Goal: Information Seeking & Learning: Find specific fact

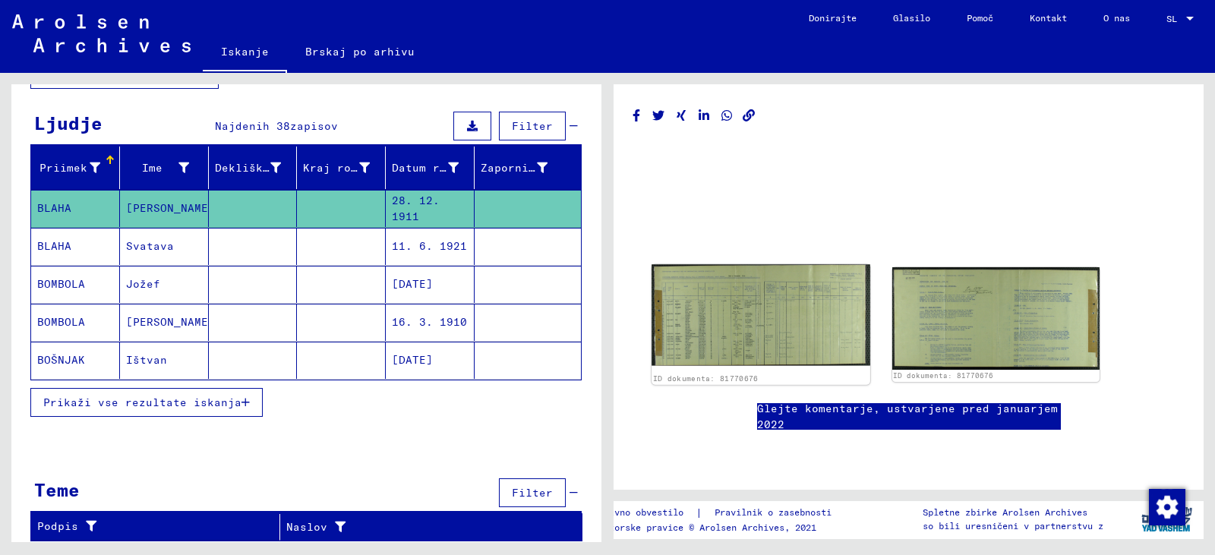
click at [732, 362] on img at bounding box center [761, 314] width 218 height 101
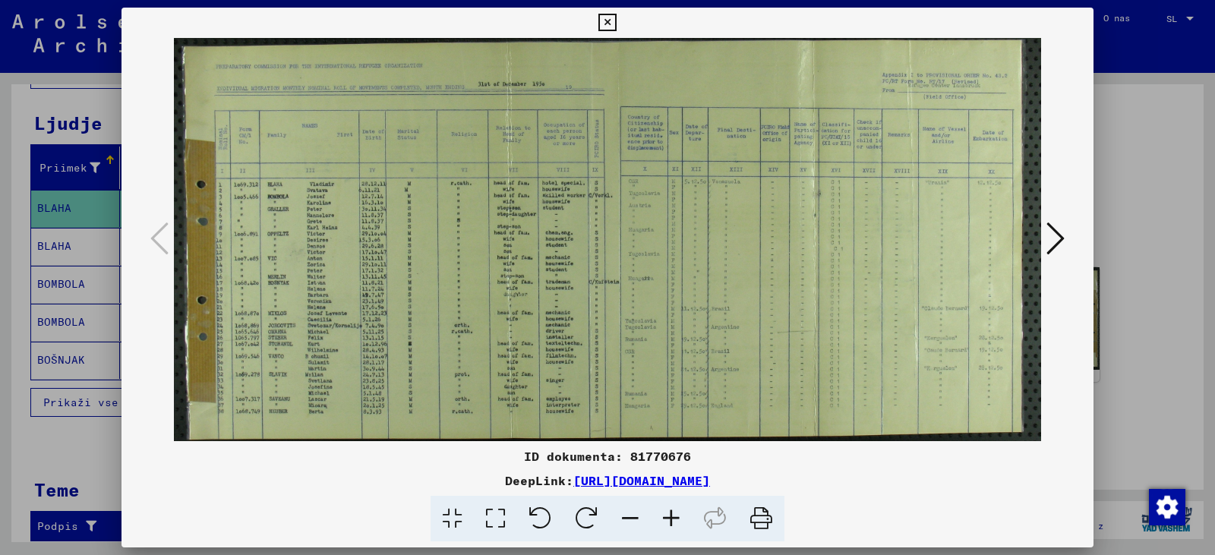
click at [692, 530] on icon at bounding box center [671, 519] width 41 height 46
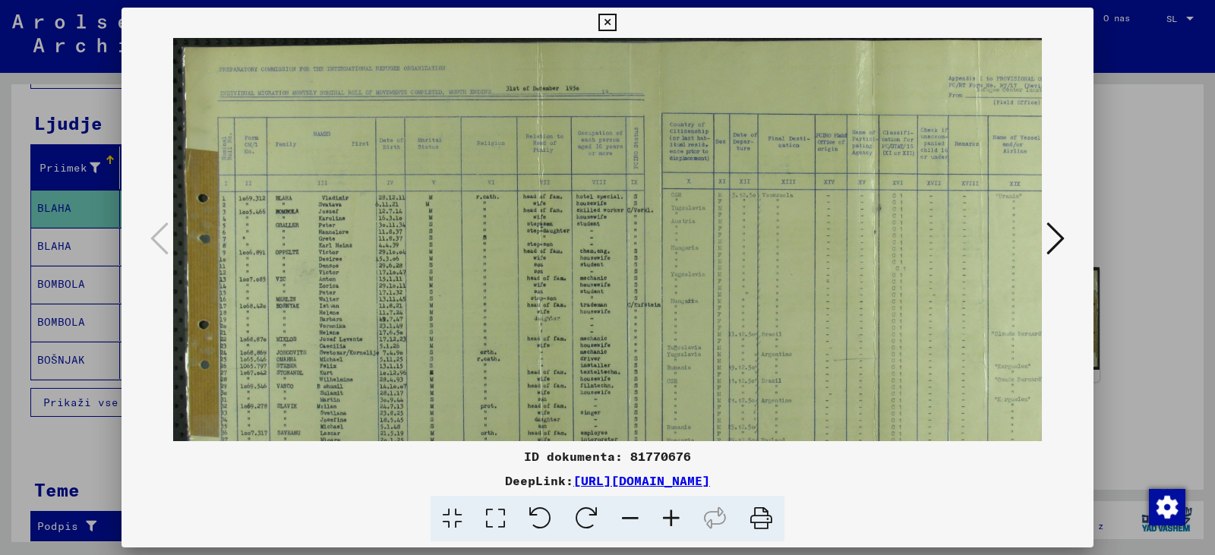
click at [689, 530] on icon at bounding box center [671, 519] width 41 height 46
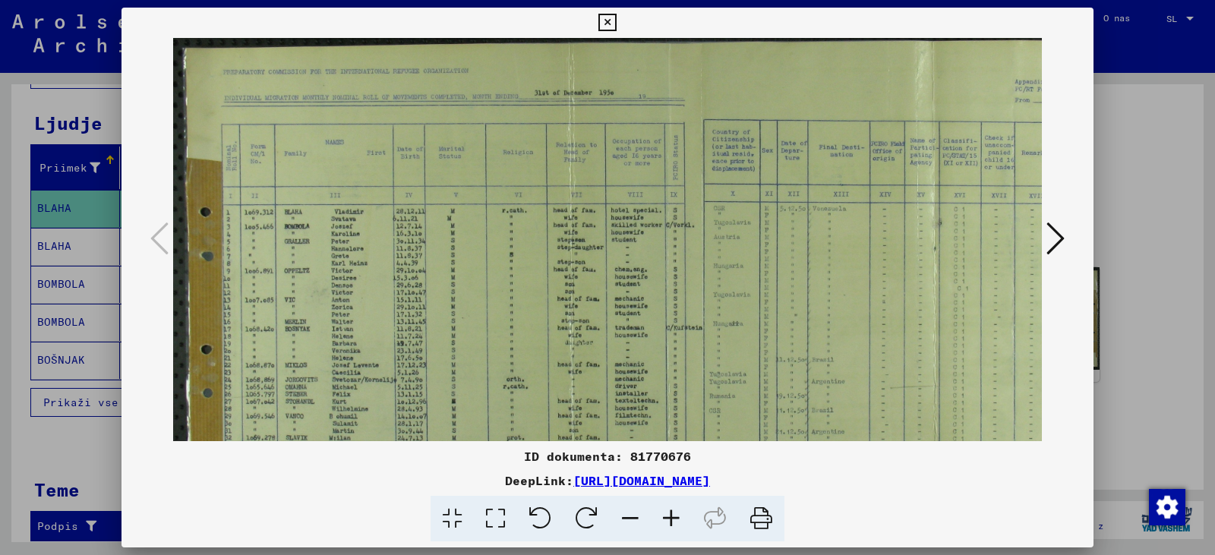
click at [689, 530] on icon at bounding box center [671, 519] width 41 height 46
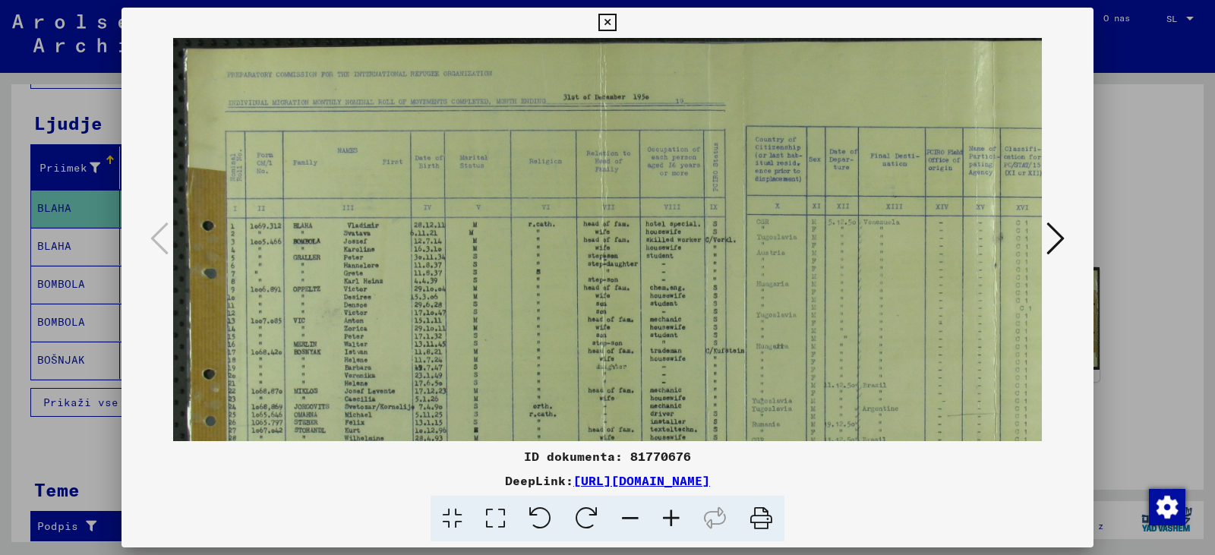
click at [689, 530] on icon at bounding box center [671, 519] width 41 height 46
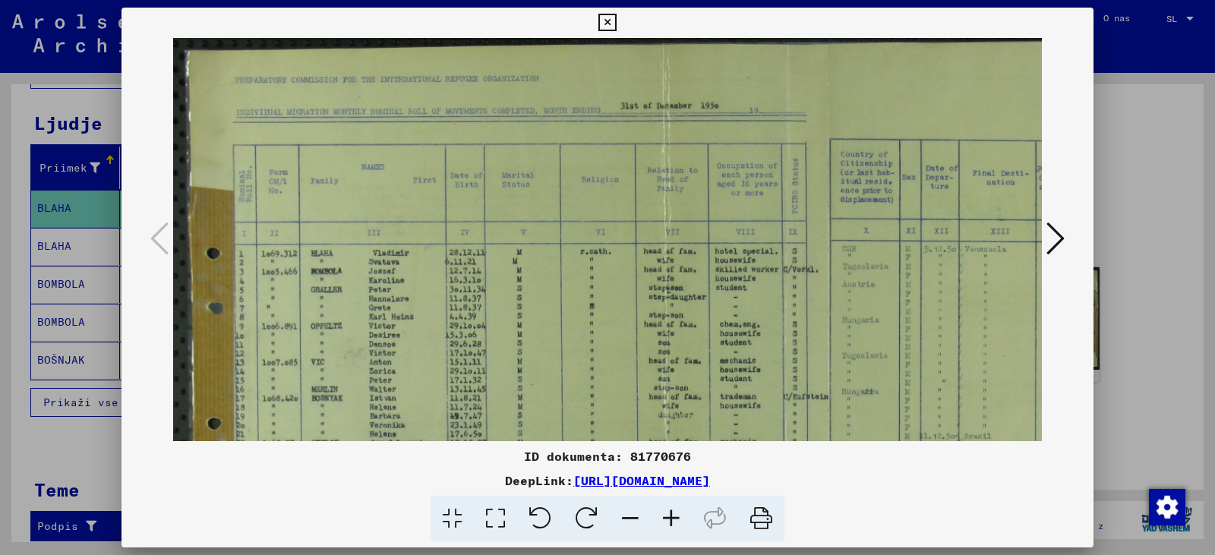
click at [689, 530] on icon at bounding box center [671, 519] width 41 height 46
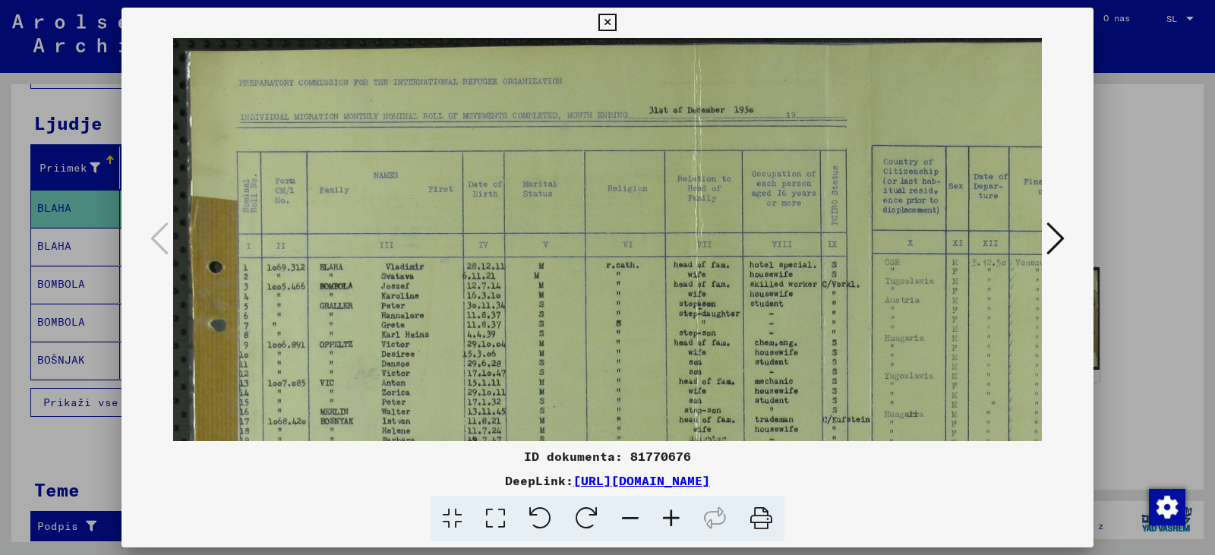
click at [680, 528] on icon at bounding box center [671, 519] width 41 height 46
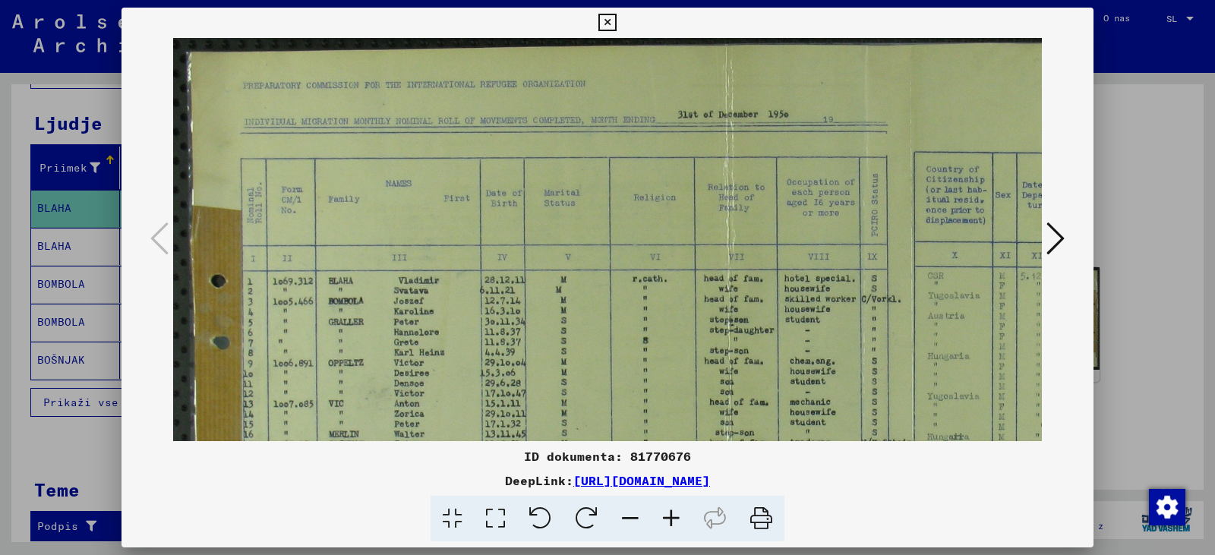
click at [684, 529] on icon at bounding box center [671, 519] width 41 height 46
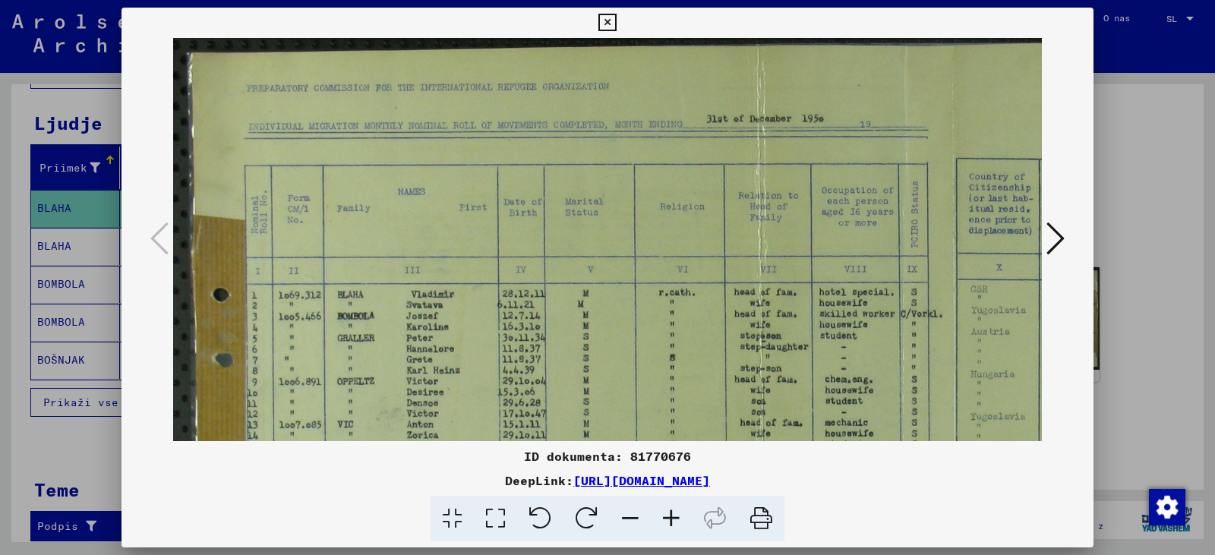
click at [684, 529] on icon at bounding box center [671, 519] width 41 height 46
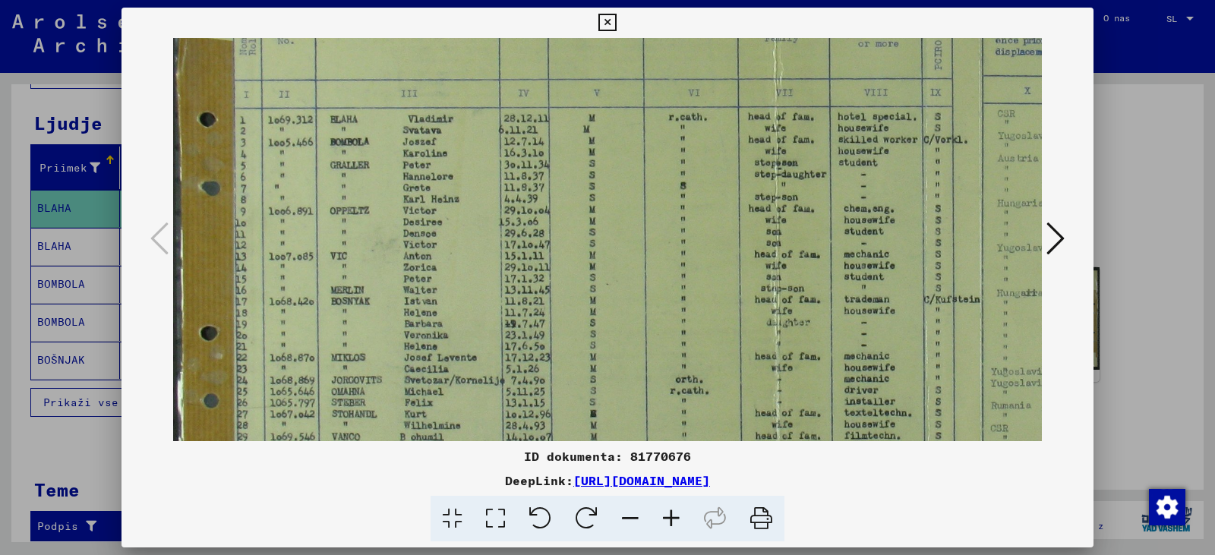
scroll to position [199, 16]
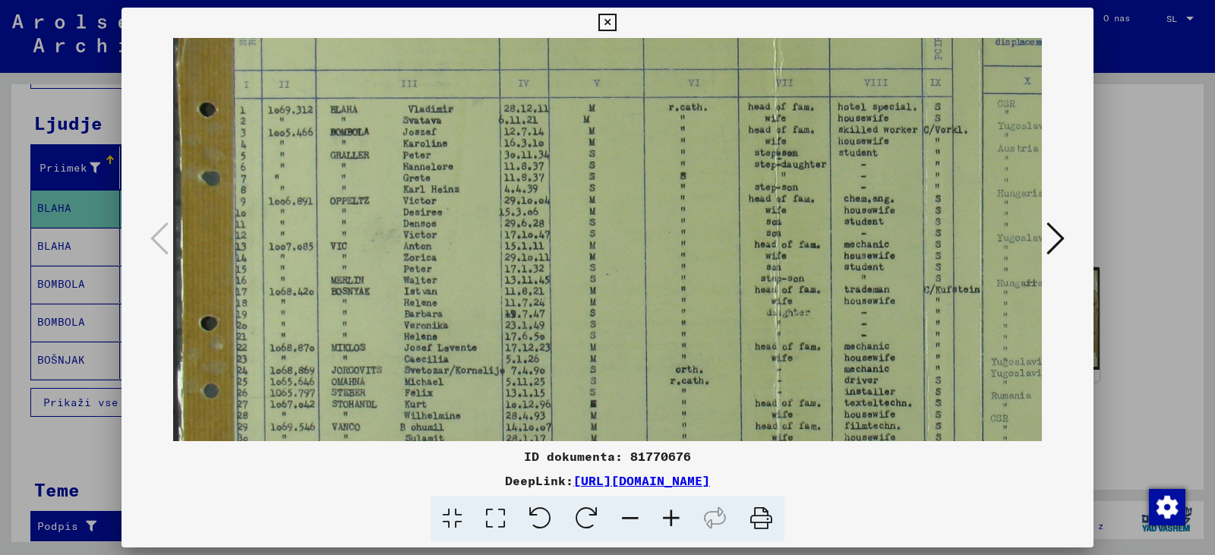
drag, startPoint x: 584, startPoint y: 389, endPoint x: 568, endPoint y: 190, distance: 199.6
click at [568, 190] on img at bounding box center [958, 211] width 1602 height 745
click at [692, 529] on icon at bounding box center [671, 519] width 41 height 46
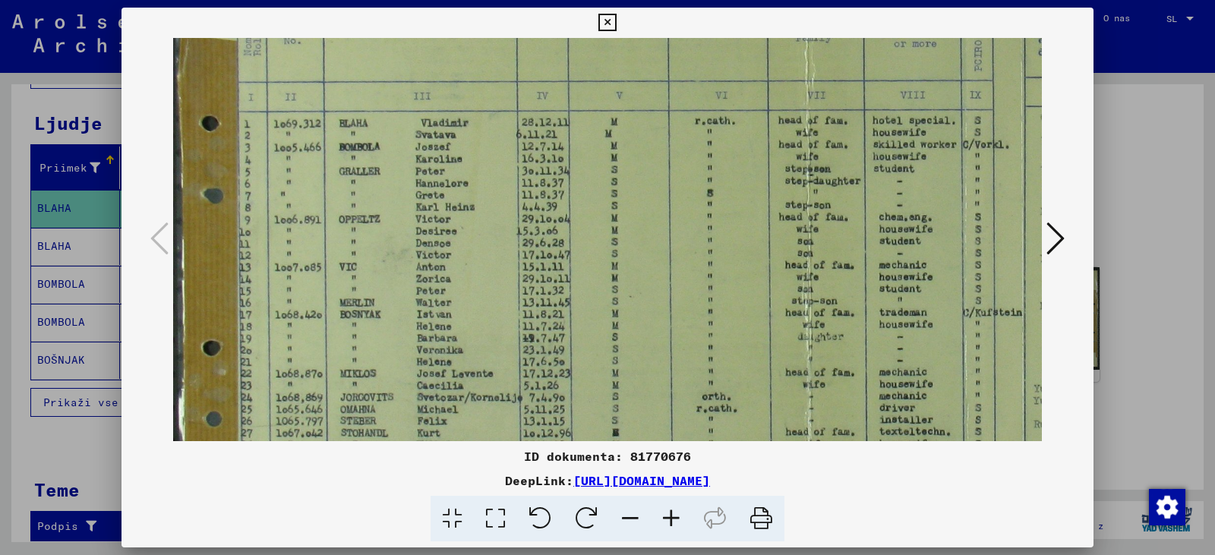
click at [692, 529] on icon at bounding box center [671, 519] width 41 height 46
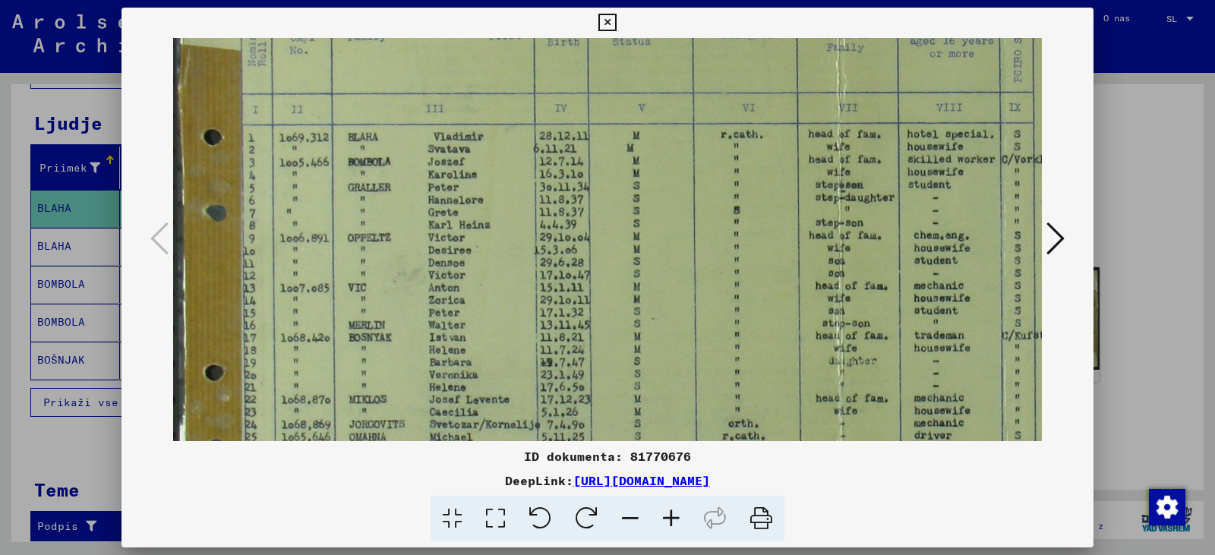
click at [692, 529] on icon at bounding box center [671, 519] width 41 height 46
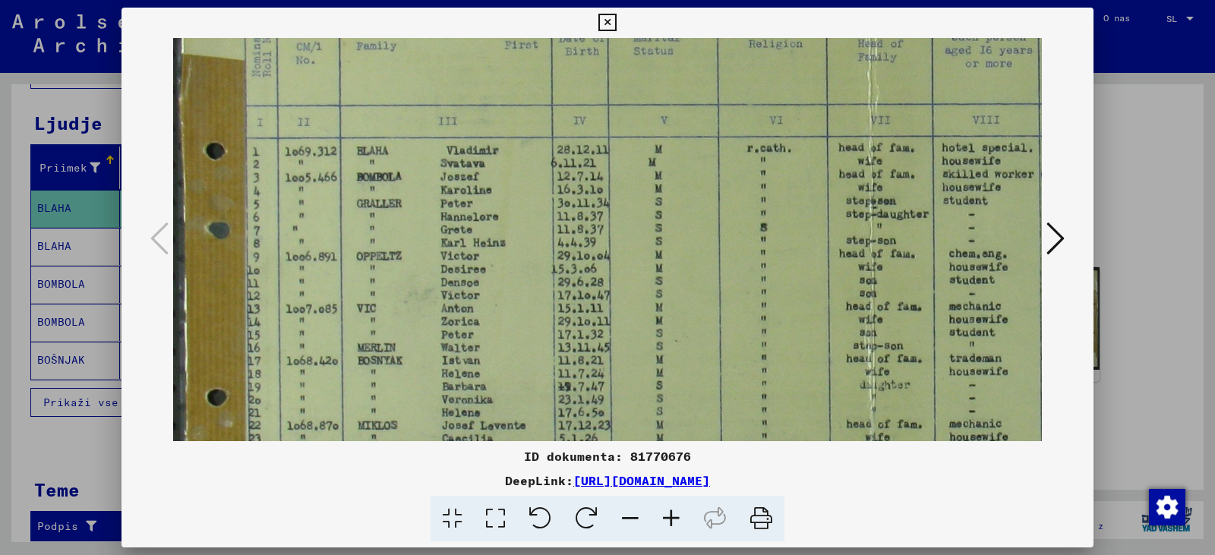
click at [692, 529] on icon at bounding box center [671, 519] width 41 height 46
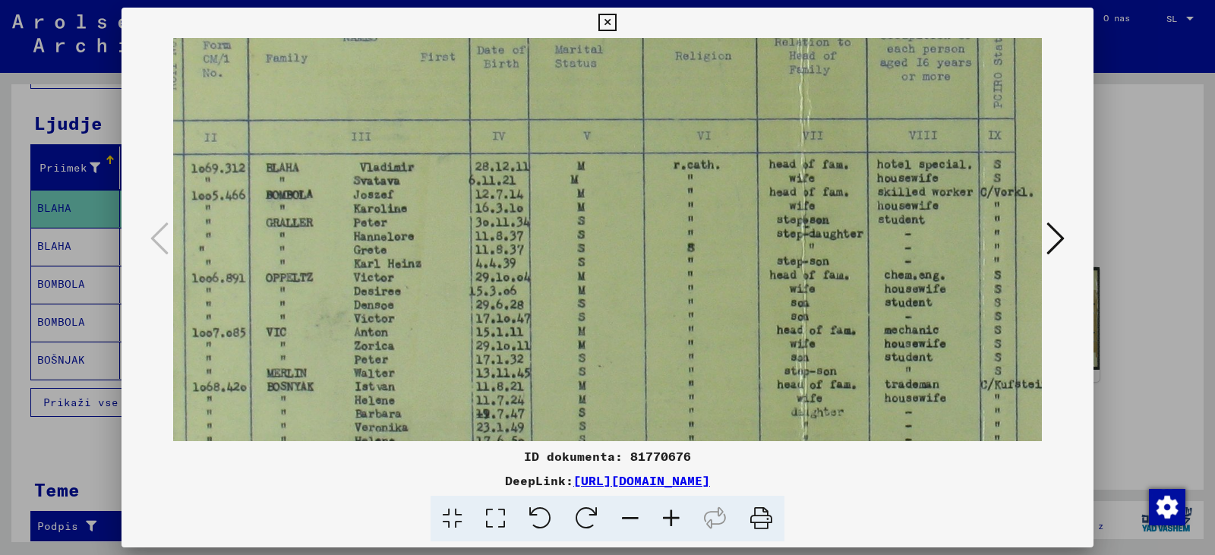
scroll to position [190, 227]
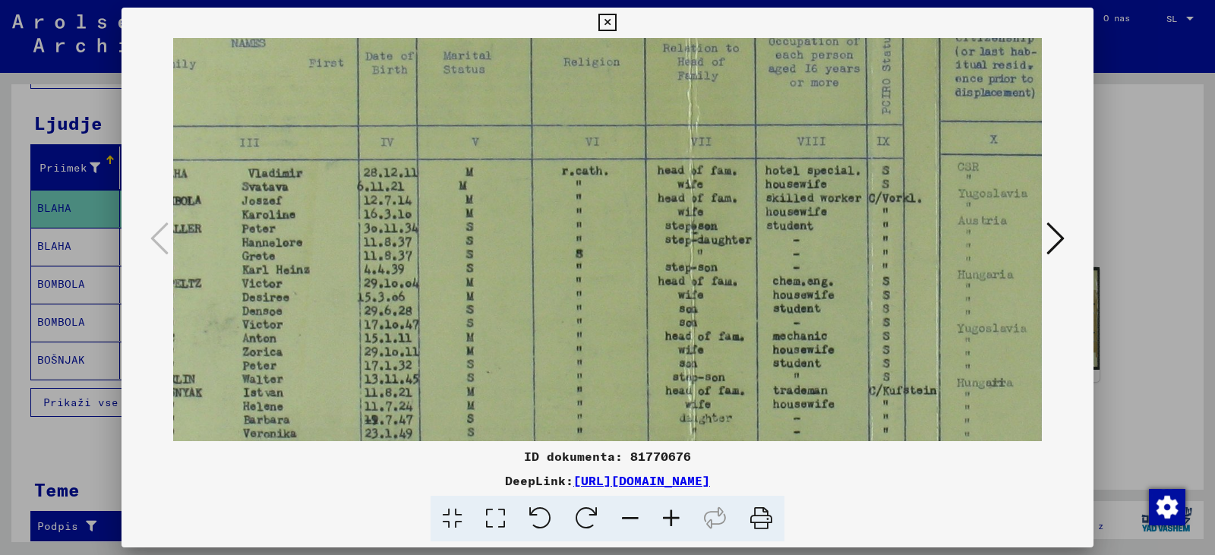
drag, startPoint x: 749, startPoint y: 271, endPoint x: 567, endPoint y: 288, distance: 183.0
click at [538, 283] on img at bounding box center [910, 296] width 1929 height 897
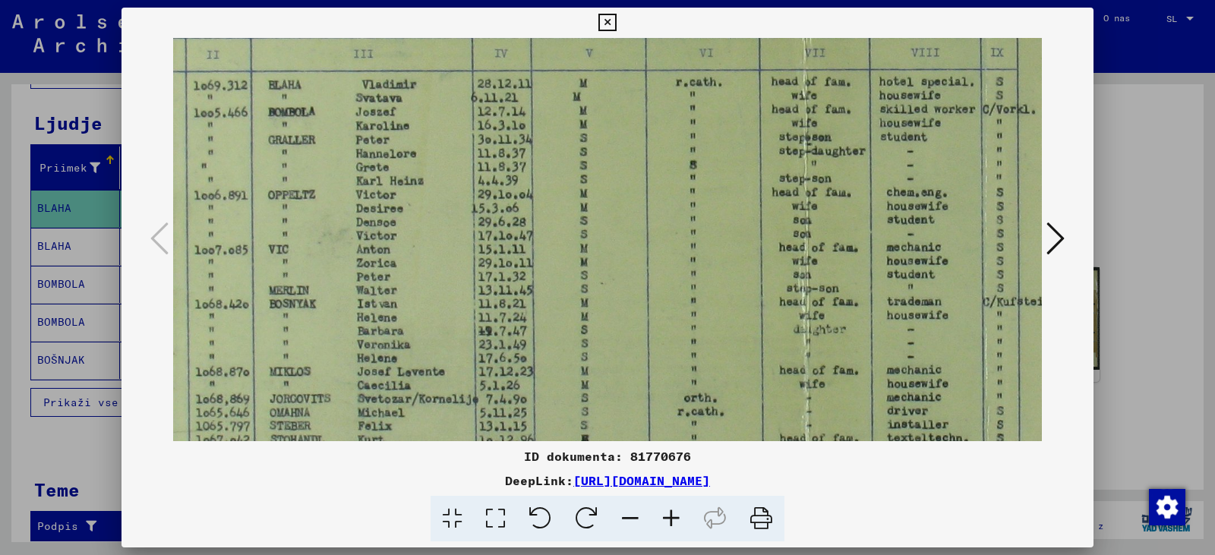
drag, startPoint x: 721, startPoint y: 343, endPoint x: 931, endPoint y: 249, distance: 230.5
click at [928, 251] on img at bounding box center [1024, 207] width 1929 height 897
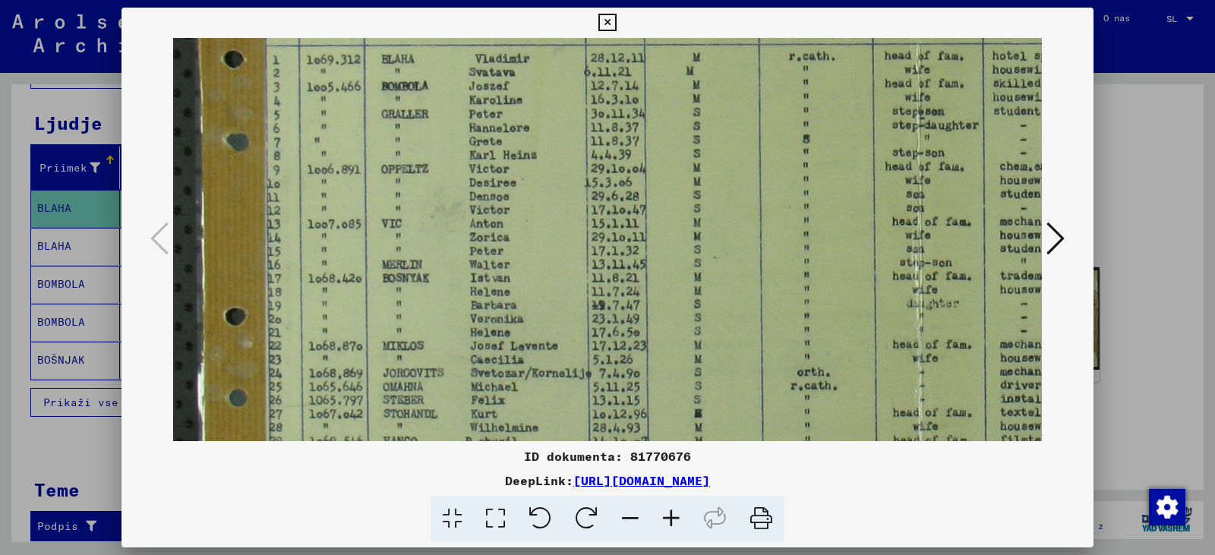
drag, startPoint x: 640, startPoint y: 298, endPoint x: 790, endPoint y: 279, distance: 150.7
click at [785, 281] on img at bounding box center [1137, 181] width 1929 height 897
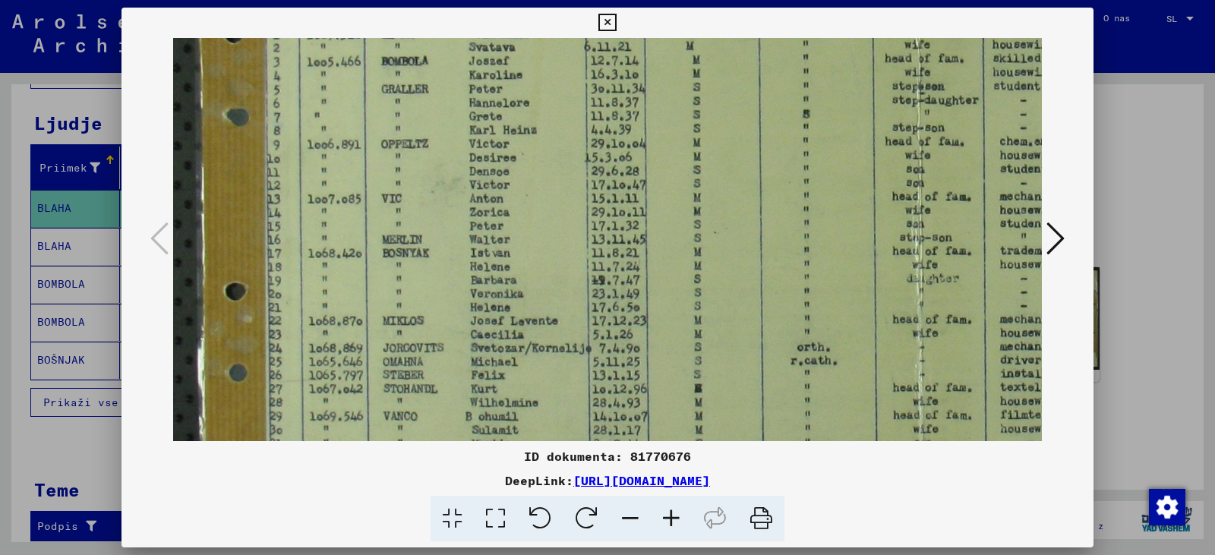
scroll to position [350, 0]
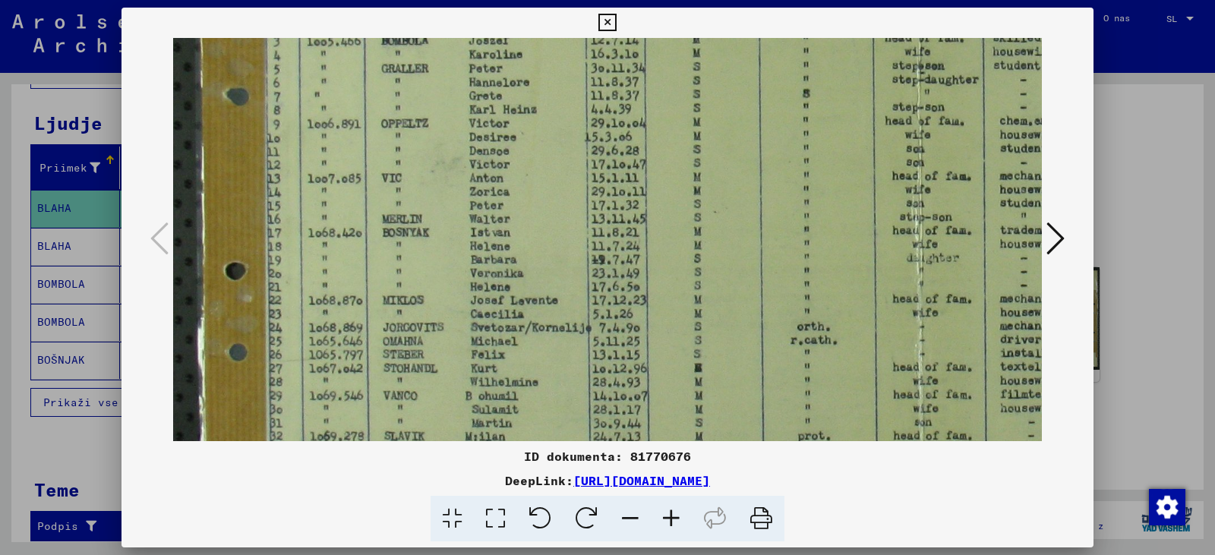
drag, startPoint x: 694, startPoint y: 360, endPoint x: 694, endPoint y: 315, distance: 44.8
click at [694, 315] on img at bounding box center [1137, 136] width 1929 height 897
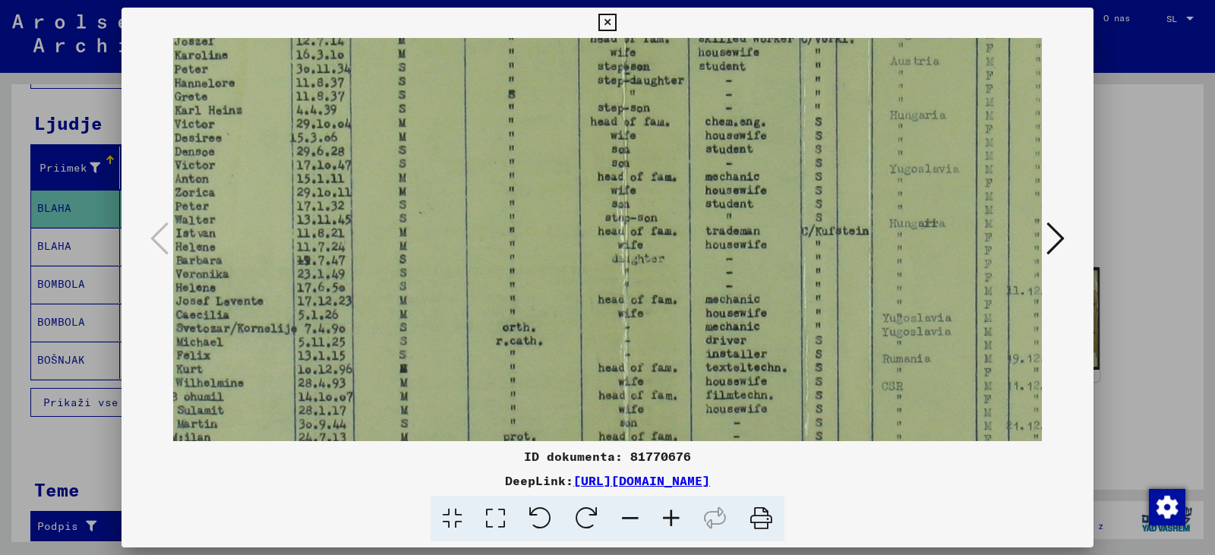
scroll to position [352, 88]
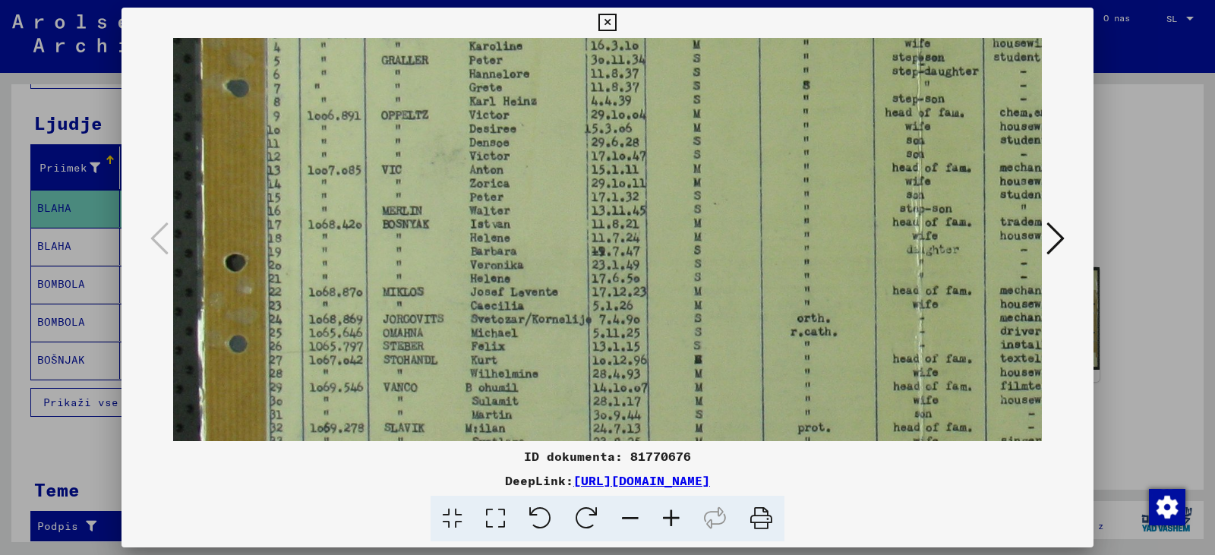
drag, startPoint x: 832, startPoint y: 339, endPoint x: 767, endPoint y: 336, distance: 65.4
click at [848, 330] on img at bounding box center [1137, 128] width 1929 height 897
click at [617, 332] on img at bounding box center [1137, 127] width 1929 height 897
click at [1047, 242] on icon at bounding box center [1056, 238] width 18 height 36
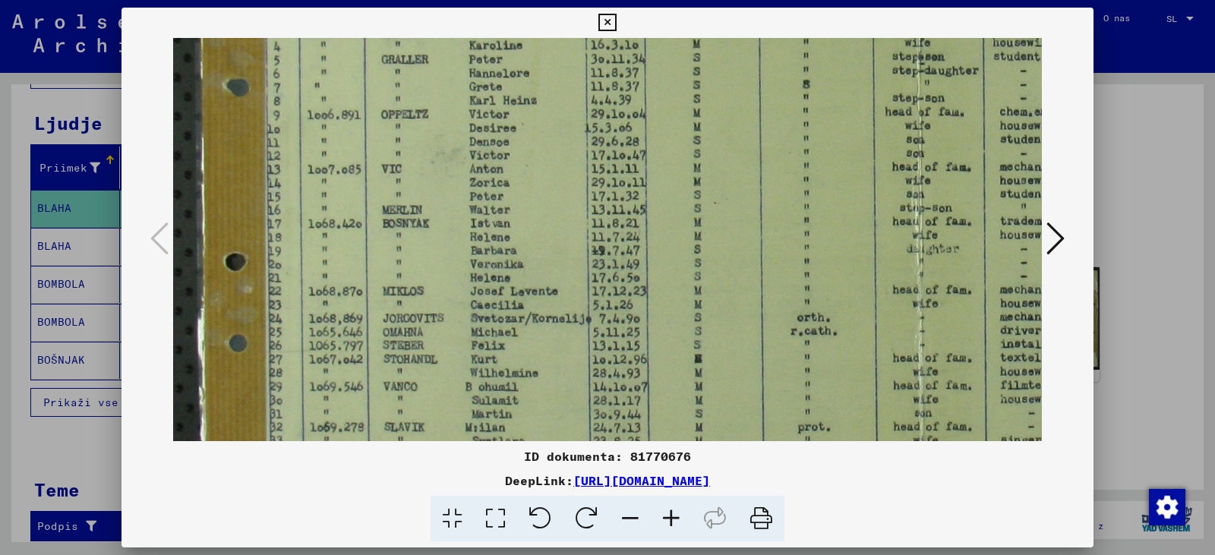
scroll to position [0, 0]
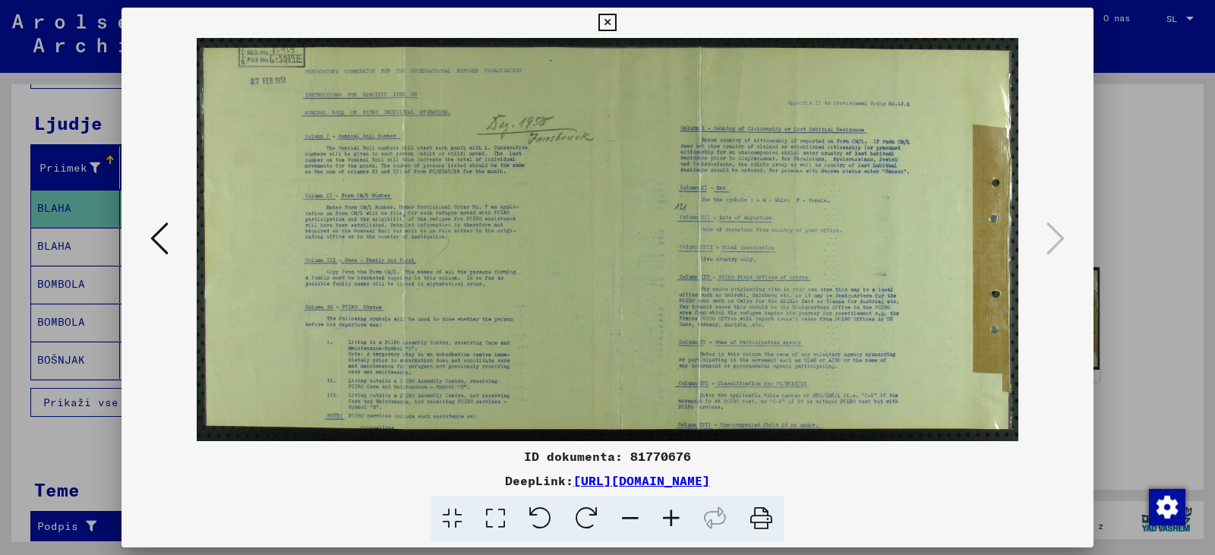
click at [687, 530] on icon at bounding box center [671, 519] width 41 height 46
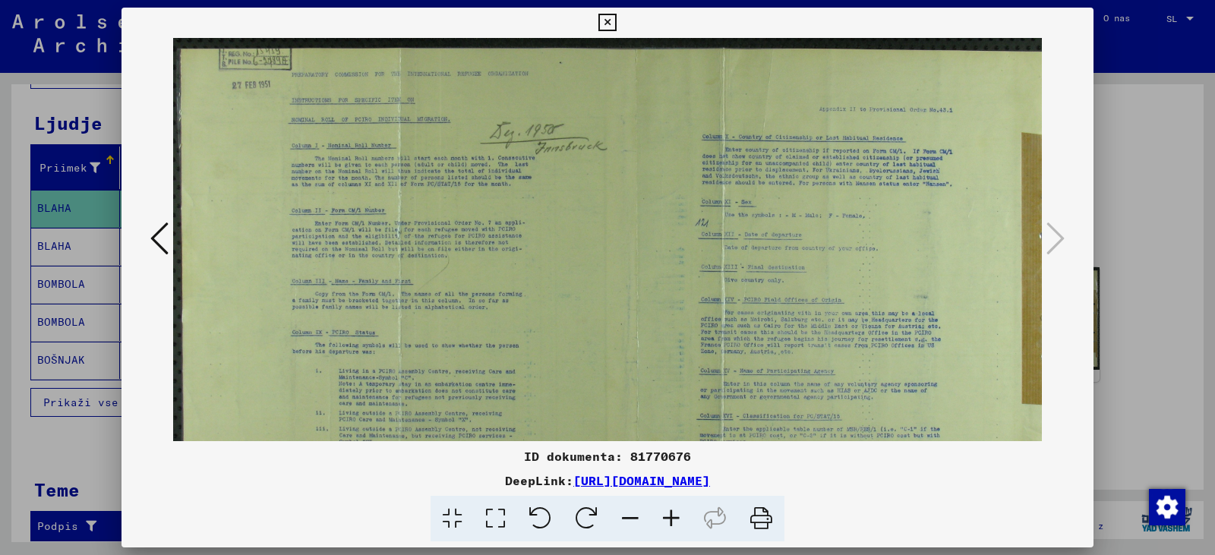
click at [687, 530] on icon at bounding box center [671, 519] width 41 height 46
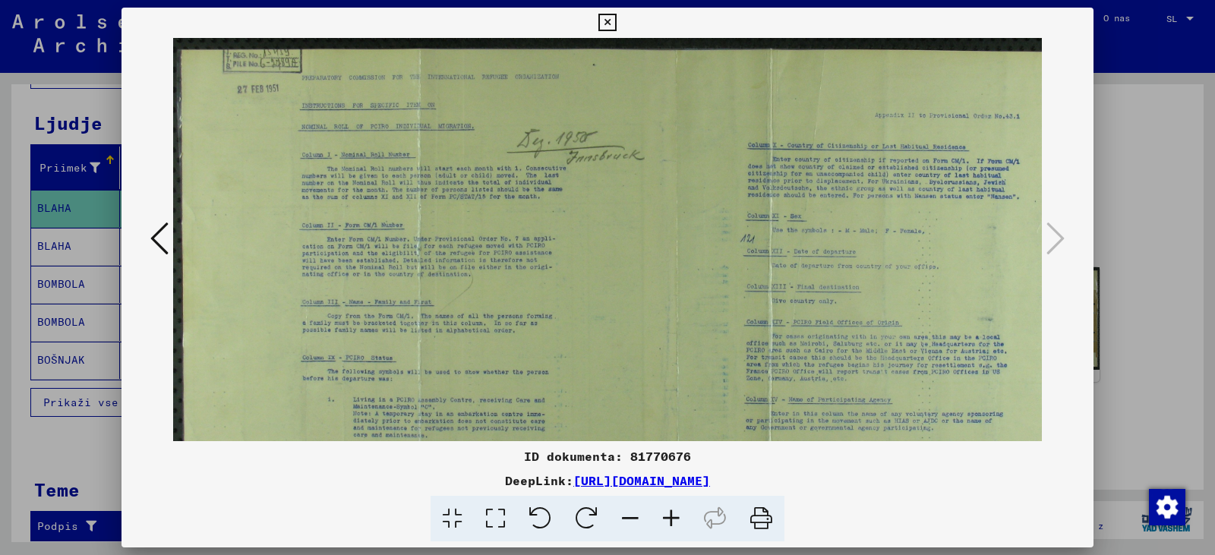
click at [687, 530] on icon at bounding box center [671, 519] width 41 height 46
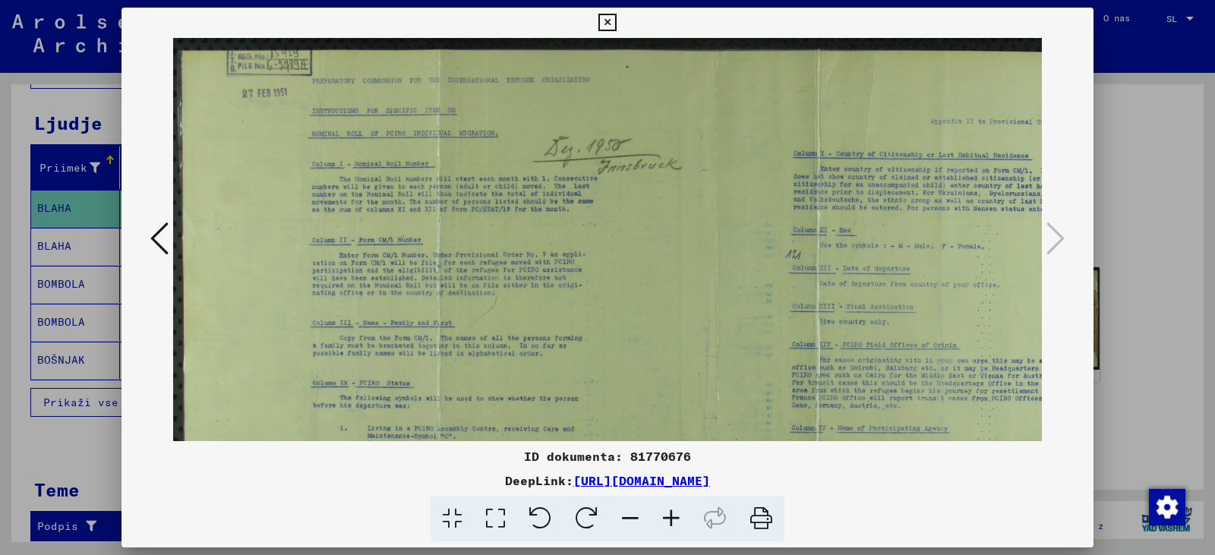
click at [687, 530] on icon at bounding box center [671, 519] width 41 height 46
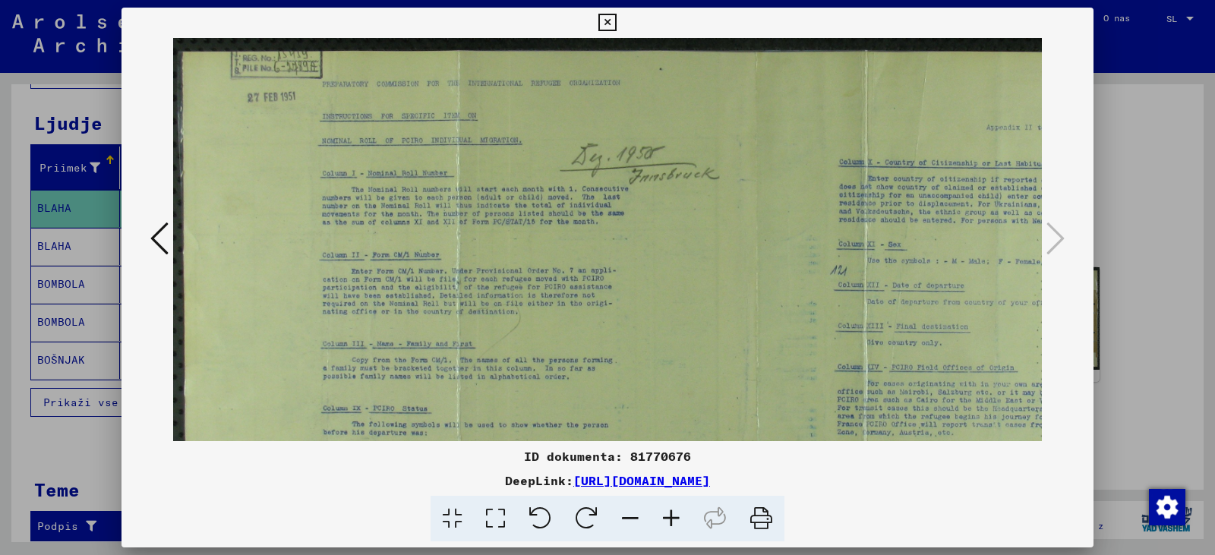
click at [692, 531] on icon at bounding box center [671, 519] width 41 height 46
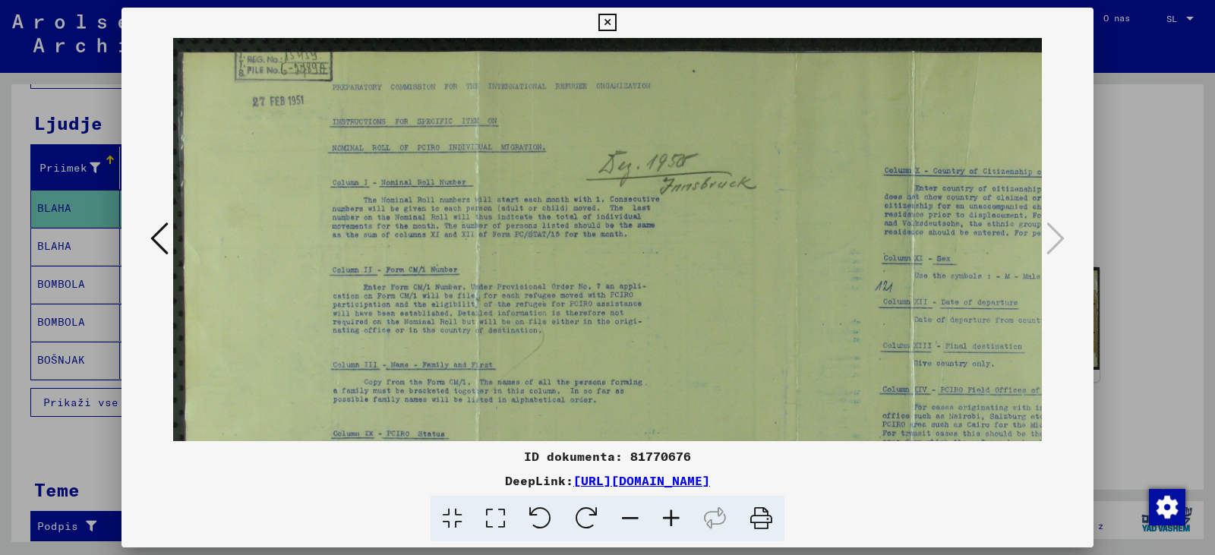
click at [692, 531] on icon at bounding box center [671, 519] width 41 height 46
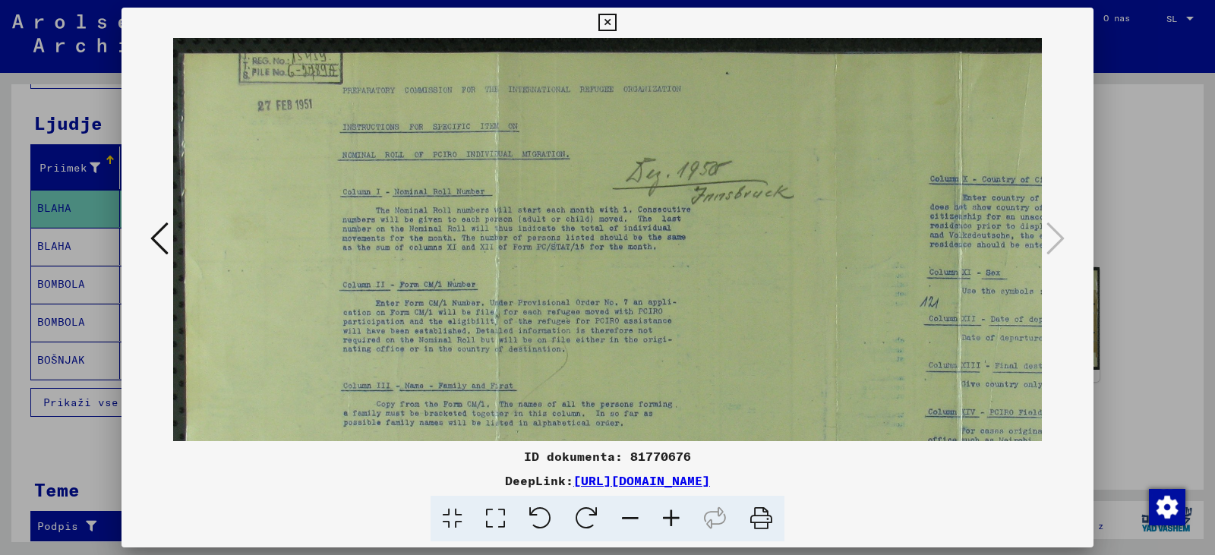
click at [692, 531] on icon at bounding box center [671, 519] width 41 height 46
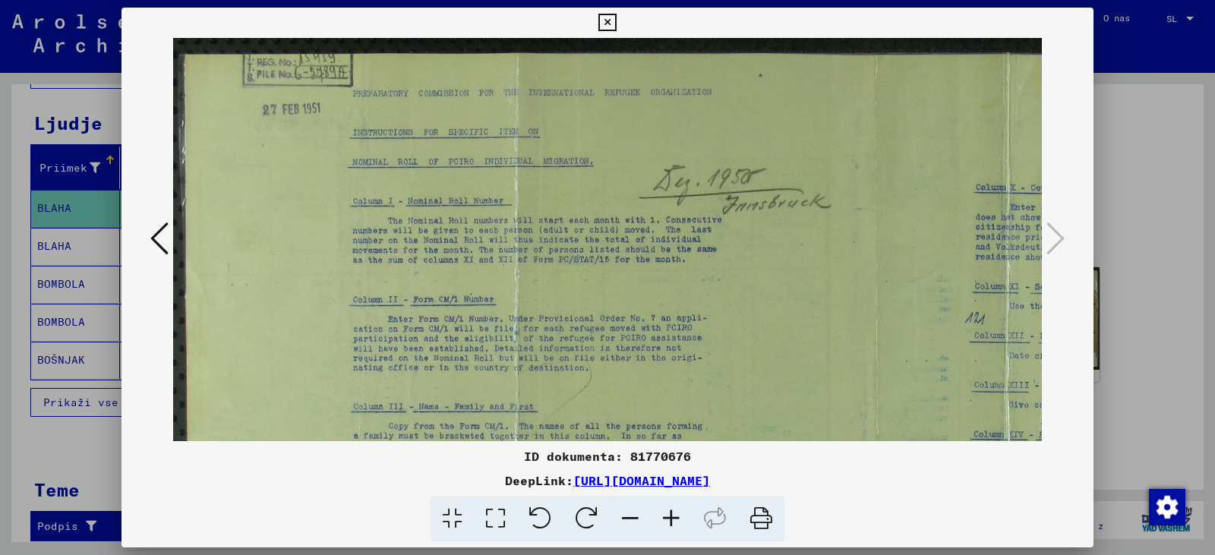
click at [692, 531] on icon at bounding box center [671, 519] width 41 height 46
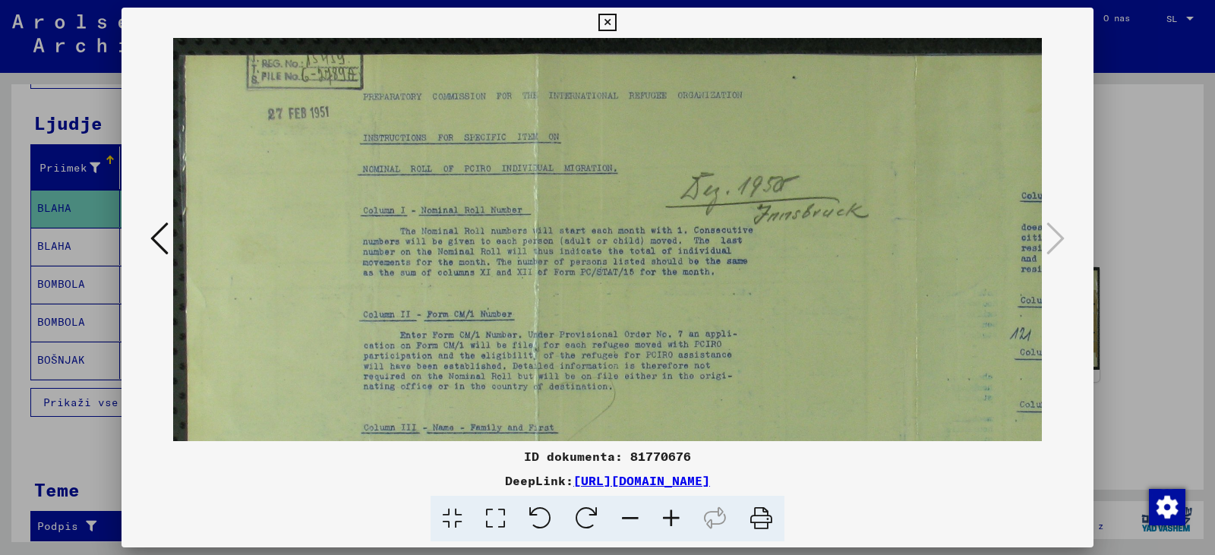
click at [692, 531] on icon at bounding box center [671, 519] width 41 height 46
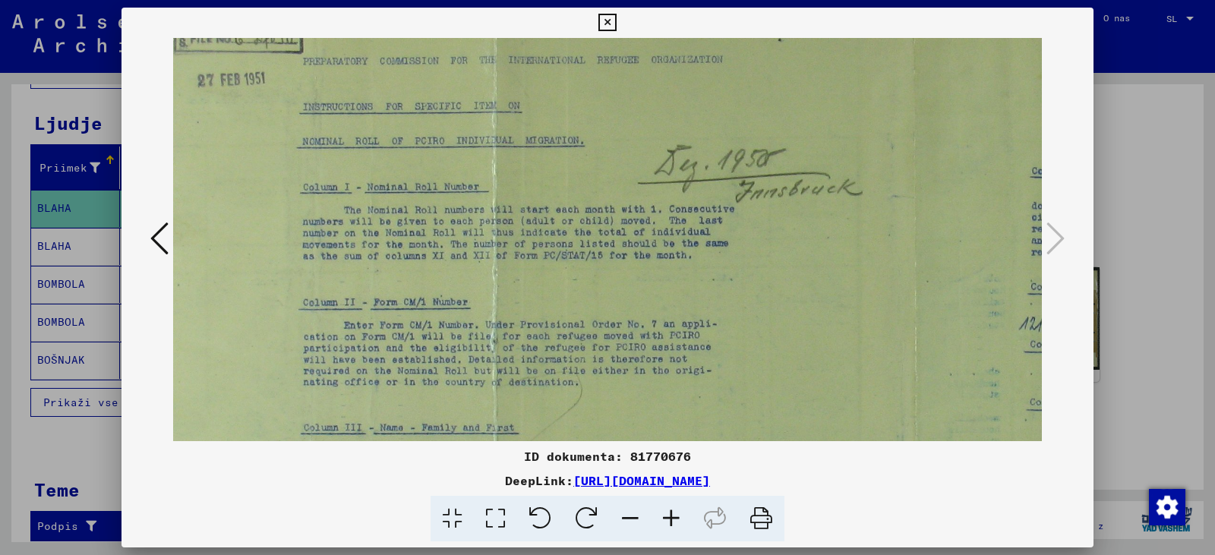
scroll to position [47, 87]
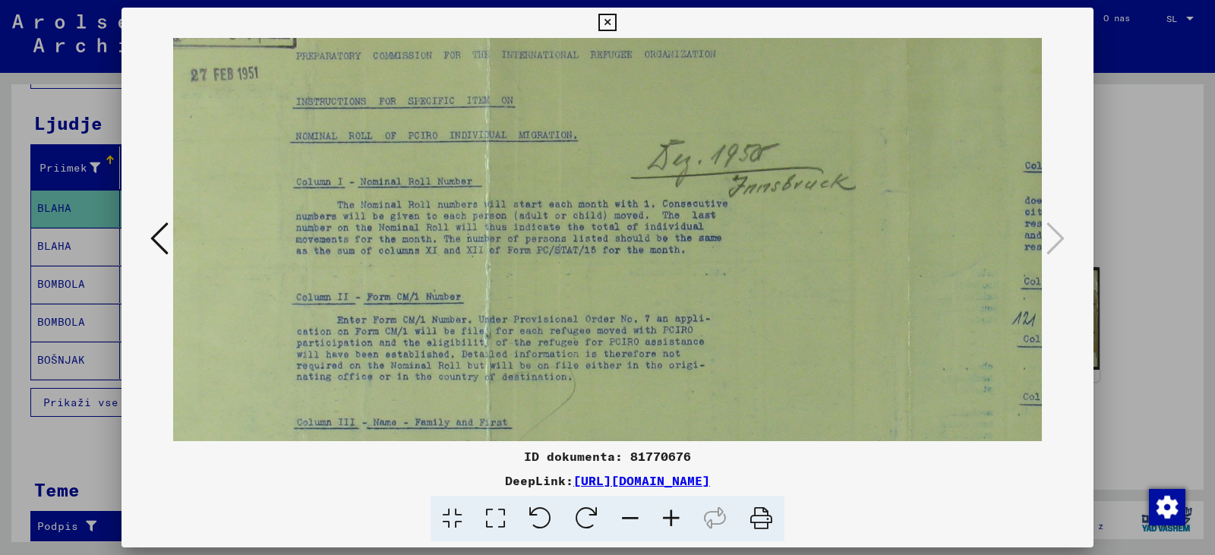
drag, startPoint x: 691, startPoint y: 365, endPoint x: 604, endPoint y: 318, distance: 99.2
click at [604, 318] on img at bounding box center [883, 382] width 1594 height 783
click at [692, 526] on icon at bounding box center [671, 519] width 41 height 46
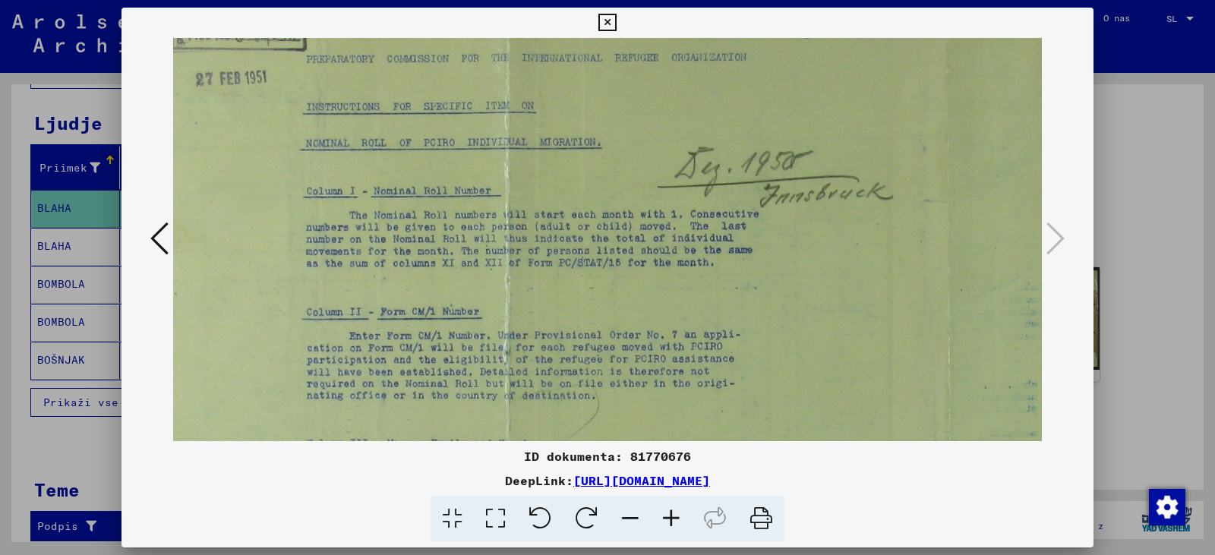
click at [692, 526] on icon at bounding box center [671, 519] width 41 height 46
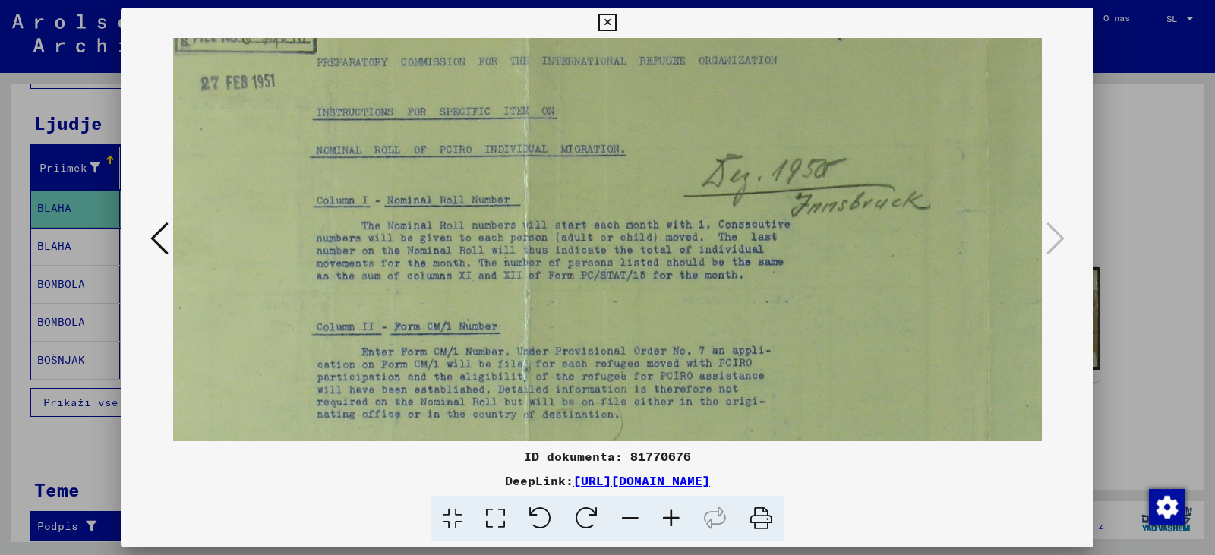
click at [692, 526] on icon at bounding box center [671, 519] width 41 height 46
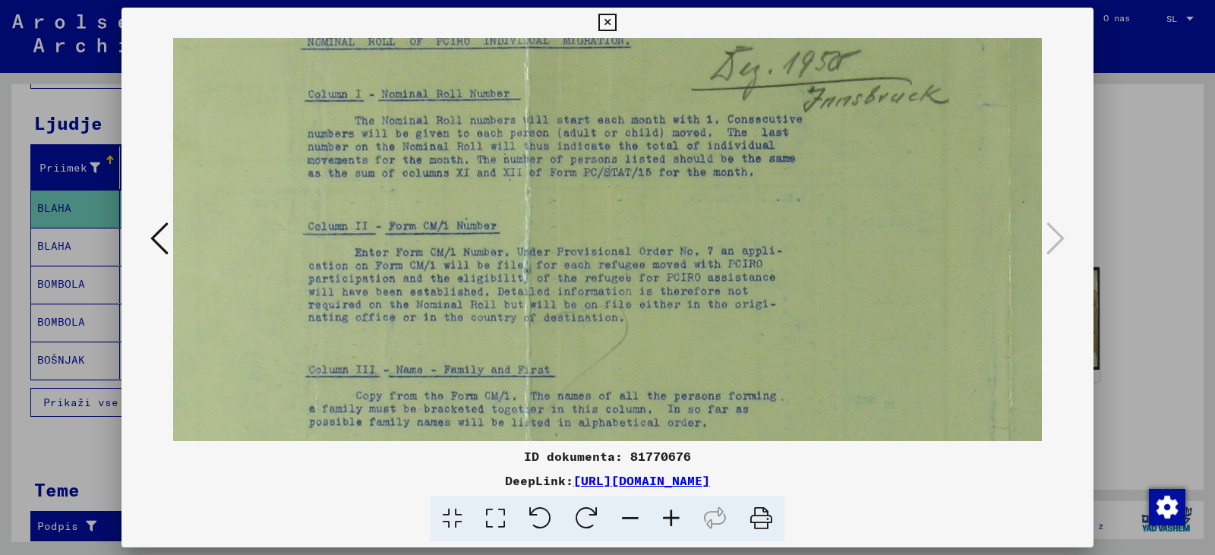
drag, startPoint x: 674, startPoint y: 330, endPoint x: 652, endPoint y: 205, distance: 126.4
click at [653, 210] on img at bounding box center [980, 323] width 1827 height 897
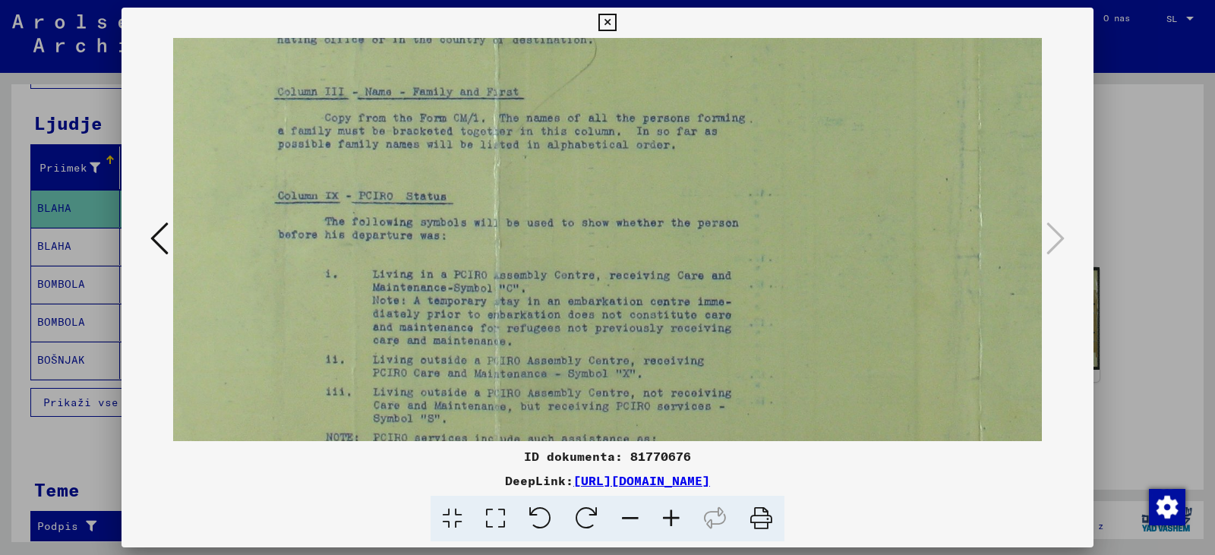
scroll to position [442, 137]
drag, startPoint x: 671, startPoint y: 372, endPoint x: 642, endPoint y: 97, distance: 276.5
click at [642, 97] on img at bounding box center [949, 44] width 1827 height 897
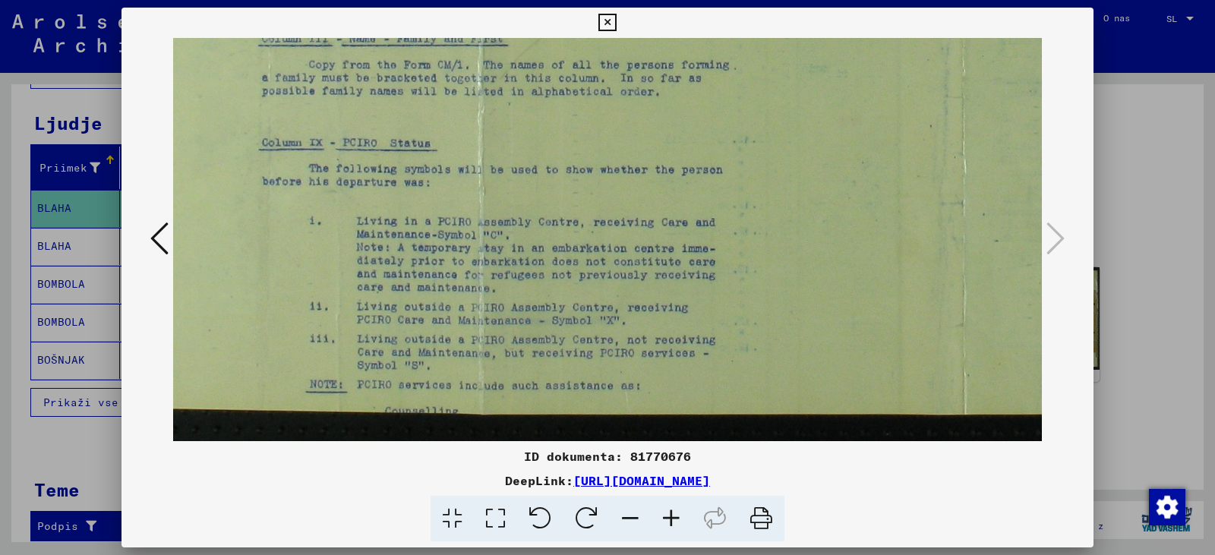
scroll to position [494, 157]
drag, startPoint x: 662, startPoint y: 350, endPoint x: 642, endPoint y: 142, distance: 209.0
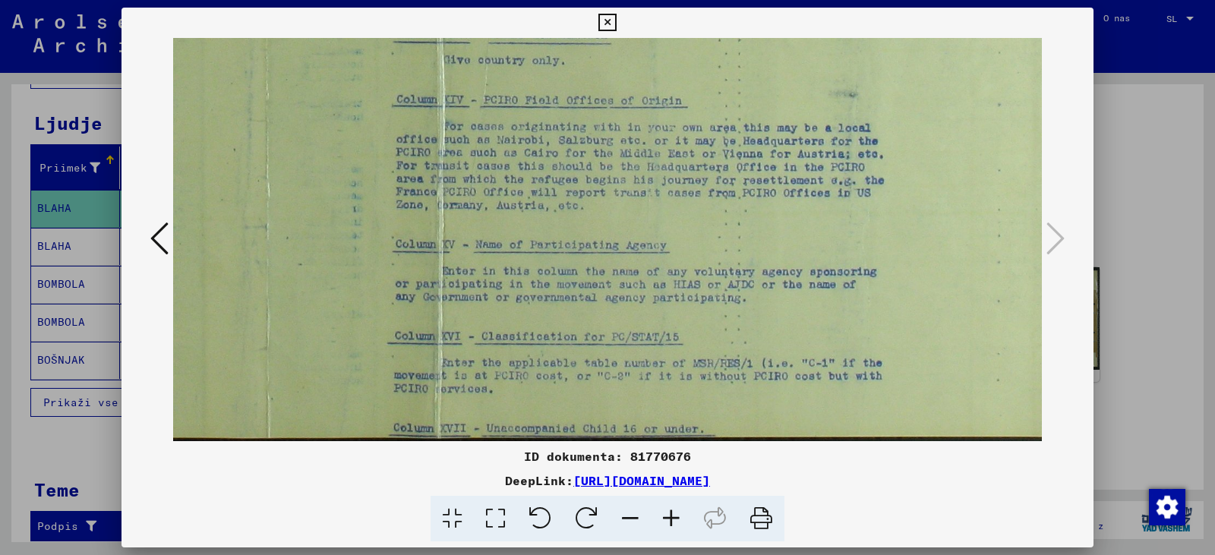
drag, startPoint x: 807, startPoint y: 265, endPoint x: 115, endPoint y: 289, distance: 693.0
click at [115, 289] on div "ID dokumenta: 81770676 DeepLink: [URL][DOMAIN_NAME]" at bounding box center [607, 277] width 1215 height 555
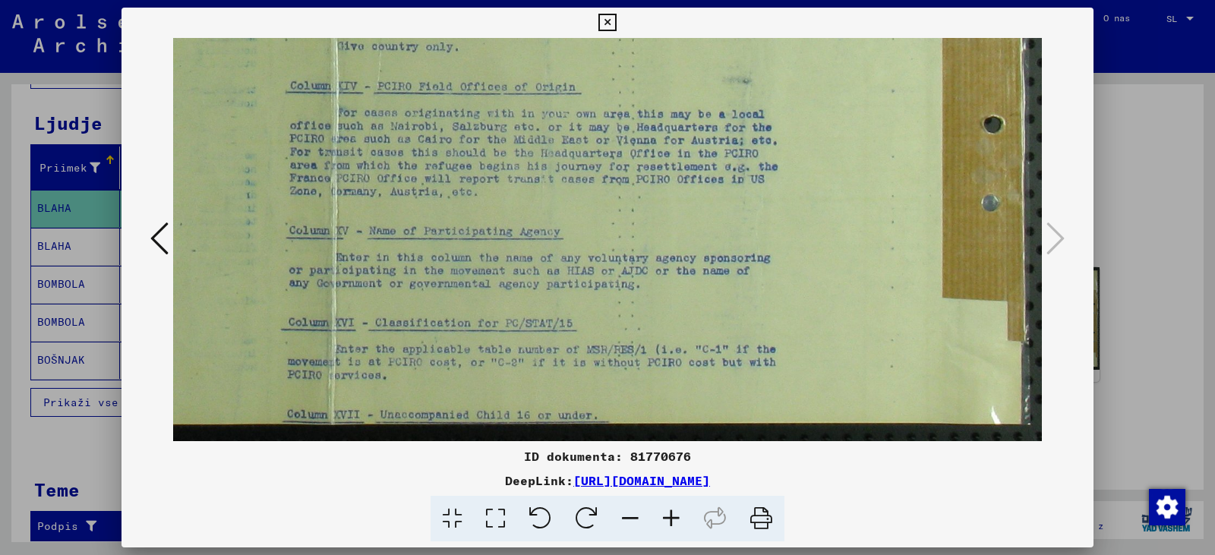
drag, startPoint x: 711, startPoint y: 270, endPoint x: 605, endPoint y: 258, distance: 106.3
click at [605, 258] on img at bounding box center [130, 2] width 1827 height 897
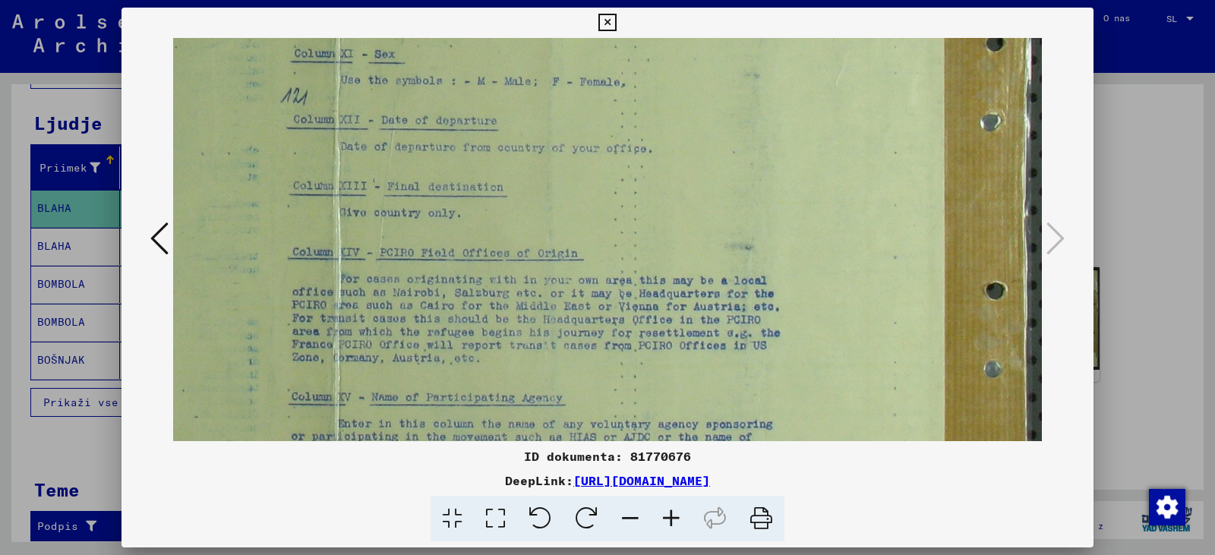
drag, startPoint x: 608, startPoint y: 183, endPoint x: 610, endPoint y: 365, distance: 181.5
click at [610, 362] on img at bounding box center [132, 169] width 1827 height 897
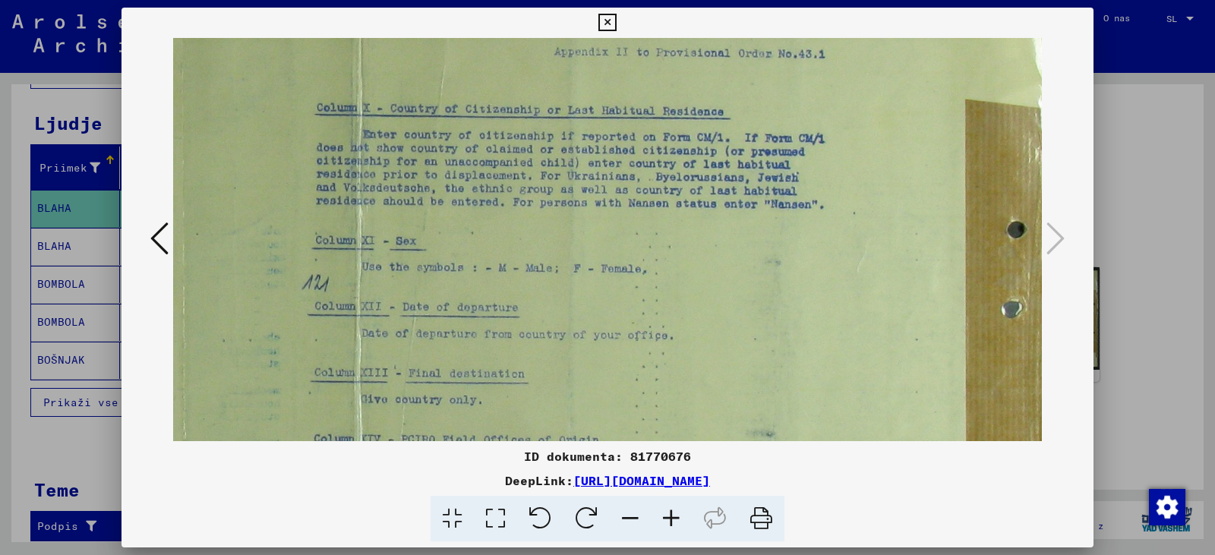
scroll to position [117, 931]
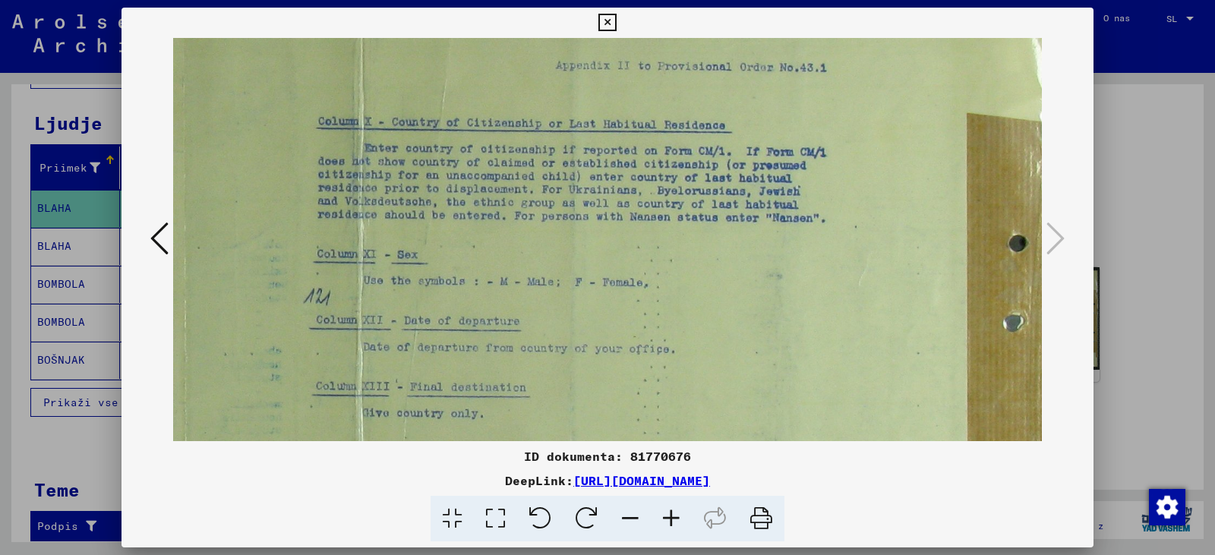
drag, startPoint x: 599, startPoint y: 159, endPoint x: 622, endPoint y: 347, distance: 189.0
click at [622, 347] on img at bounding box center [155, 369] width 1827 height 897
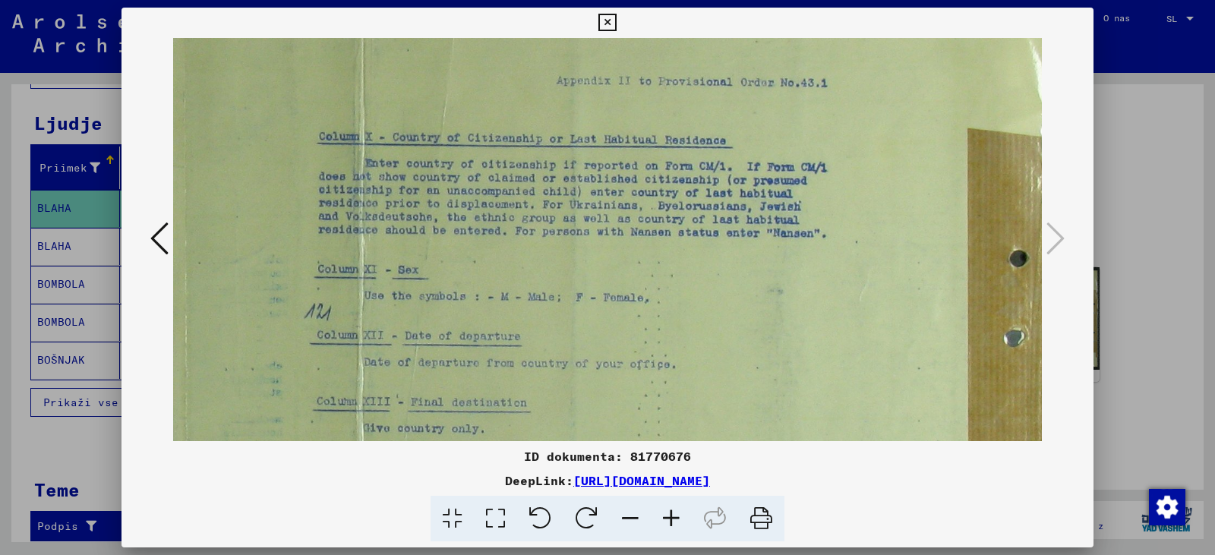
scroll to position [0, 920]
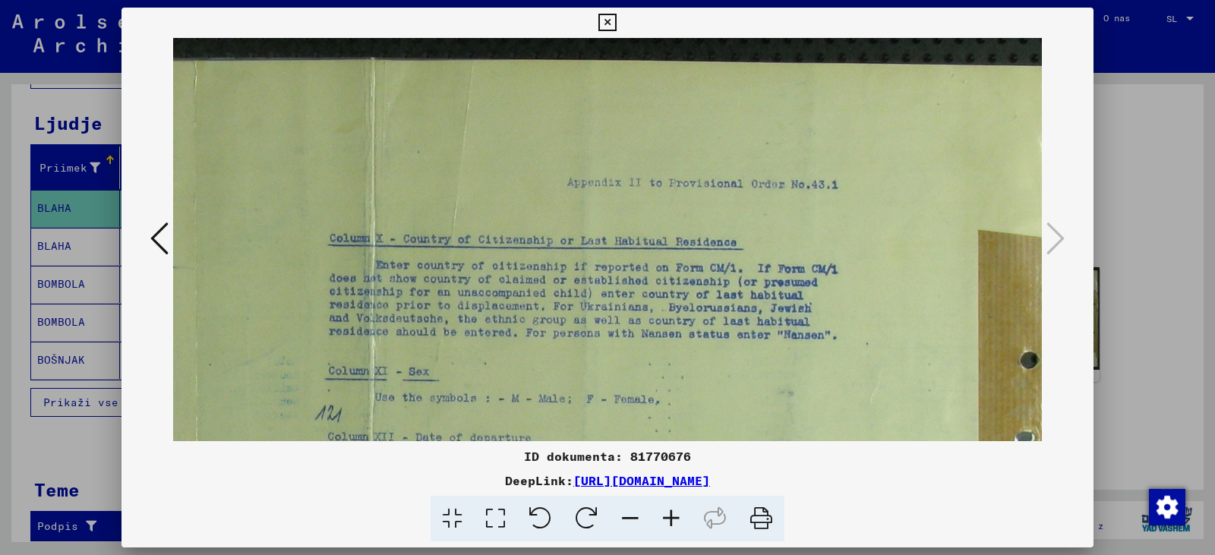
drag, startPoint x: 641, startPoint y: 247, endPoint x: 652, endPoint y: 374, distance: 128.1
click at [652, 374] on img at bounding box center [166, 486] width 1827 height 897
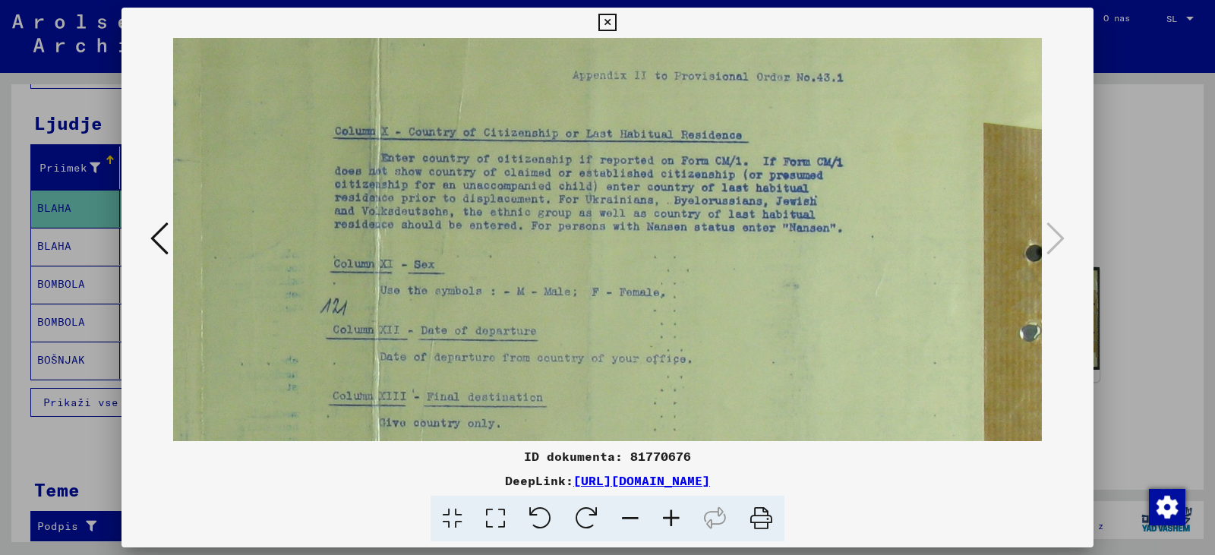
drag, startPoint x: 428, startPoint y: 370, endPoint x: 433, endPoint y: 210, distance: 159.6
click at [433, 216] on img at bounding box center [172, 379] width 1827 height 897
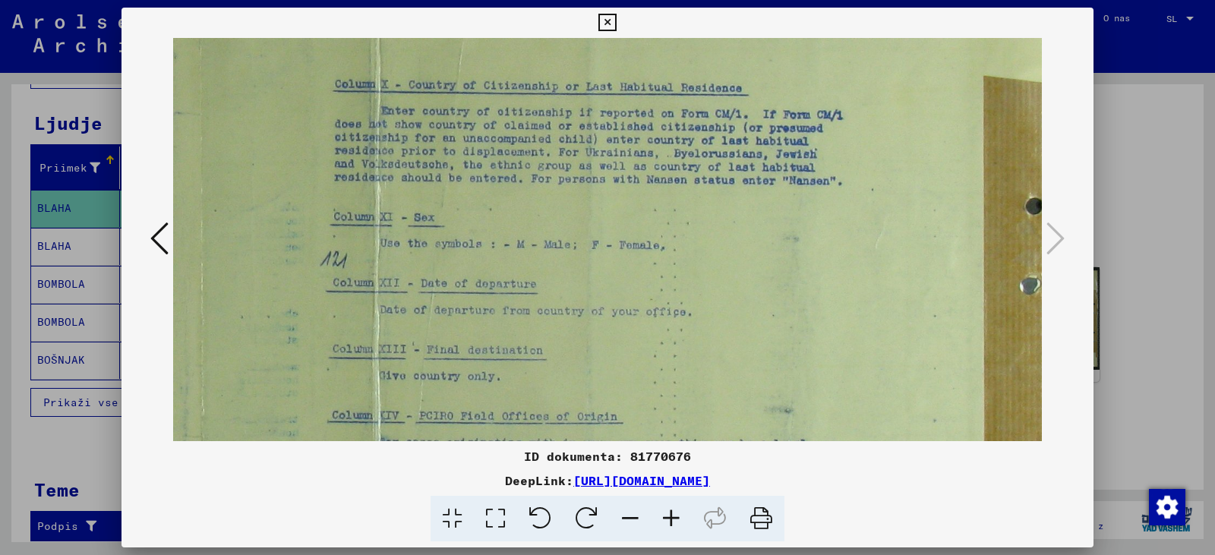
scroll to position [284, 907]
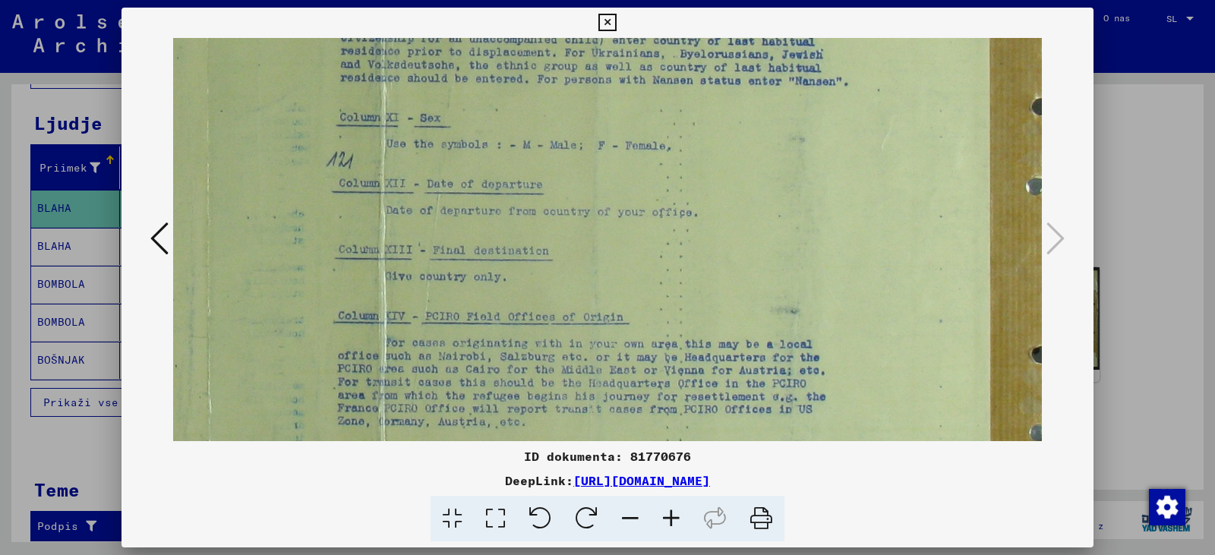
drag, startPoint x: 456, startPoint y: 368, endPoint x: 463, endPoint y: 238, distance: 130.8
click at [463, 248] on img at bounding box center [178, 232] width 1827 height 897
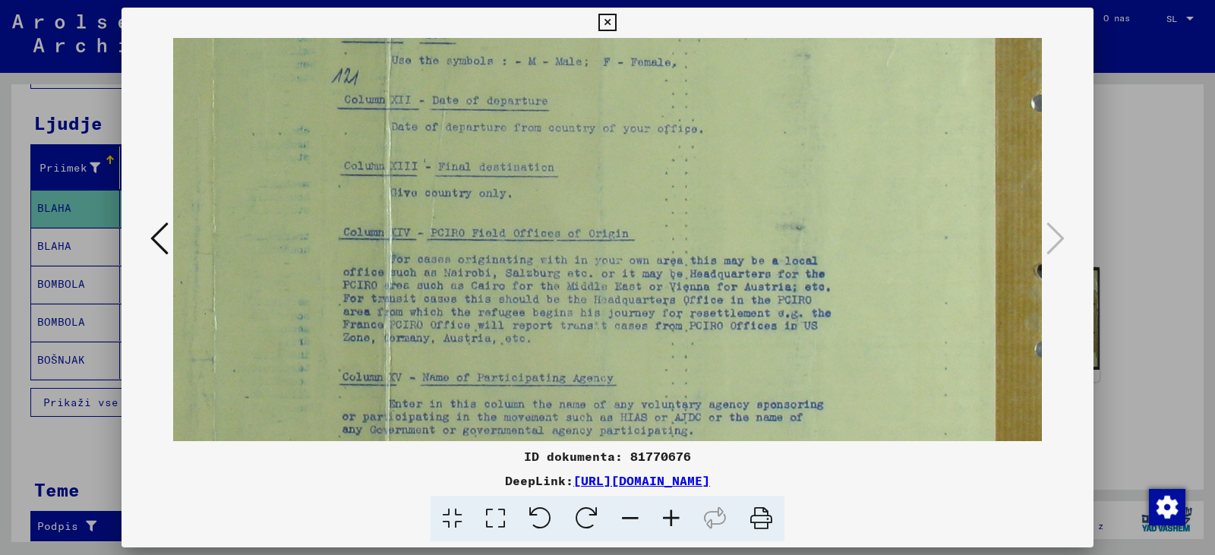
scroll to position [390, 900]
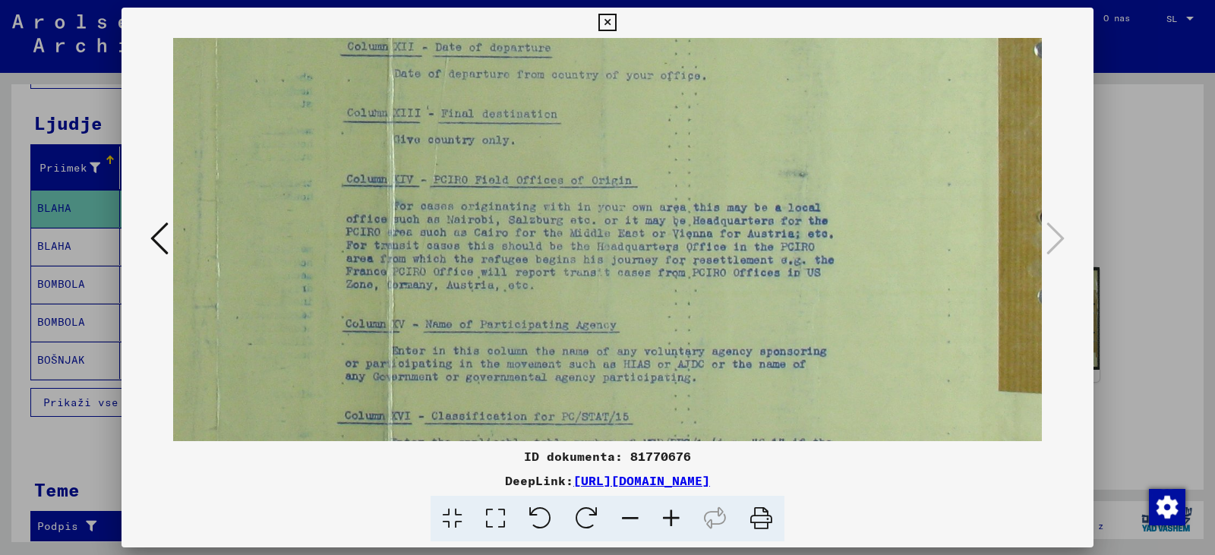
drag, startPoint x: 434, startPoint y: 343, endPoint x: 441, endPoint y: 236, distance: 106.5
click at [441, 236] on img at bounding box center [186, 96] width 1827 height 897
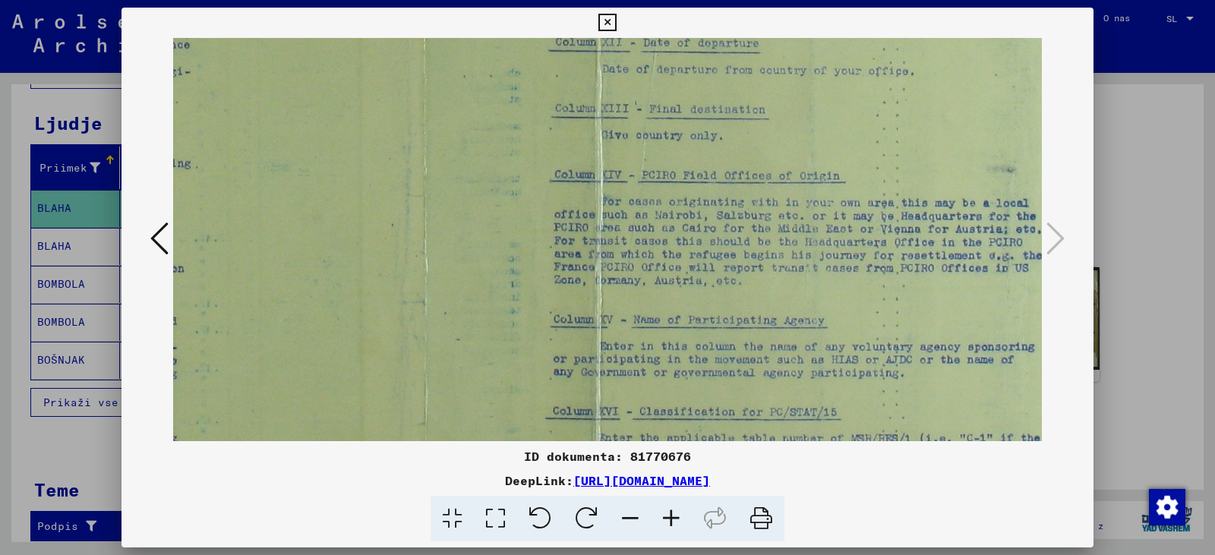
drag, startPoint x: 273, startPoint y: 331, endPoint x: 763, endPoint y: 288, distance: 491.8
click at [722, 295] on img at bounding box center [394, 91] width 1827 height 897
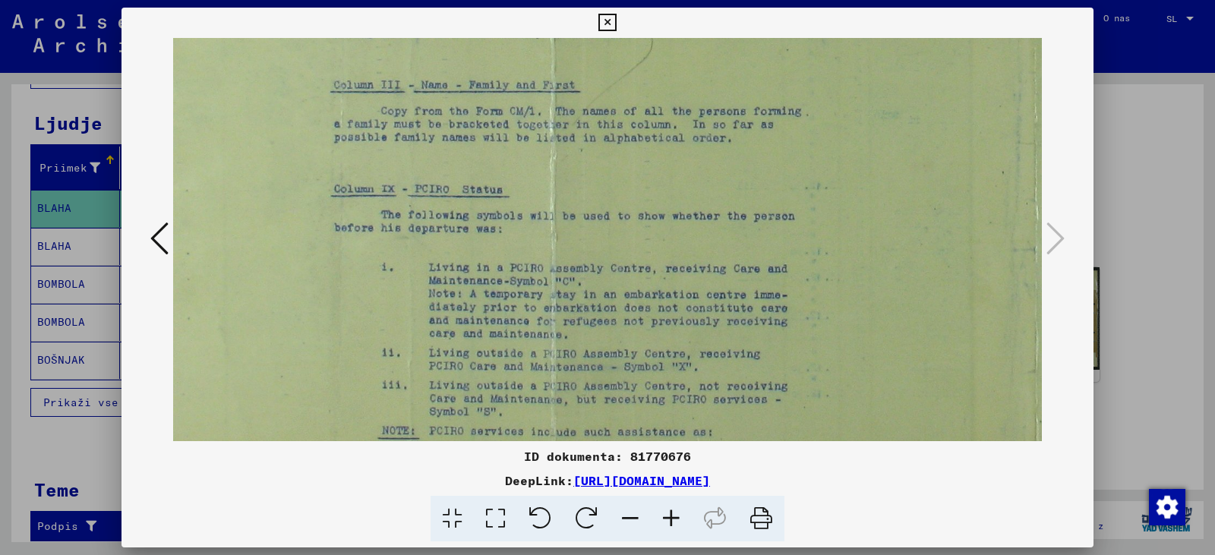
drag, startPoint x: 458, startPoint y: 307, endPoint x: 826, endPoint y: 288, distance: 368.8
click at [826, 286] on img at bounding box center [1005, 39] width 1827 height 897
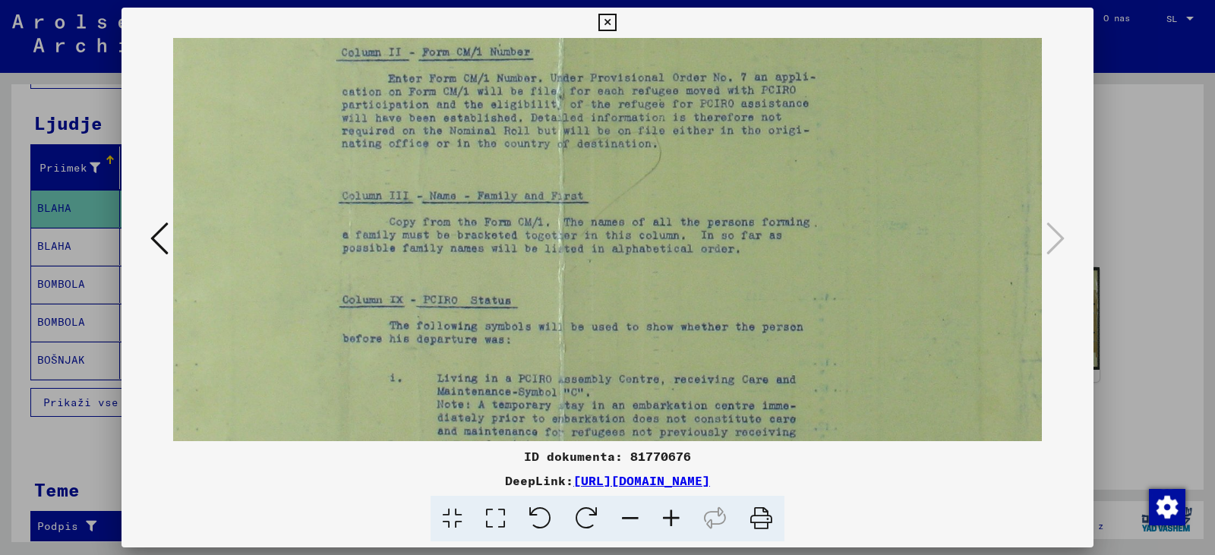
drag, startPoint x: 813, startPoint y: 159, endPoint x: 823, endPoint y: 326, distance: 166.6
click at [823, 321] on img at bounding box center [1013, 150] width 1827 height 897
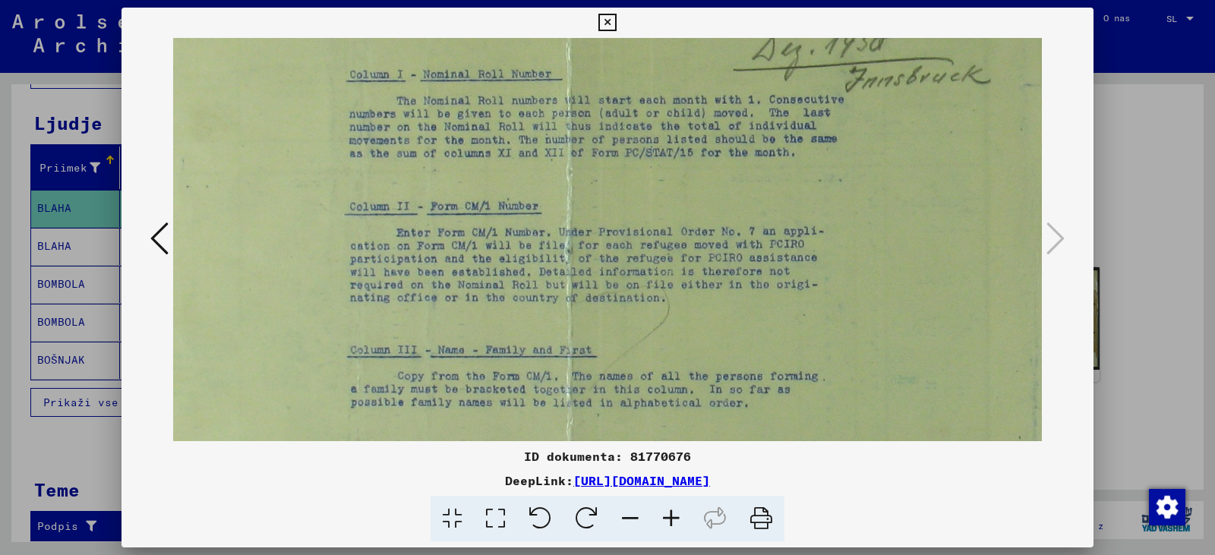
drag, startPoint x: 831, startPoint y: 223, endPoint x: 823, endPoint y: 419, distance: 196.1
click at [823, 419] on img at bounding box center [1022, 304] width 1827 height 897
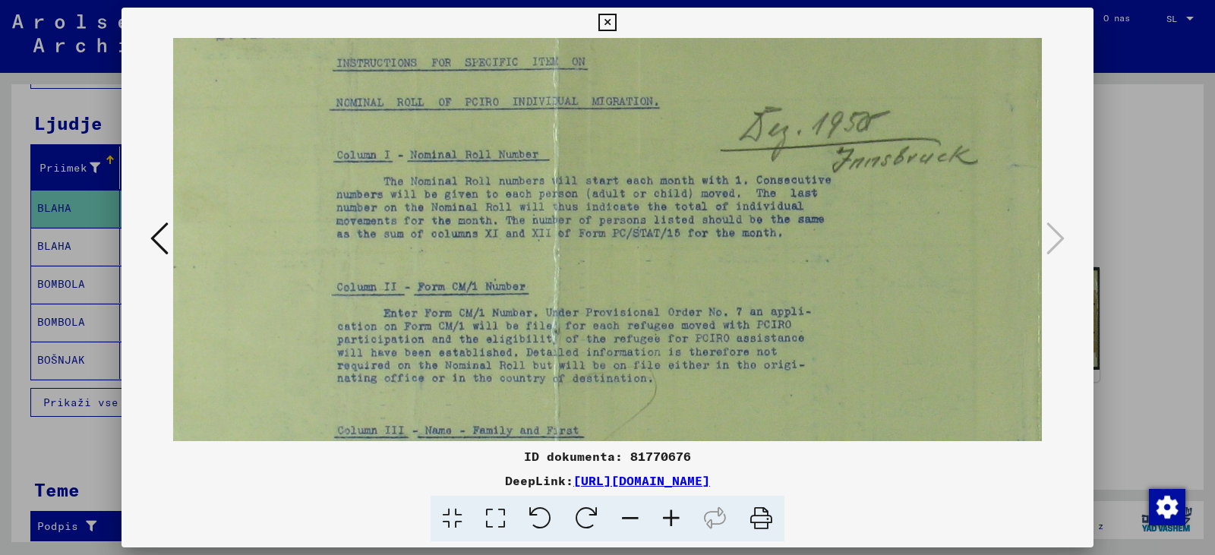
scroll to position [0, 49]
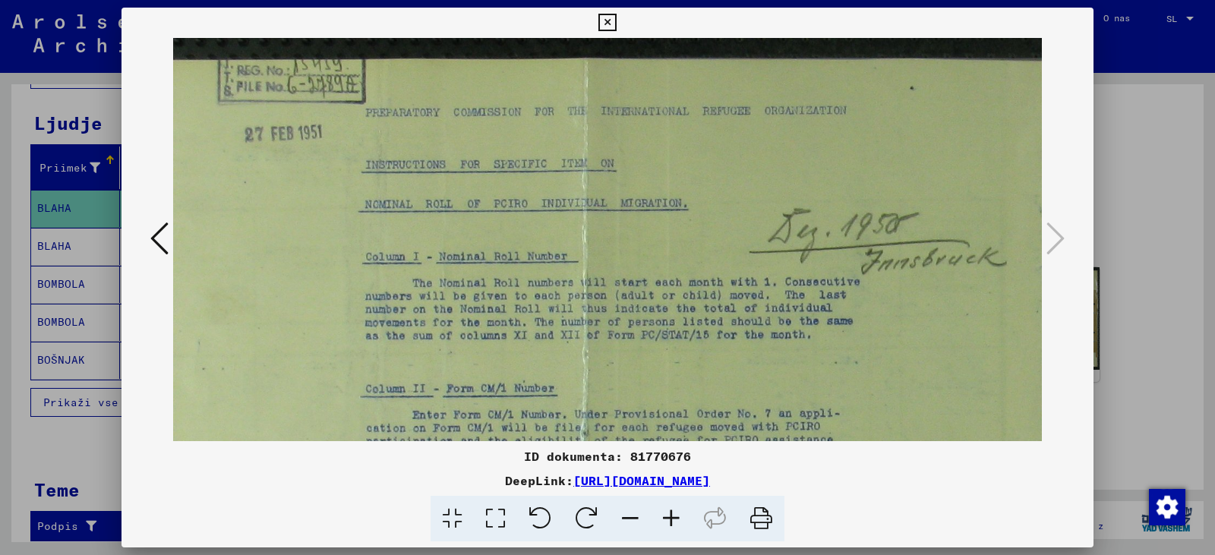
click at [837, 426] on img at bounding box center [1038, 486] width 1827 height 897
click at [613, 22] on icon at bounding box center [606, 23] width 17 height 18
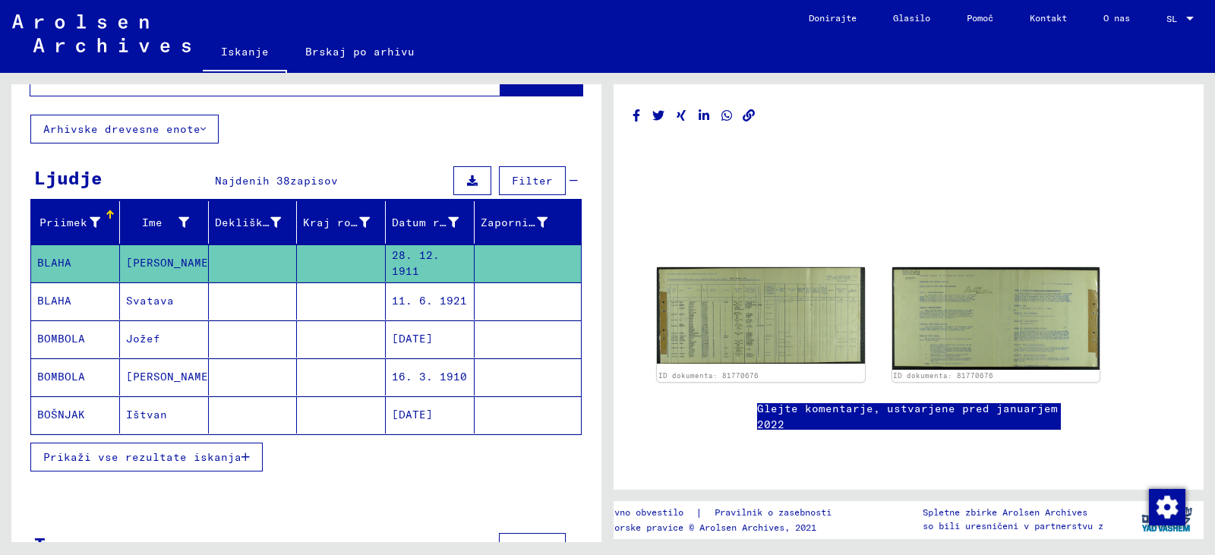
scroll to position [0, 0]
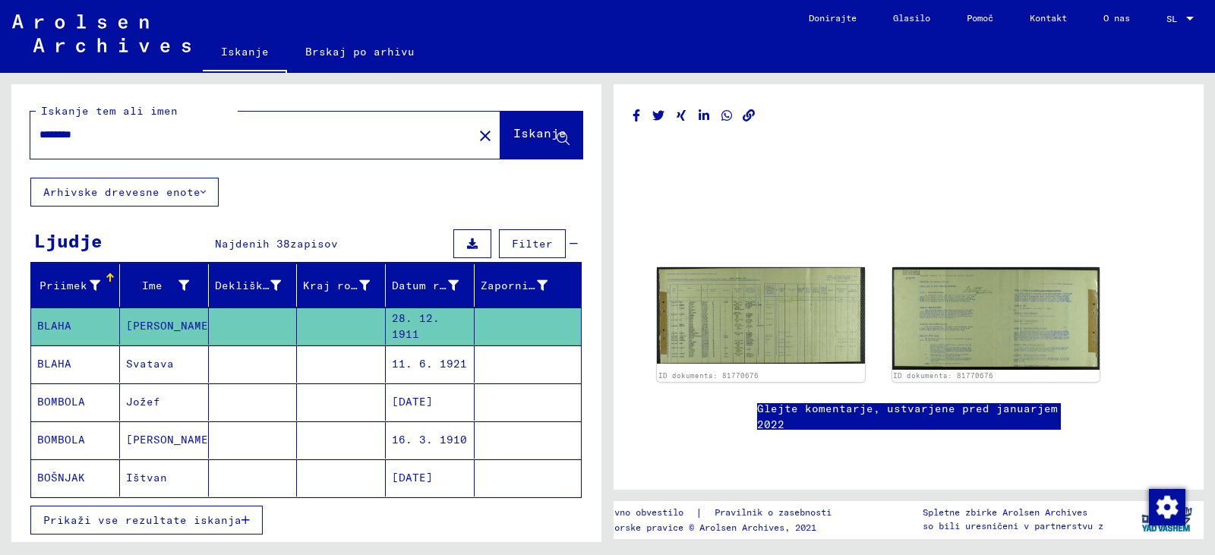
drag, startPoint x: 100, startPoint y: 153, endPoint x: 7, endPoint y: 158, distance: 93.6
click at [7, 158] on div "Iskanje tem ali imen ******** close Iskanje Arhivske drevesne enote [PERSON_NAM…" at bounding box center [304, 307] width 608 height 469
type input "******"
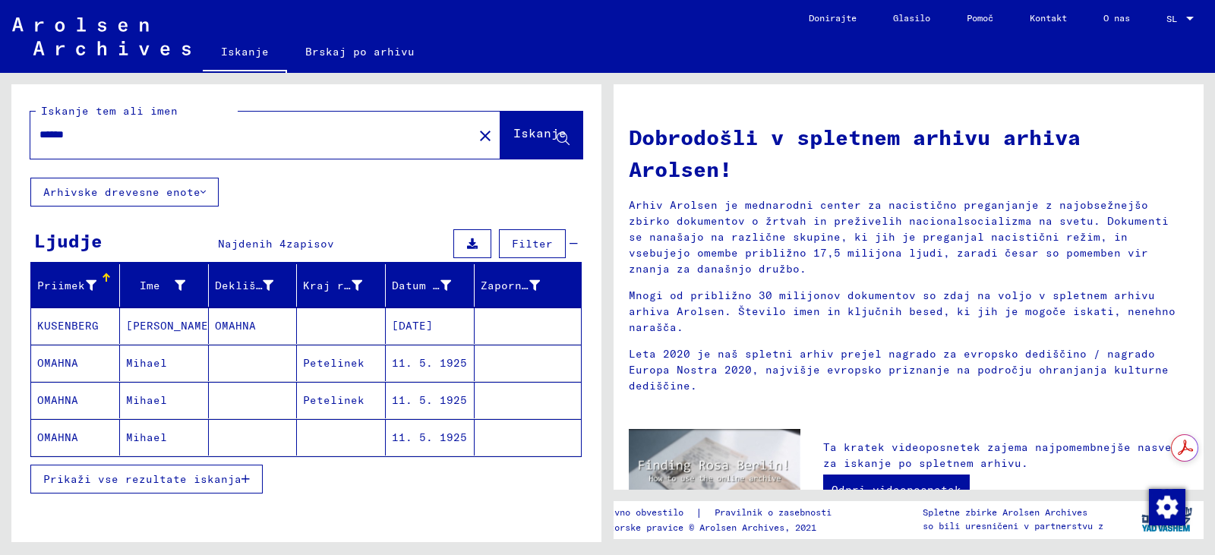
click at [392, 370] on font "11. 5. 1925" at bounding box center [429, 363] width 75 height 14
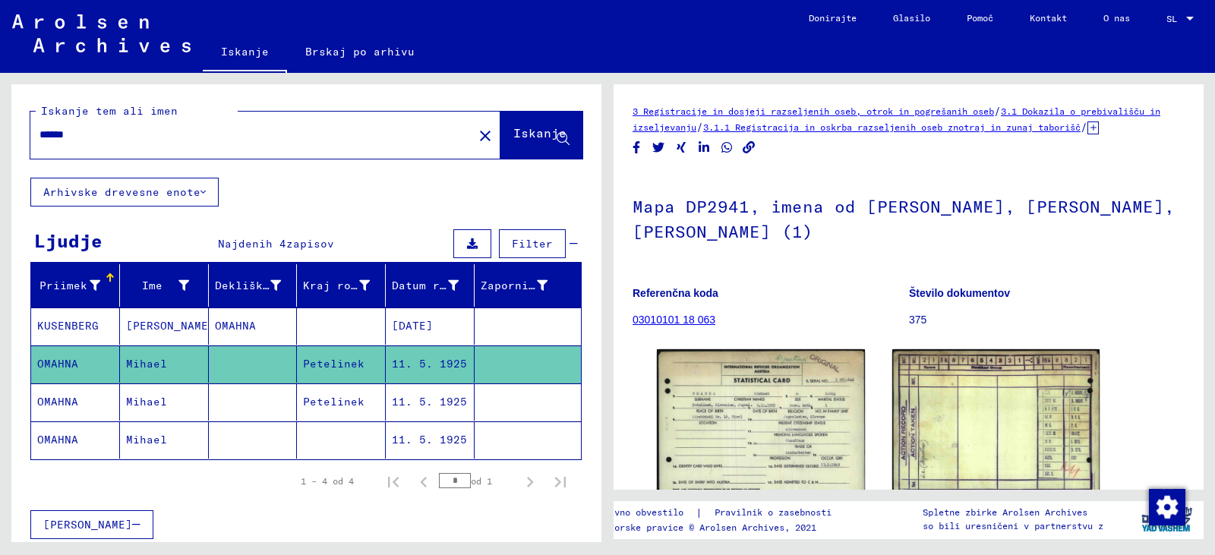
click at [394, 409] on font "11. 5. 1925" at bounding box center [429, 402] width 75 height 14
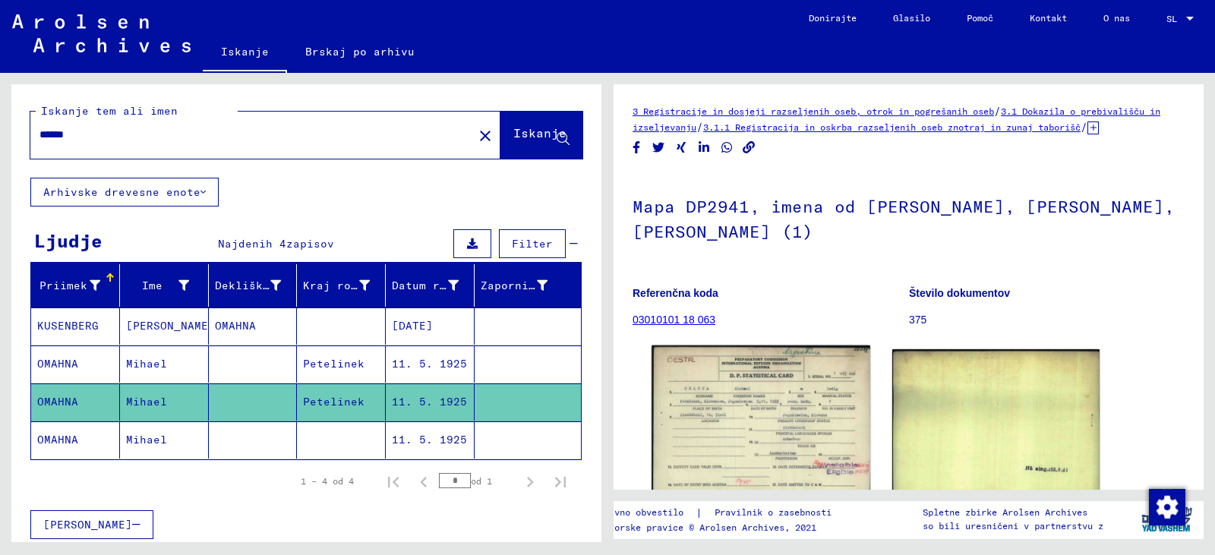
click at [767, 454] on img at bounding box center [761, 422] width 218 height 153
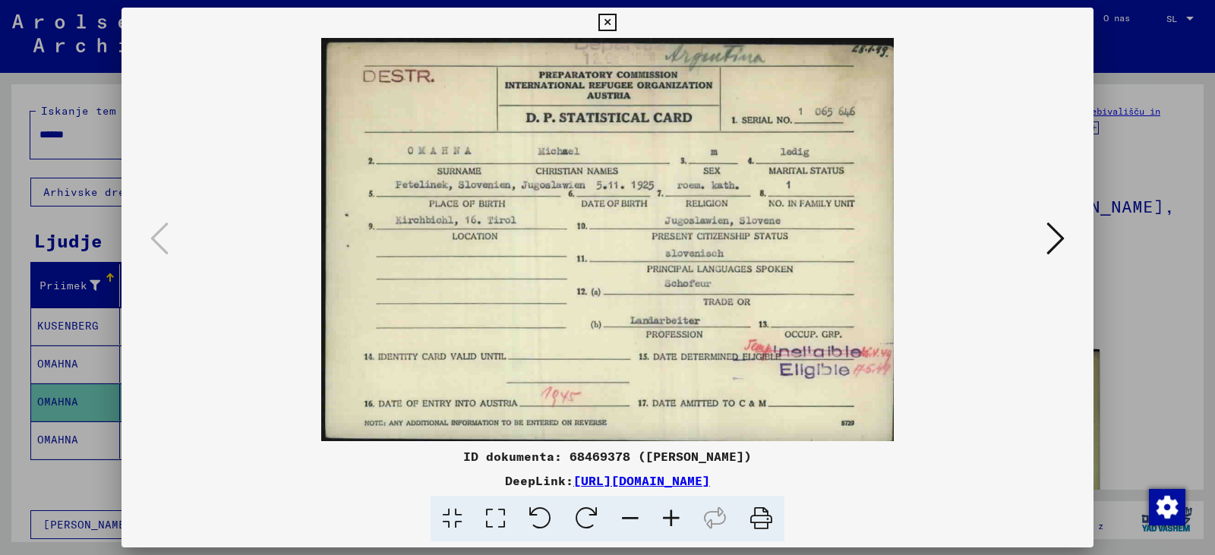
click at [690, 529] on icon at bounding box center [671, 519] width 41 height 46
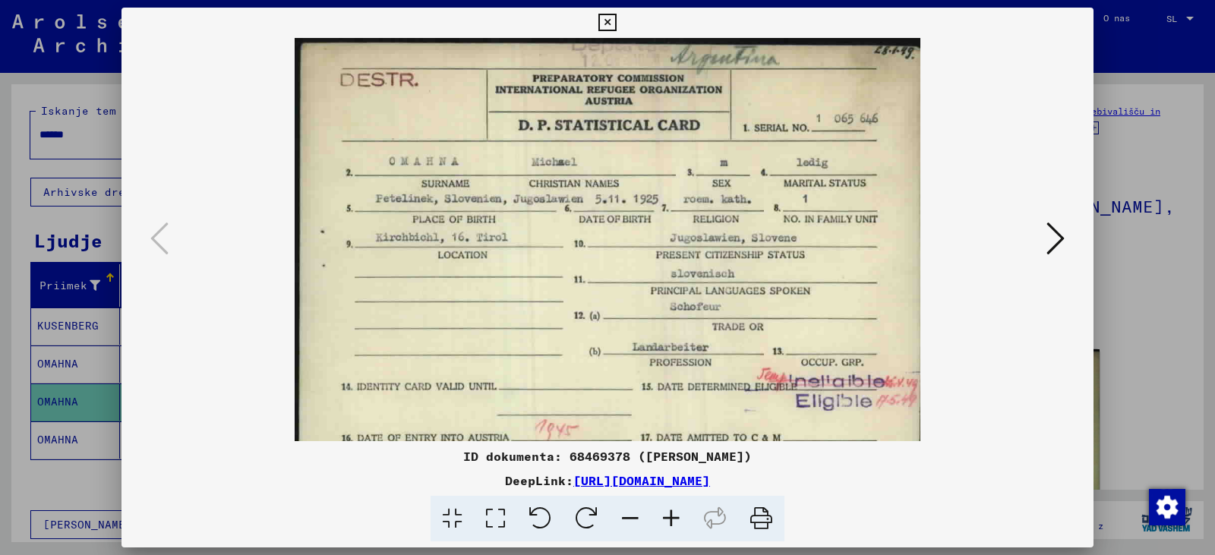
click at [690, 529] on icon at bounding box center [671, 519] width 41 height 46
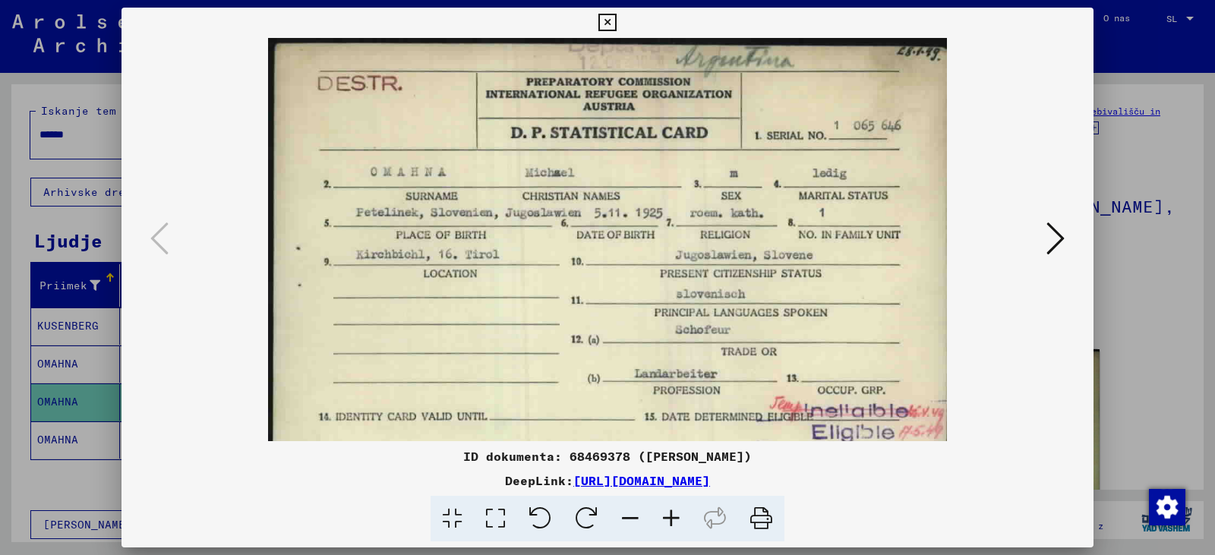
click at [690, 529] on icon at bounding box center [671, 519] width 41 height 46
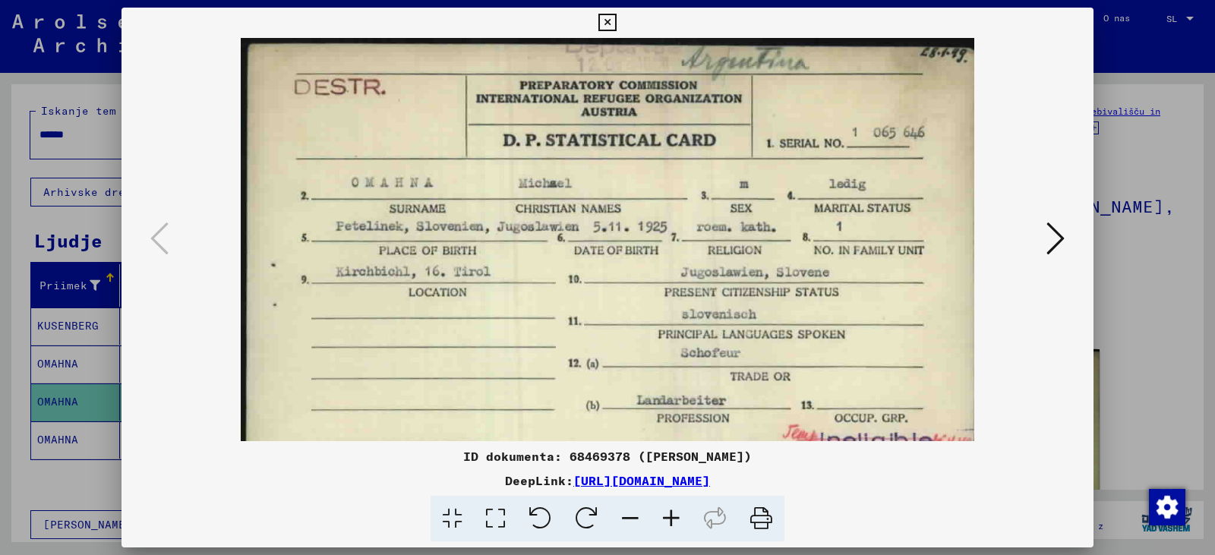
click at [690, 529] on icon at bounding box center [671, 519] width 41 height 46
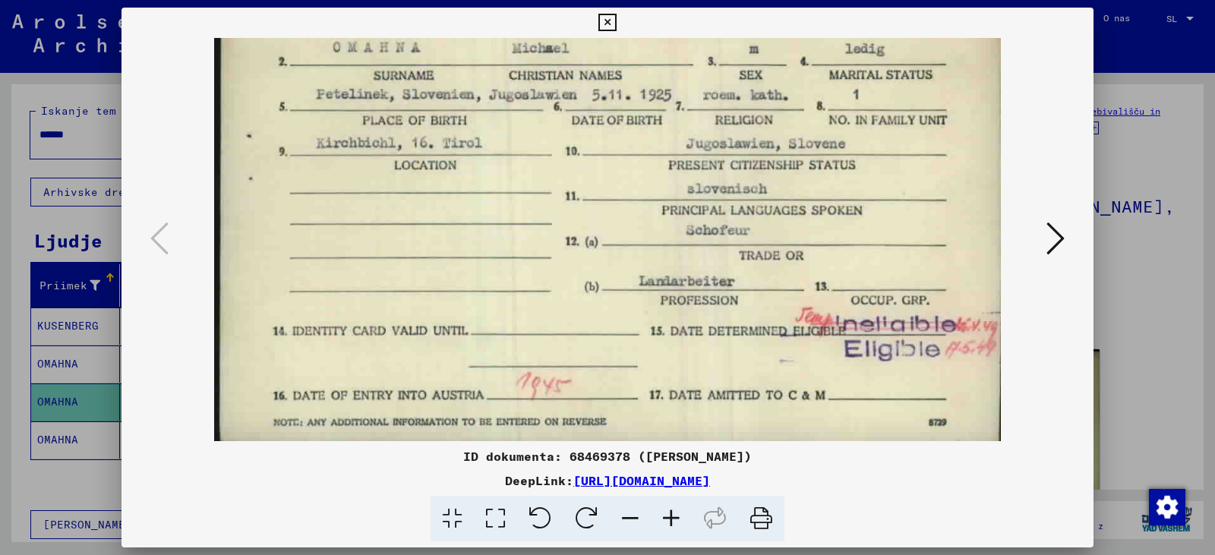
scroll to position [152, 0]
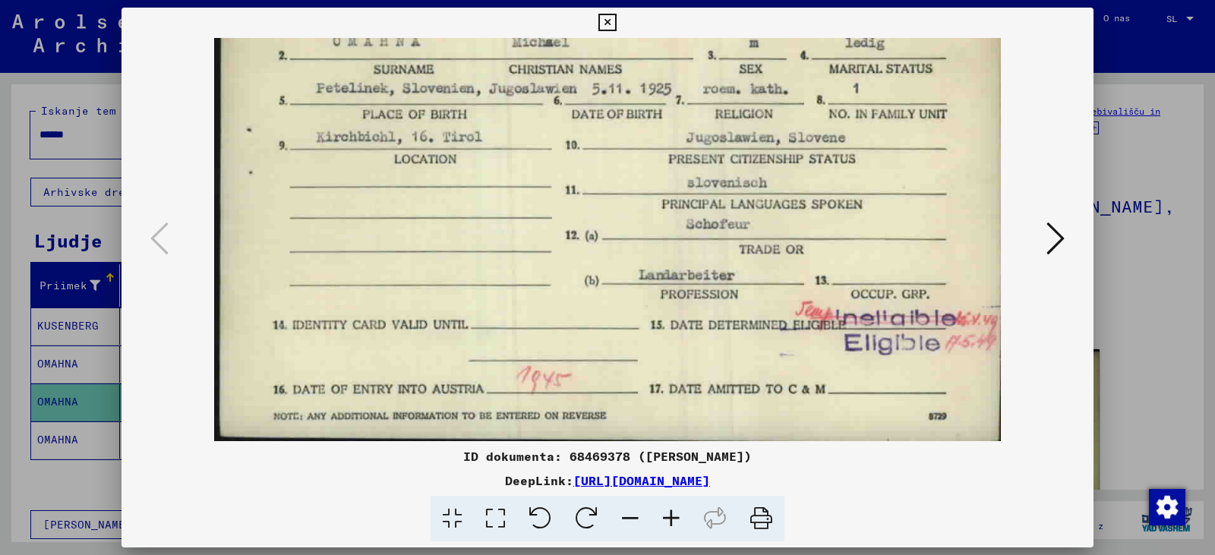
drag, startPoint x: 596, startPoint y: 335, endPoint x: 550, endPoint y: 105, distance: 234.7
click at [550, 105] on img at bounding box center [608, 163] width 788 height 555
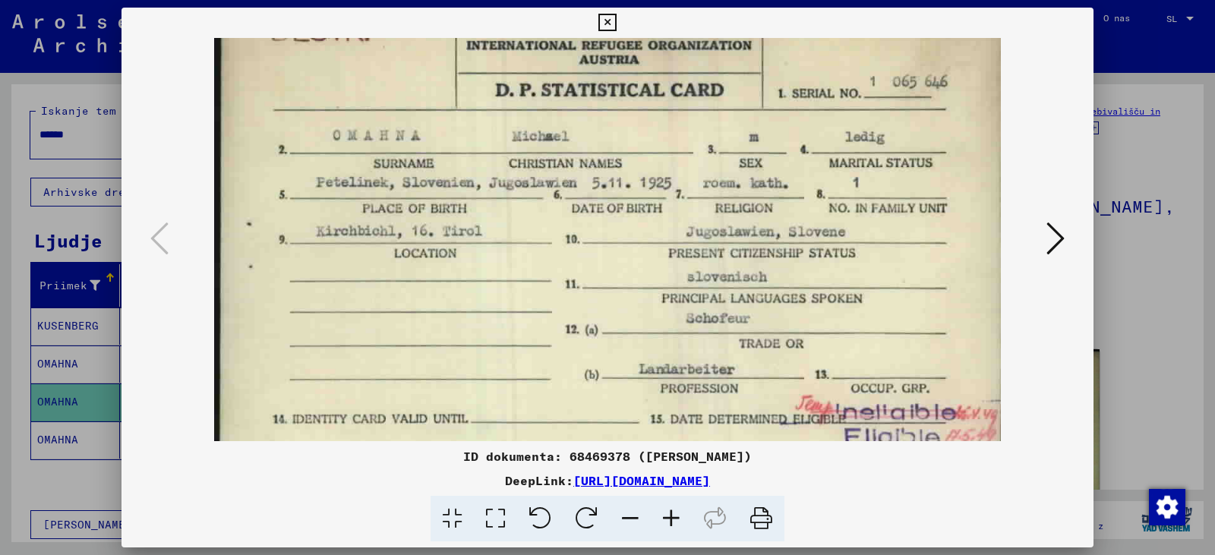
drag, startPoint x: 542, startPoint y: 146, endPoint x: 529, endPoint y: 220, distance: 75.5
click at [529, 220] on img at bounding box center [608, 257] width 788 height 555
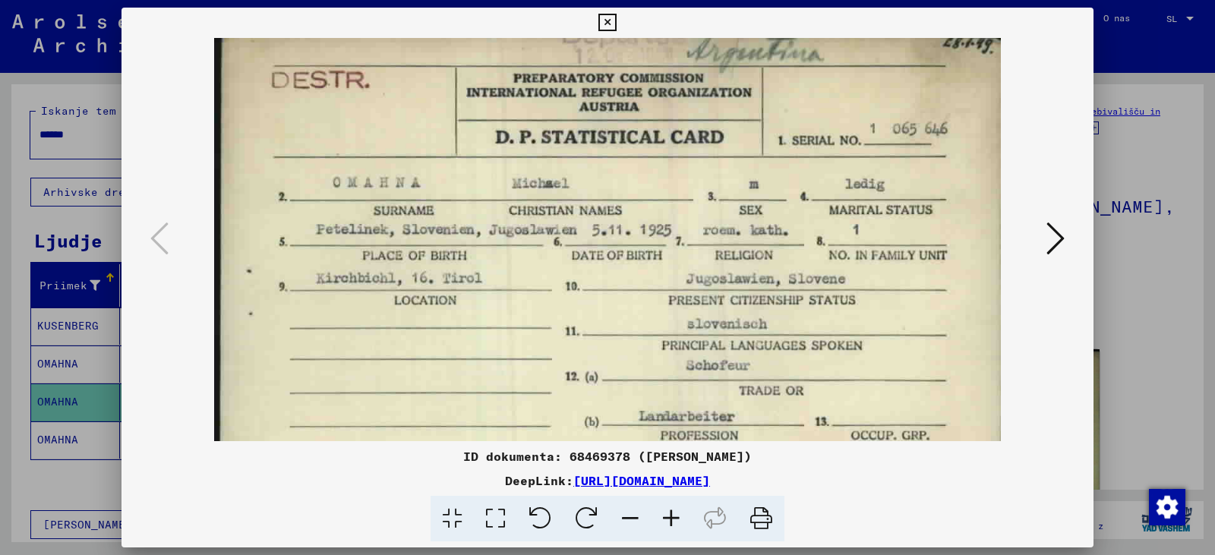
scroll to position [0, 0]
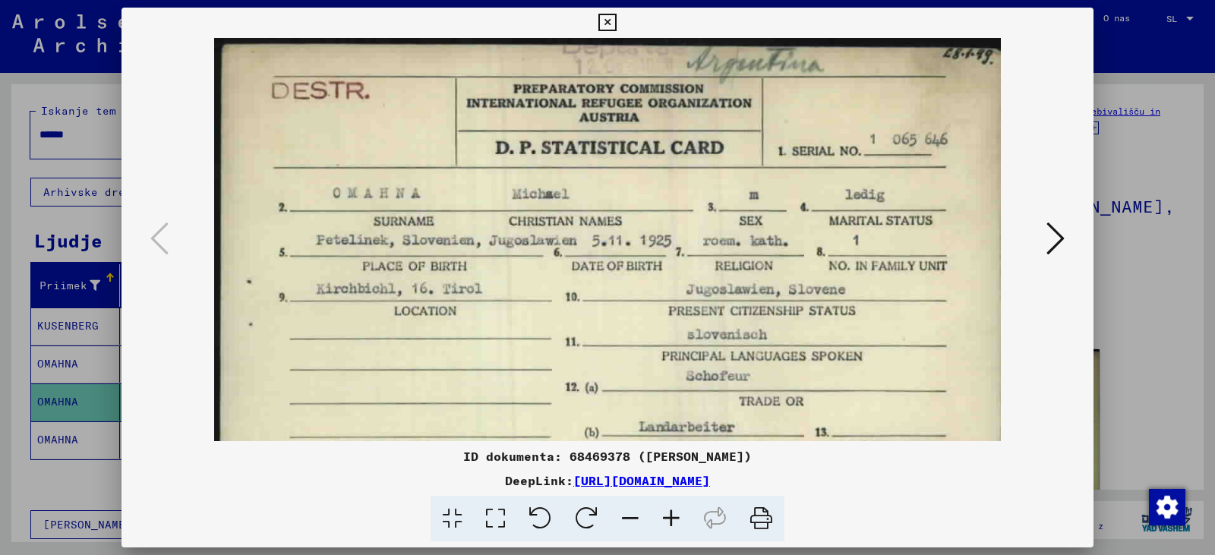
drag, startPoint x: 529, startPoint y: 187, endPoint x: 528, endPoint y: 290, distance: 103.3
click at [528, 290] on img at bounding box center [608, 315] width 788 height 555
click at [1047, 235] on icon at bounding box center [1056, 238] width 18 height 36
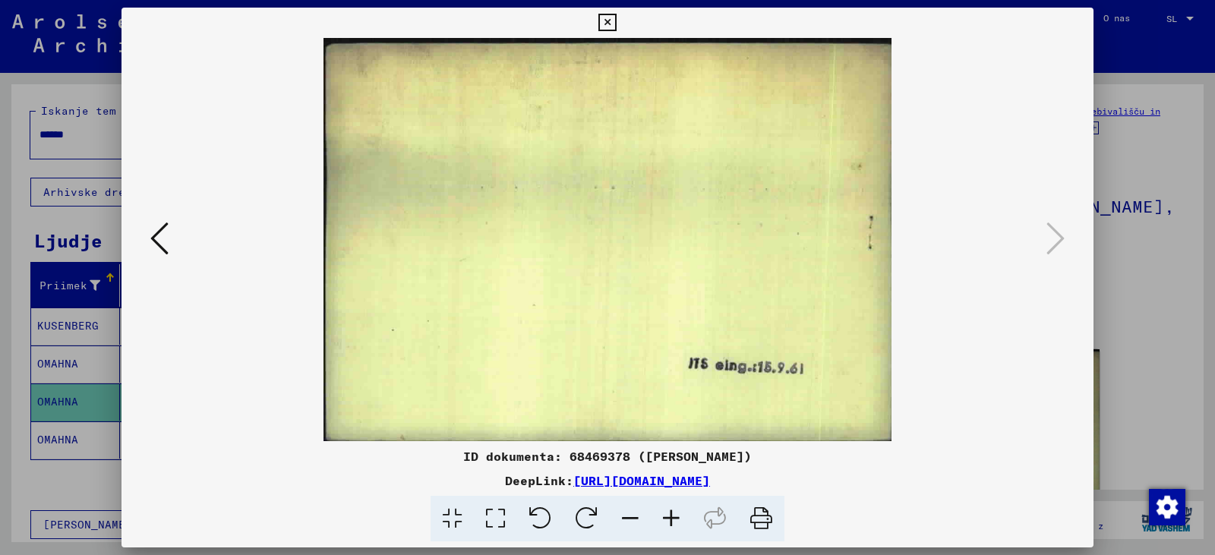
drag, startPoint x: 671, startPoint y: 249, endPoint x: 513, endPoint y: 367, distance: 196.4
click at [512, 365] on img at bounding box center [608, 239] width 568 height 403
drag, startPoint x: 530, startPoint y: 303, endPoint x: 544, endPoint y: 163, distance: 140.4
click at [544, 163] on img at bounding box center [608, 239] width 568 height 403
drag, startPoint x: 549, startPoint y: 177, endPoint x: 623, endPoint y: 323, distance: 163.4
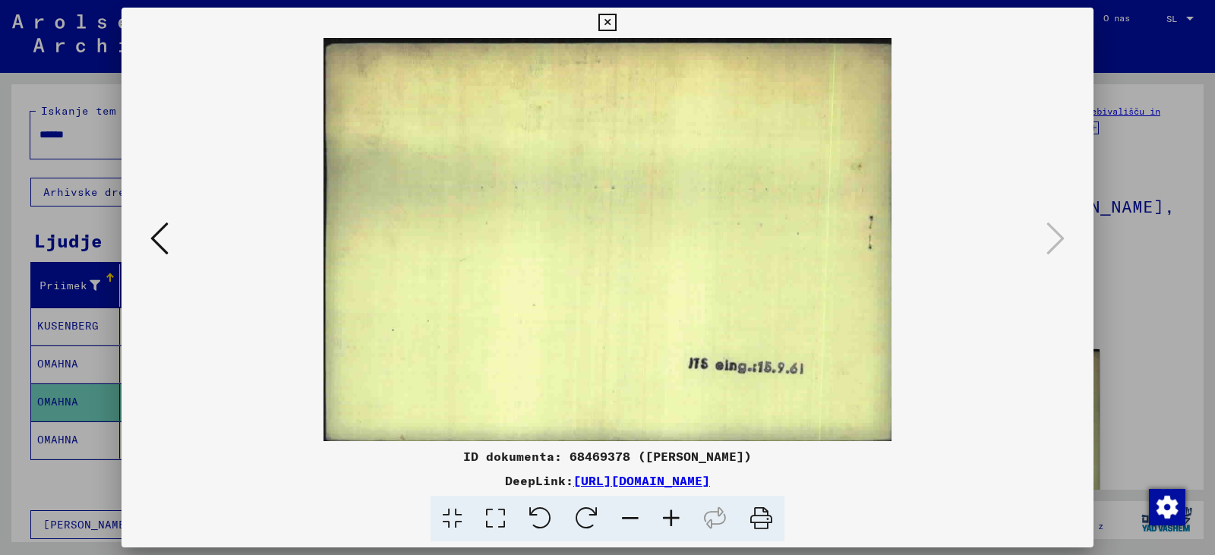
click at [623, 323] on img at bounding box center [608, 239] width 568 height 403
click at [595, 16] on button at bounding box center [607, 23] width 27 height 30
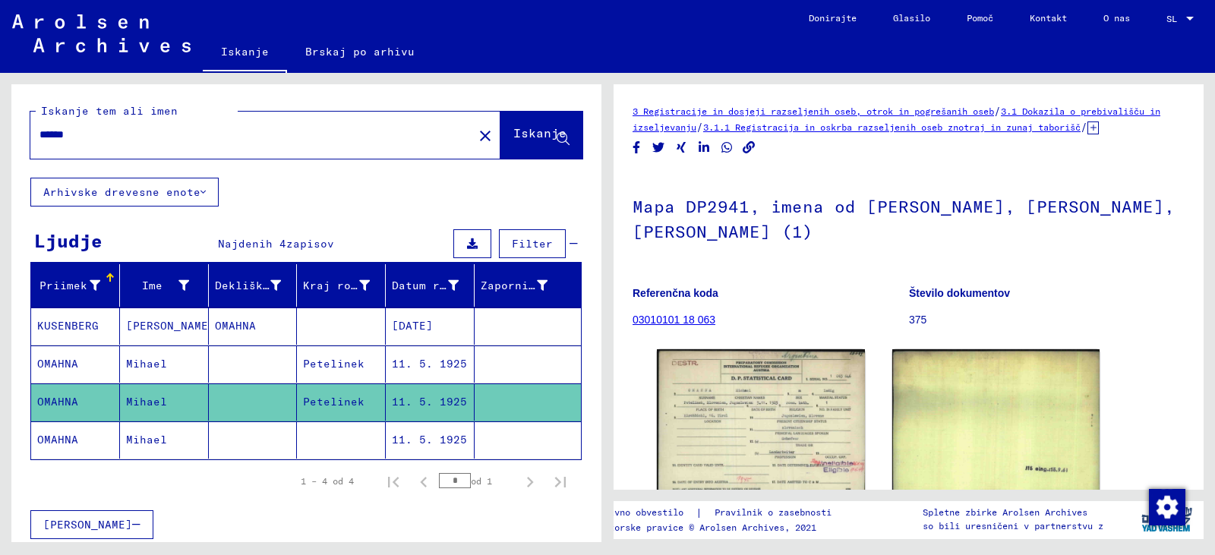
click at [155, 371] on font "Mihael" at bounding box center [146, 364] width 41 height 14
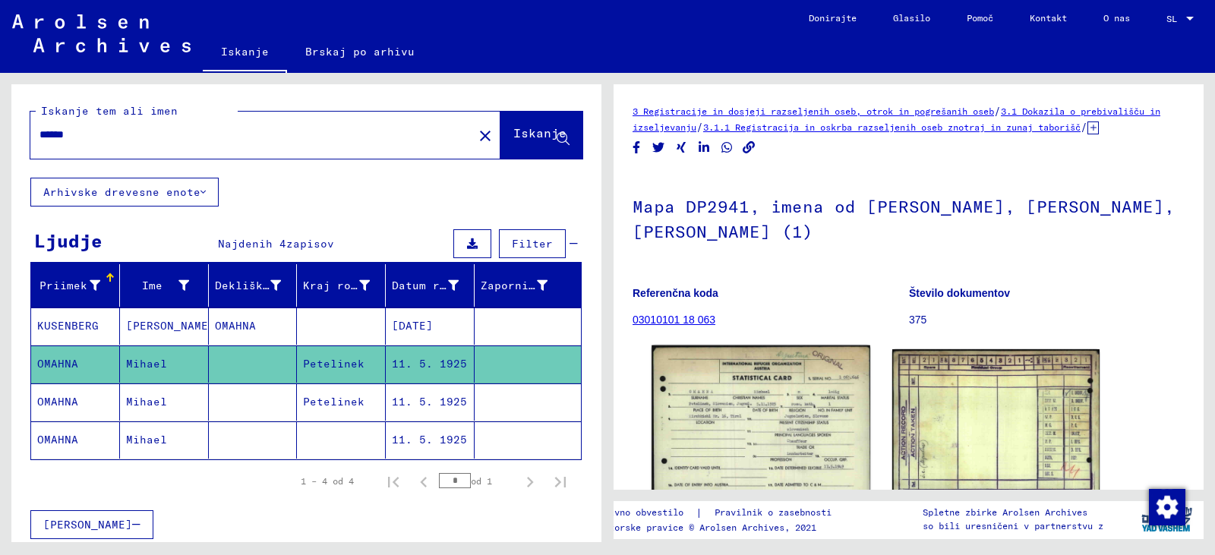
click at [738, 433] on img at bounding box center [761, 424] width 218 height 157
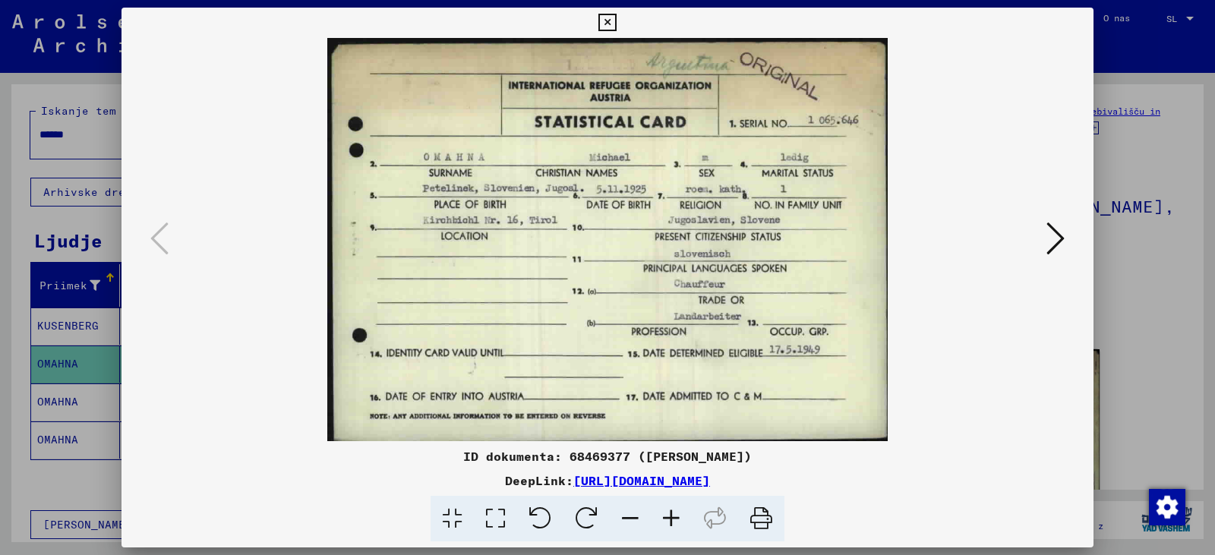
click at [690, 534] on icon at bounding box center [671, 519] width 41 height 46
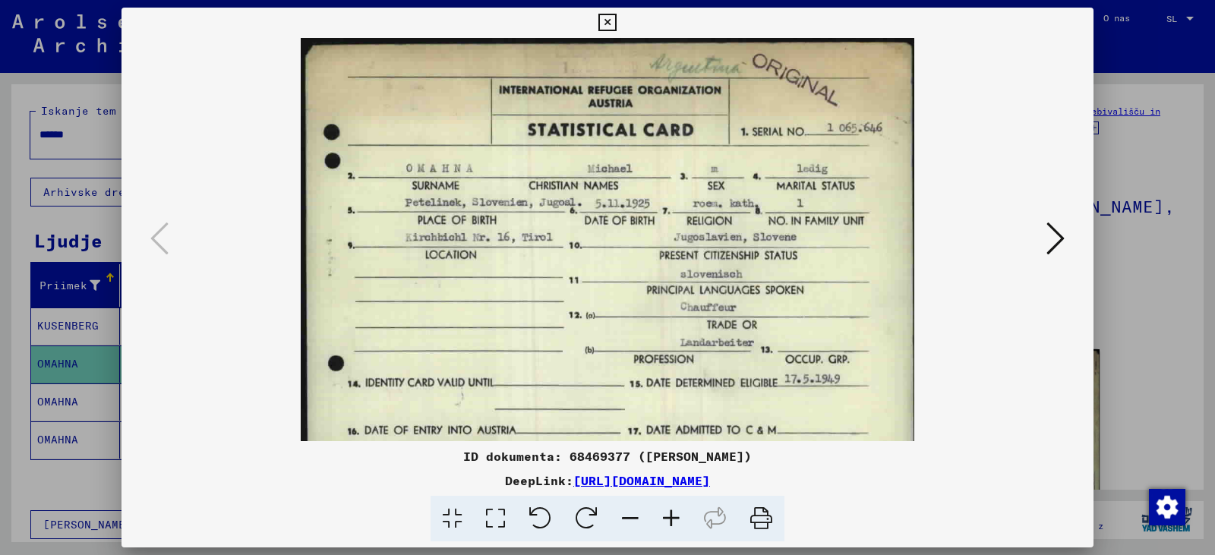
click at [690, 533] on icon at bounding box center [671, 519] width 41 height 46
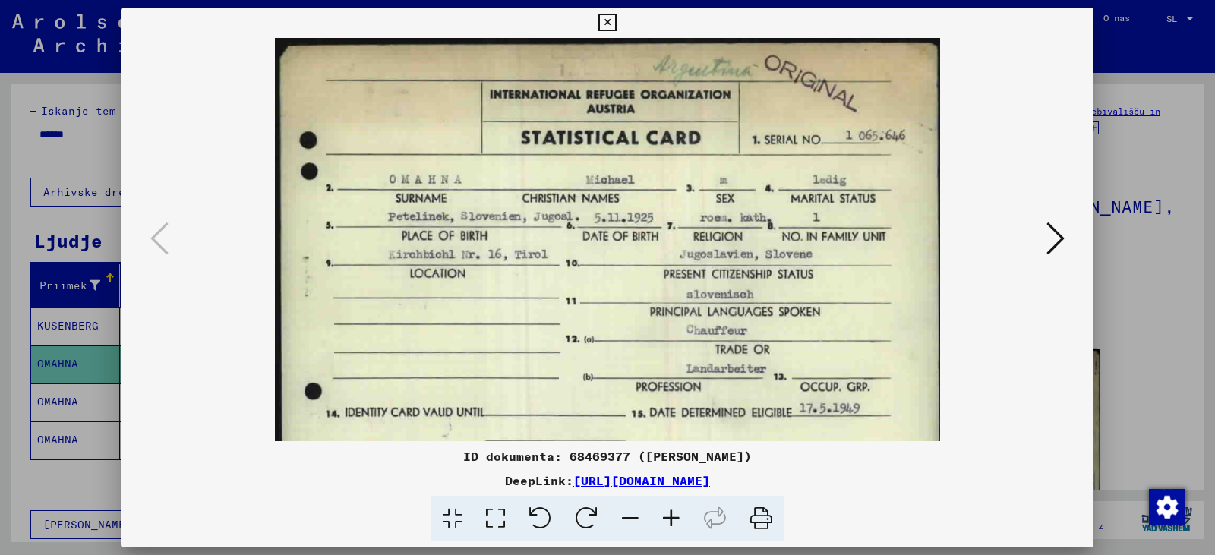
click at [690, 532] on icon at bounding box center [671, 519] width 41 height 46
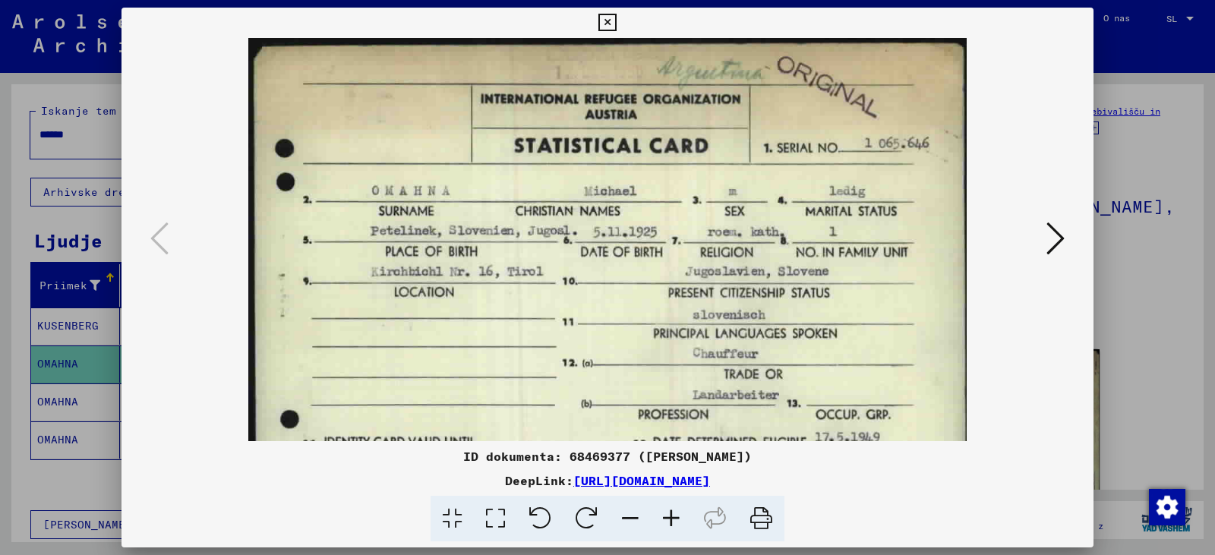
click at [1056, 251] on icon at bounding box center [1056, 238] width 18 height 36
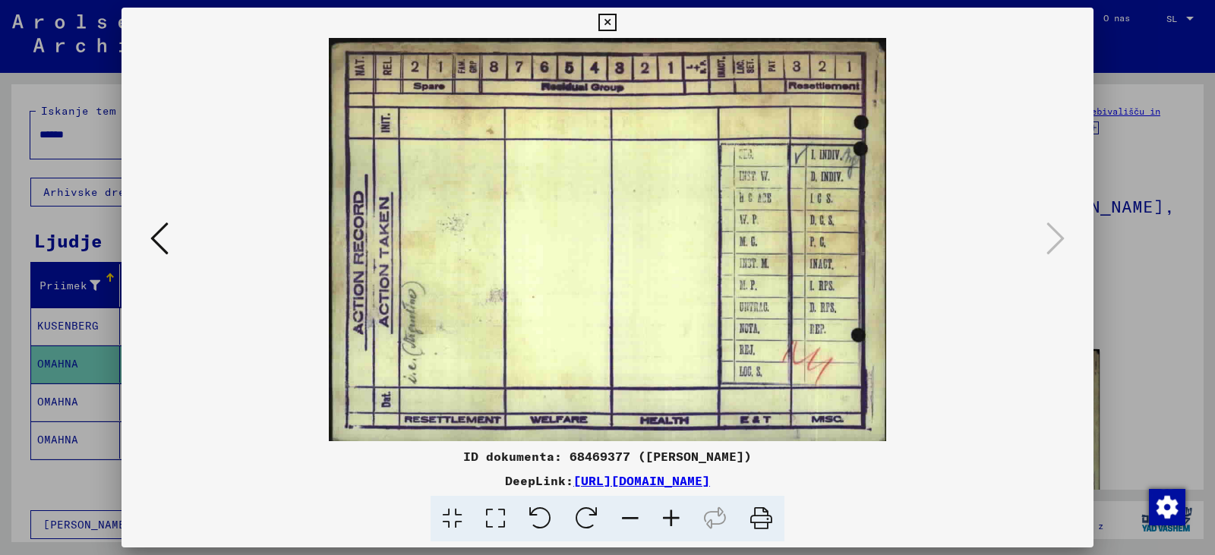
click at [605, 20] on icon at bounding box center [606, 23] width 17 height 18
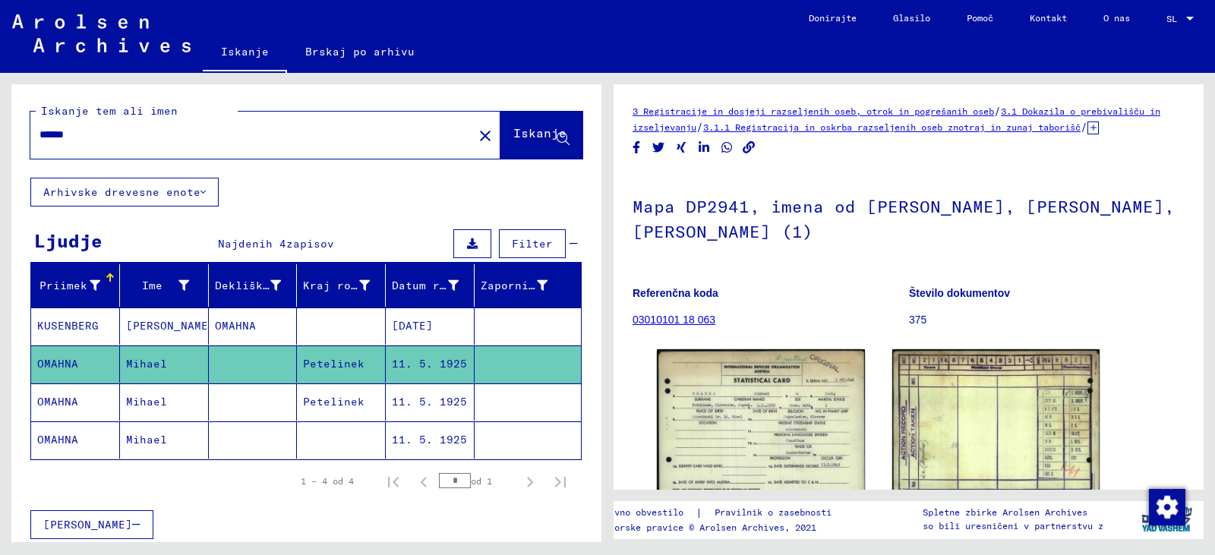
click at [82, 466] on icon at bounding box center [63, 494] width 38 height 61
click at [68, 466] on icon at bounding box center [63, 494] width 38 height 61
click at [200, 459] on mat-cell "Mihael" at bounding box center [164, 440] width 89 height 37
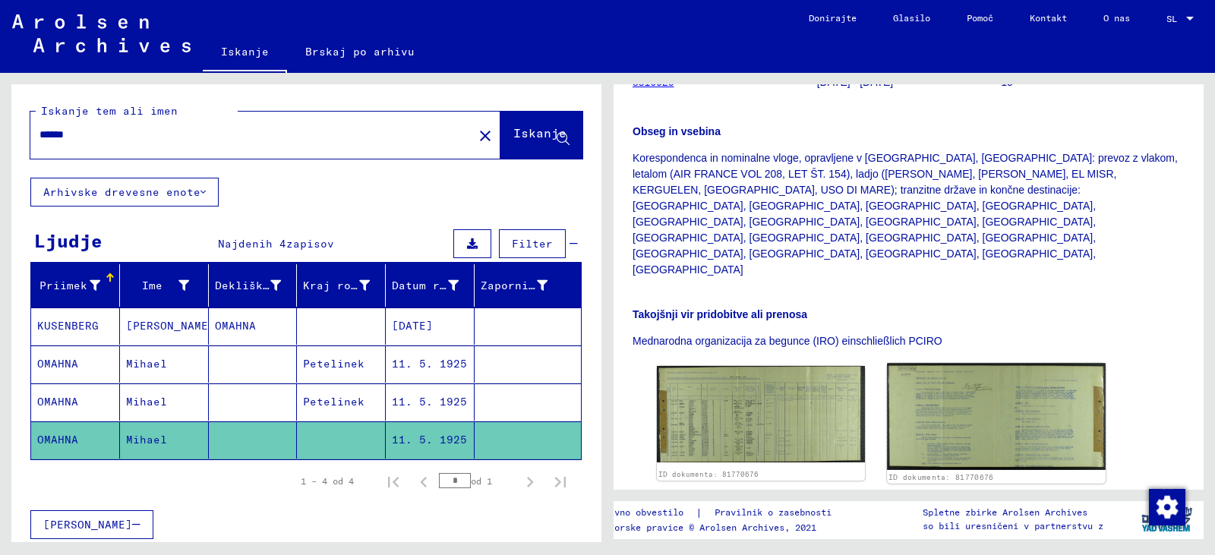
scroll to position [304, 0]
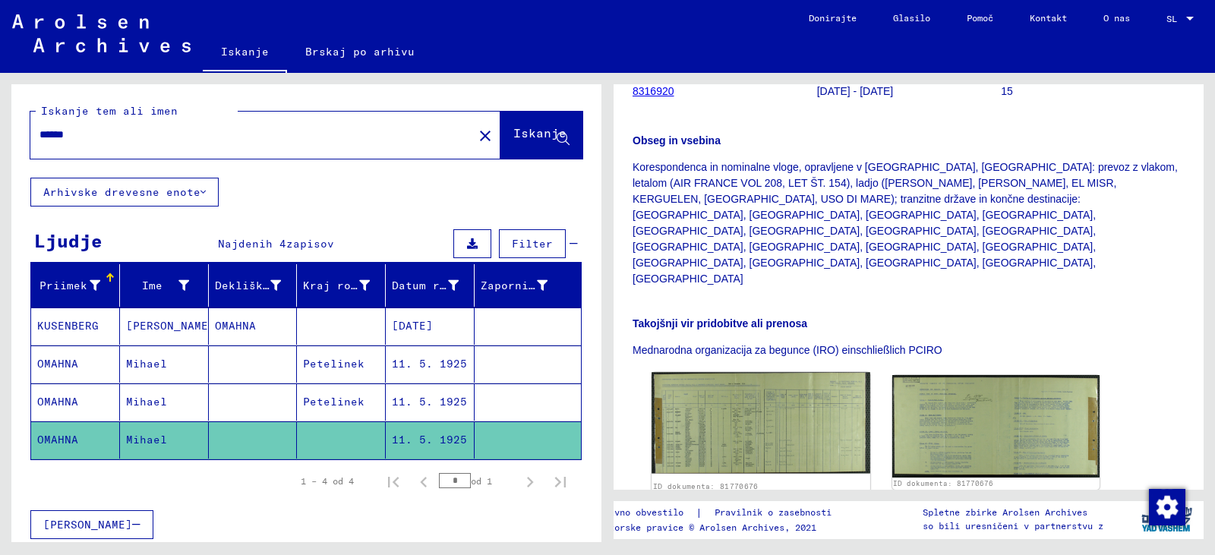
click at [750, 396] on img at bounding box center [761, 422] width 218 height 101
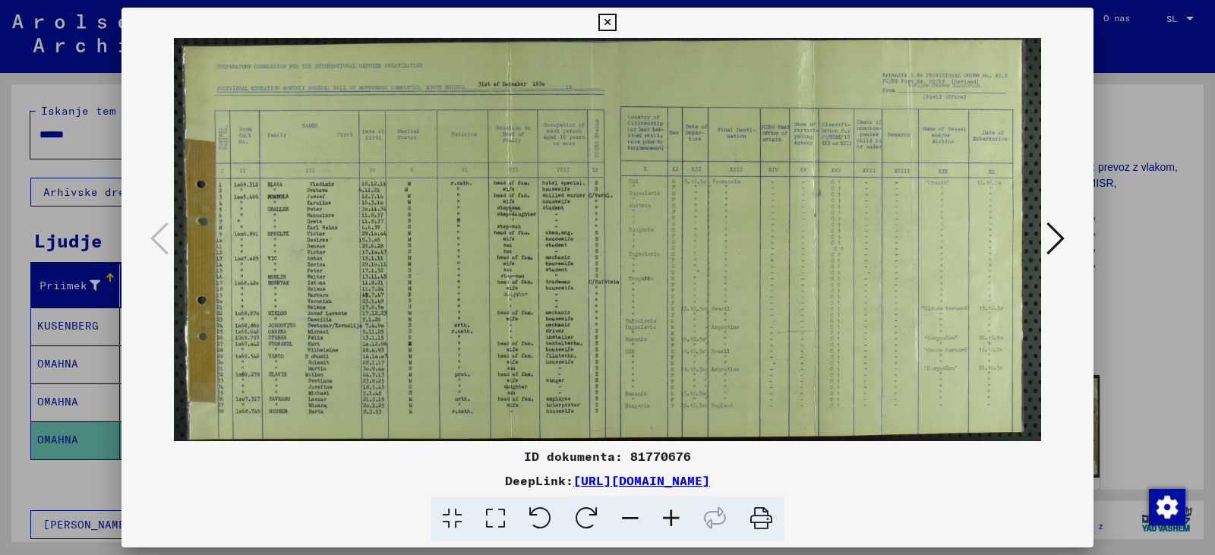
click at [692, 530] on icon at bounding box center [671, 519] width 41 height 46
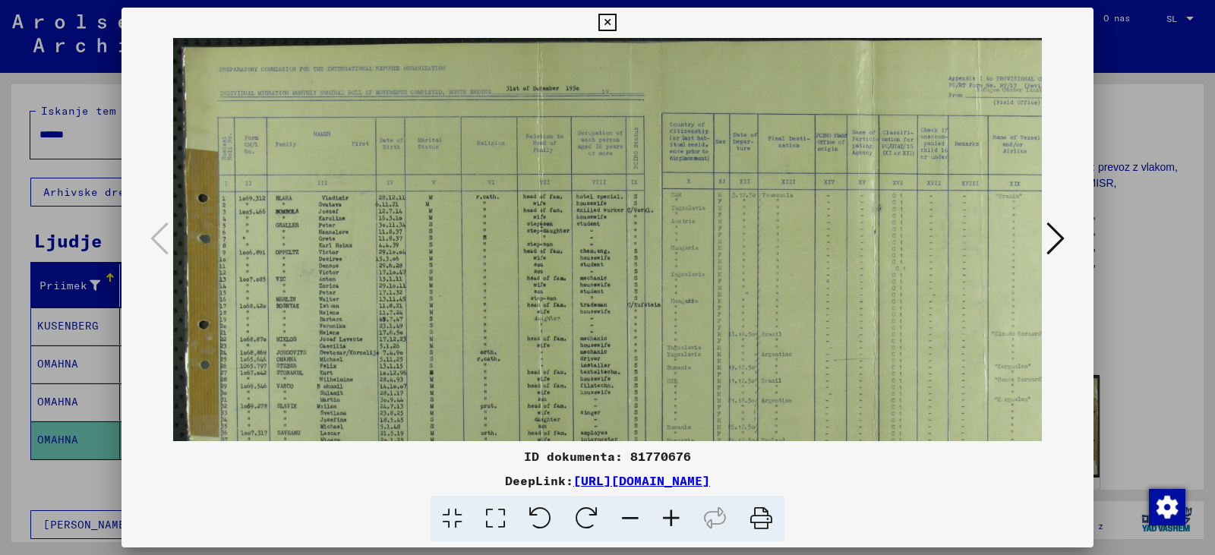
click at [692, 530] on icon at bounding box center [671, 519] width 41 height 46
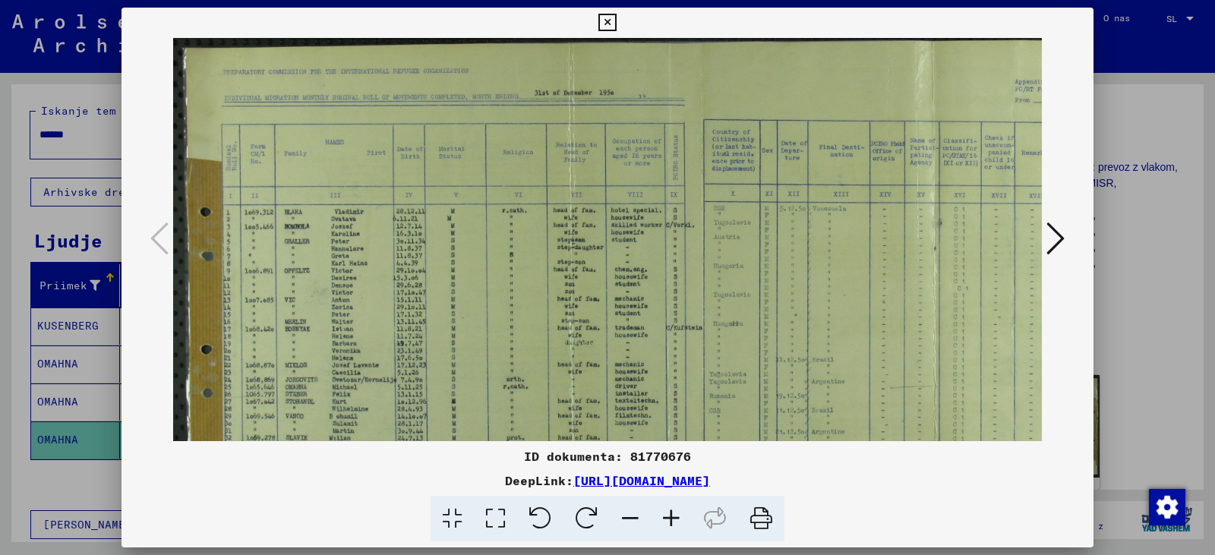
click at [692, 530] on icon at bounding box center [671, 519] width 41 height 46
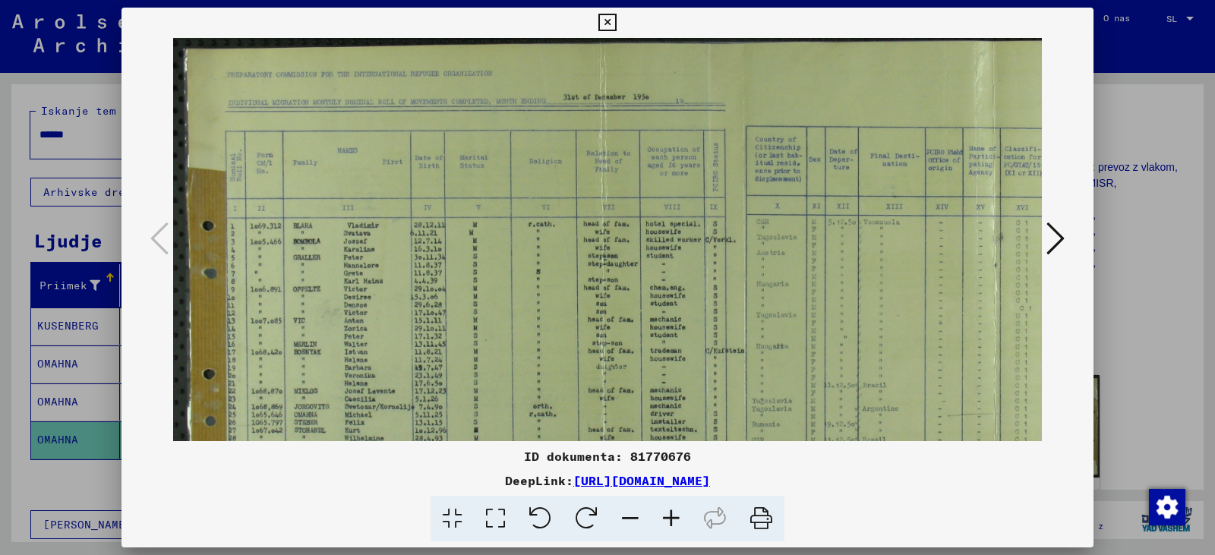
click at [692, 530] on icon at bounding box center [671, 519] width 41 height 46
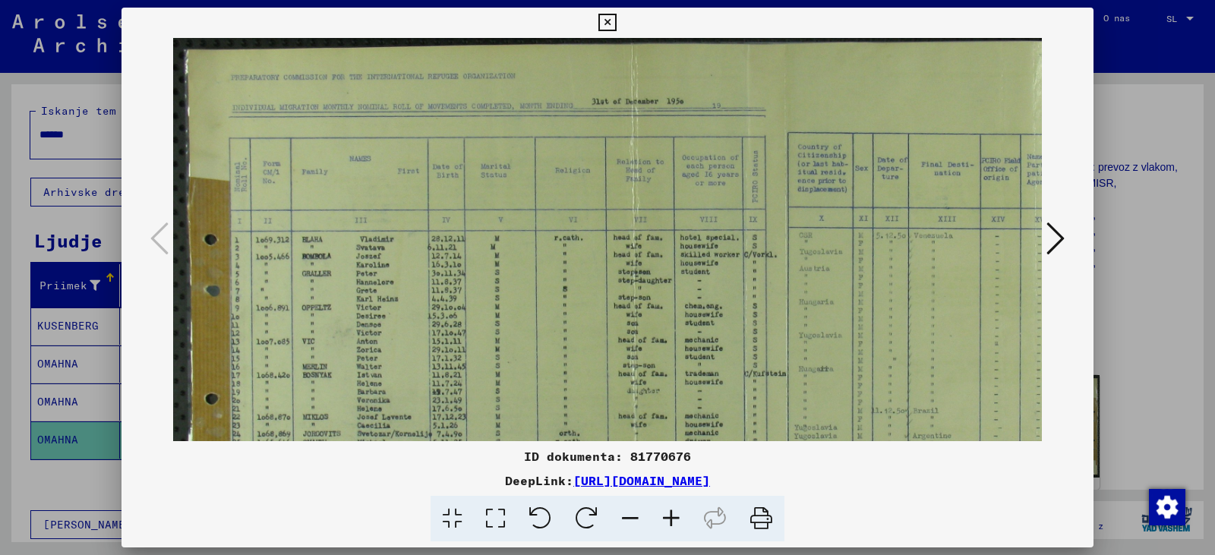
click at [692, 530] on icon at bounding box center [671, 519] width 41 height 46
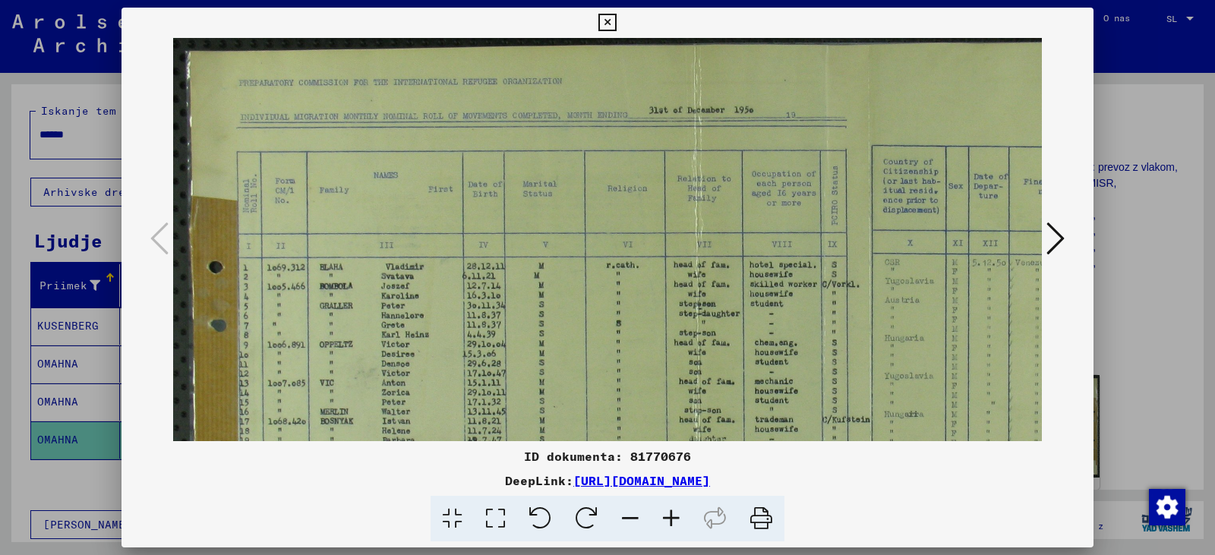
click at [692, 530] on icon at bounding box center [671, 519] width 41 height 46
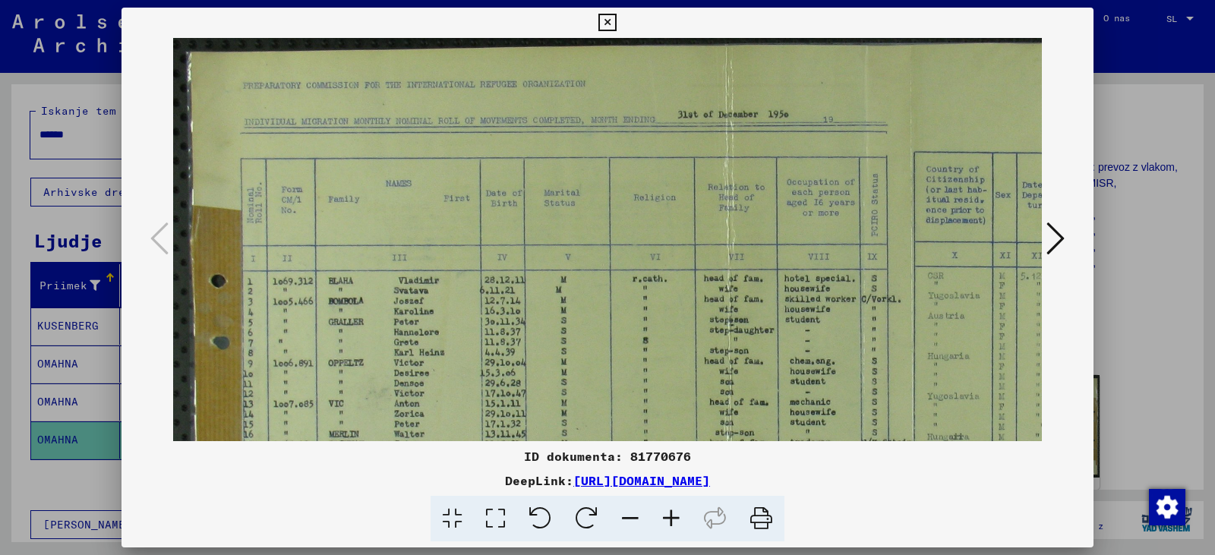
click at [692, 530] on icon at bounding box center [671, 519] width 41 height 46
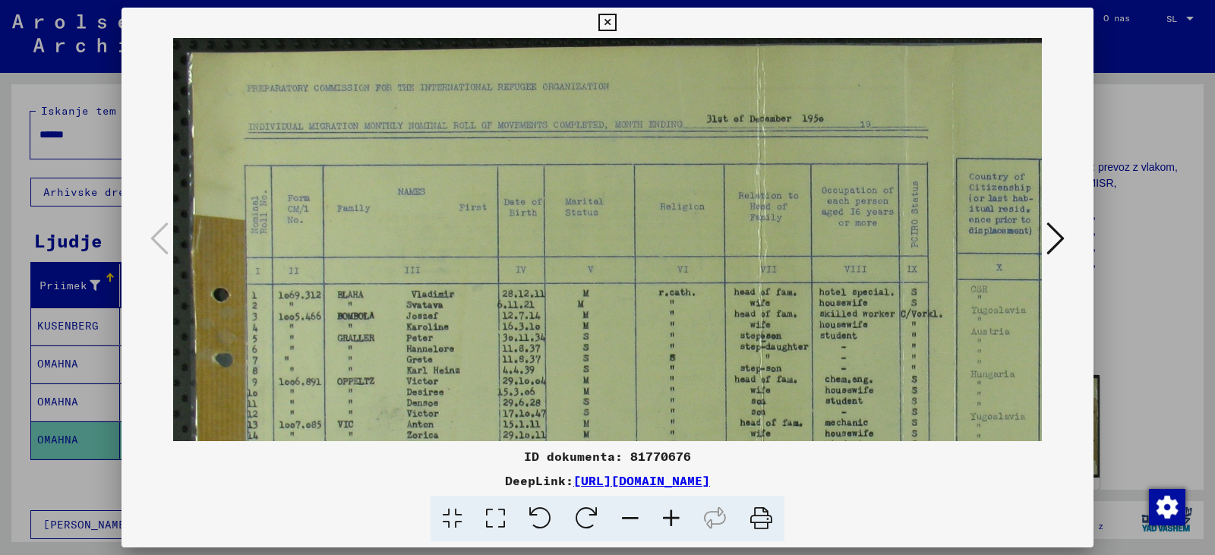
click at [692, 530] on icon at bounding box center [671, 519] width 41 height 46
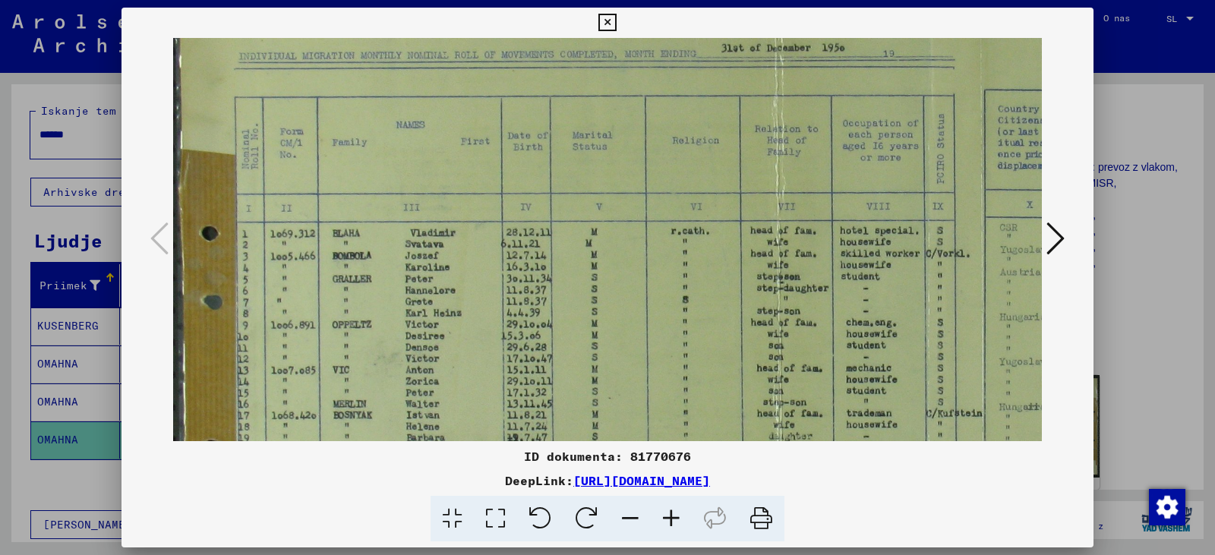
scroll to position [118, 18]
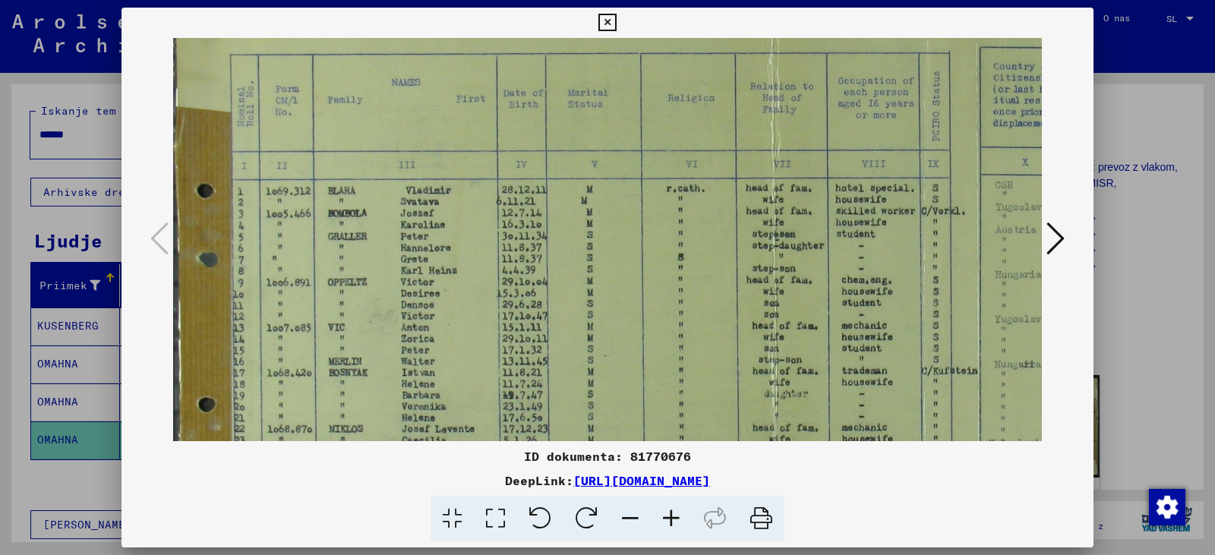
drag, startPoint x: 725, startPoint y: 362, endPoint x: 706, endPoint y: 245, distance: 119.1
click at [706, 245] on img at bounding box center [956, 292] width 1602 height 745
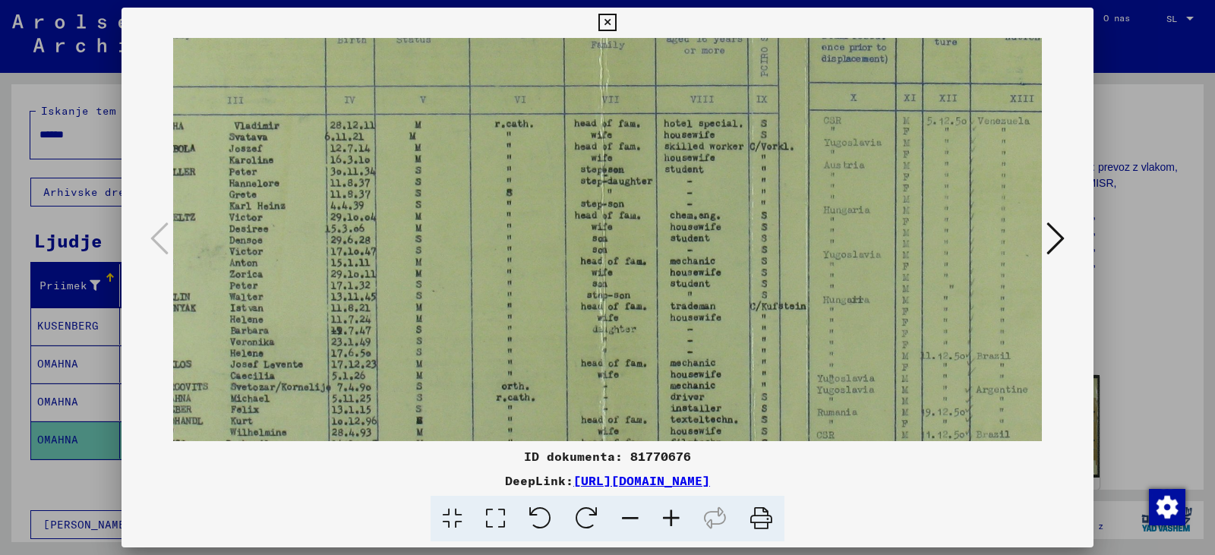
scroll to position [194, 351]
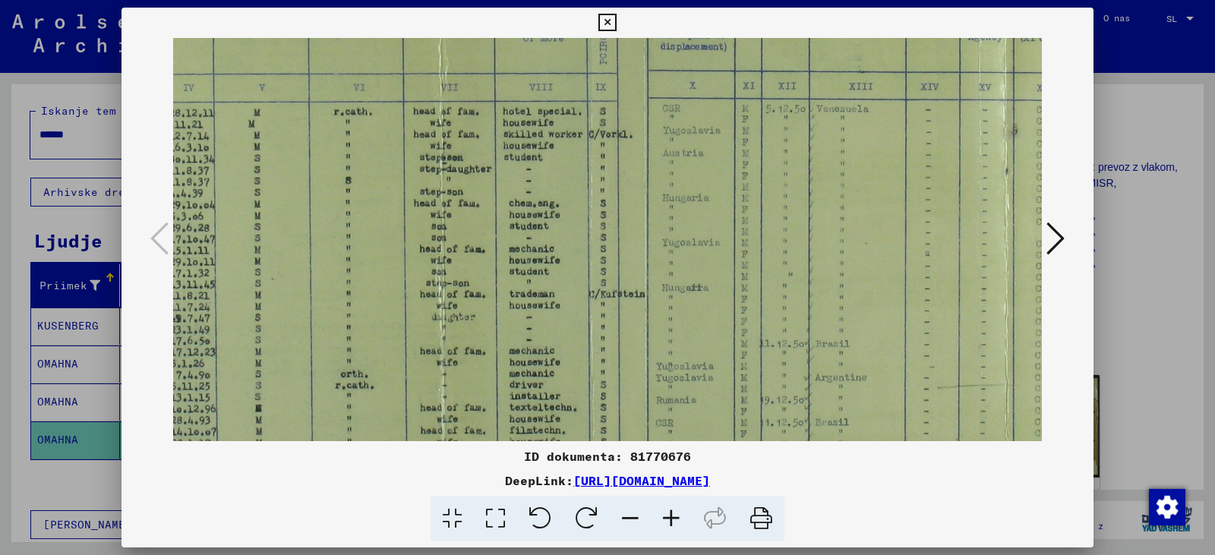
drag, startPoint x: 739, startPoint y: 383, endPoint x: 406, endPoint y: 306, distance: 341.4
click at [406, 306] on img at bounding box center [623, 216] width 1602 height 745
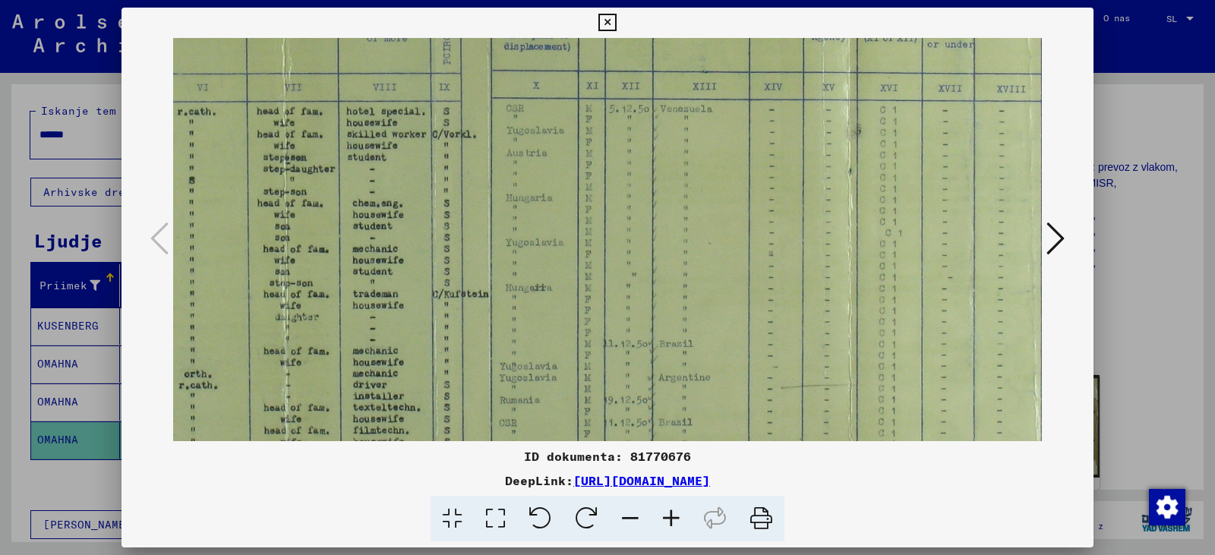
scroll to position [194, 507]
drag, startPoint x: 713, startPoint y: 330, endPoint x: 557, endPoint y: 330, distance: 156.5
click at [557, 330] on img at bounding box center [467, 216] width 1602 height 745
click at [680, 528] on icon at bounding box center [671, 519] width 41 height 46
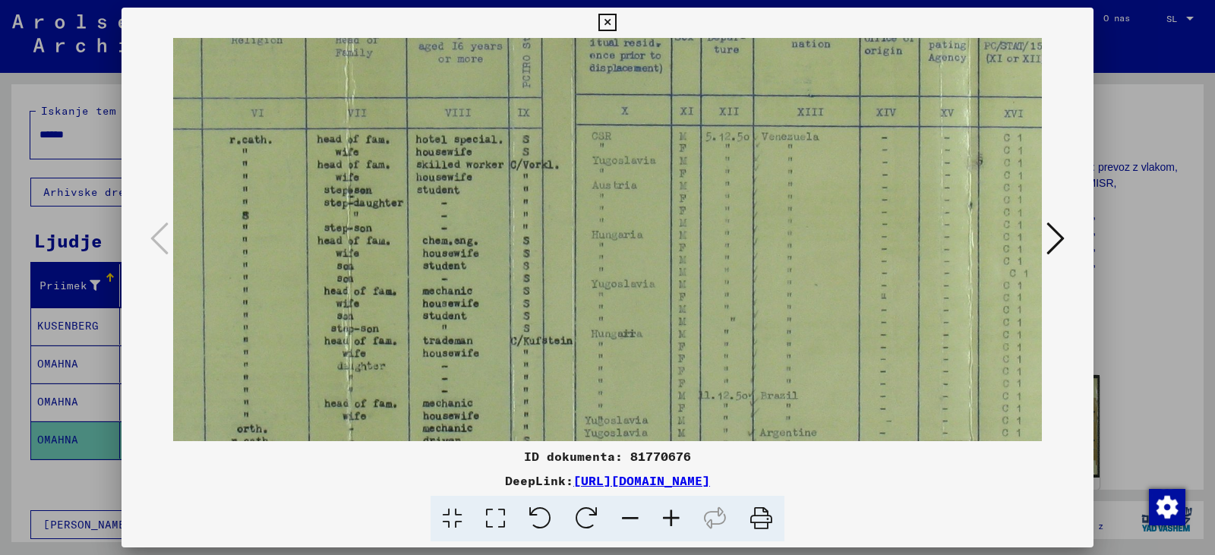
click at [680, 528] on icon at bounding box center [671, 519] width 41 height 46
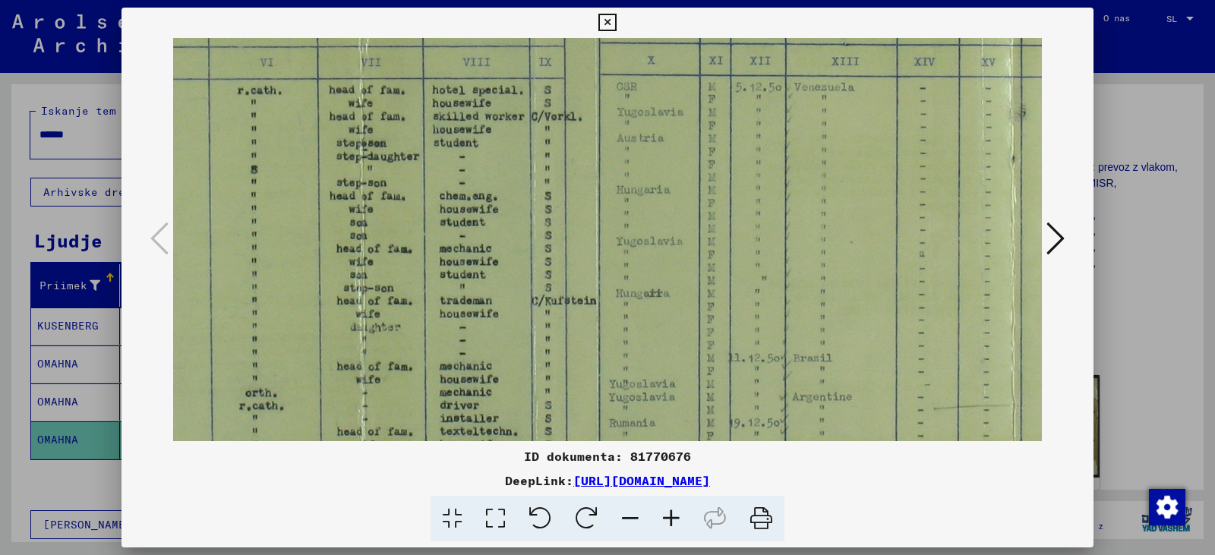
drag, startPoint x: 649, startPoint y: 344, endPoint x: 608, endPoint y: 229, distance: 122.3
click at [610, 232] on img at bounding box center [572, 210] width 1848 height 859
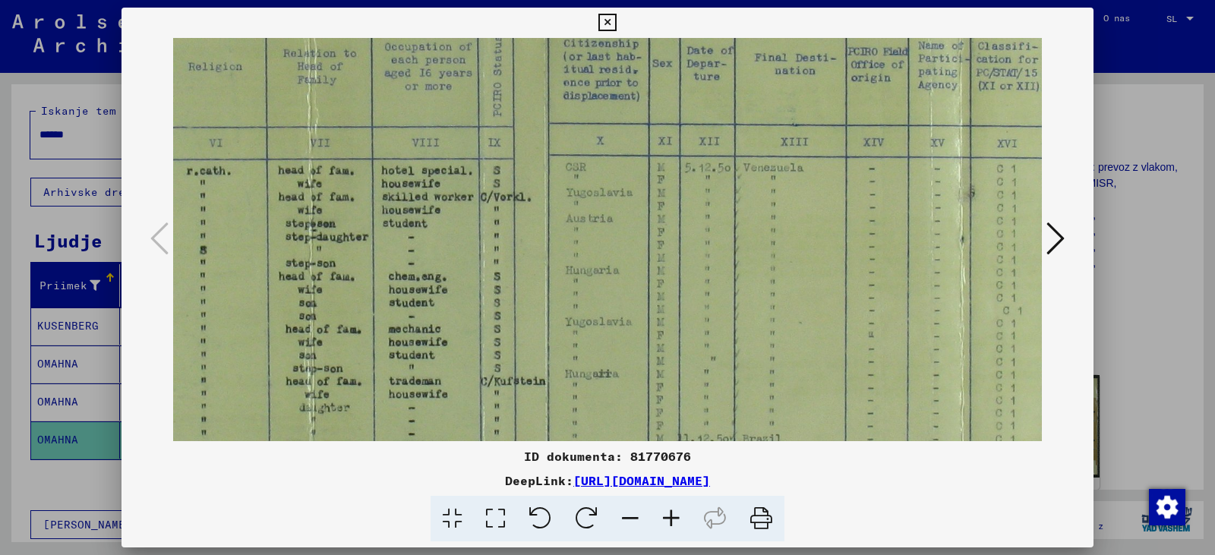
scroll to position [144, 576]
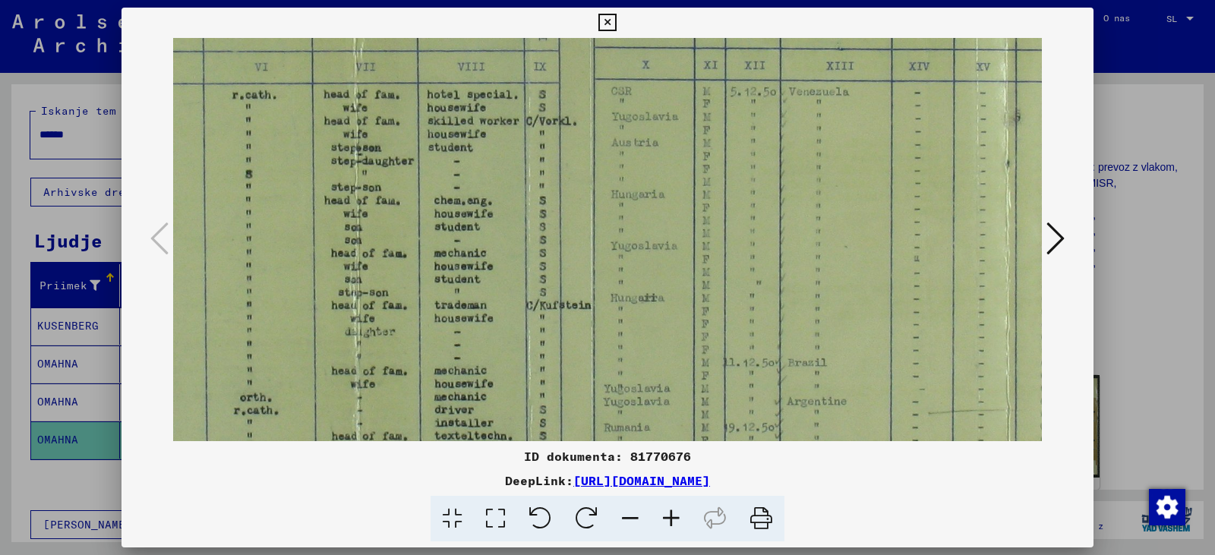
drag, startPoint x: 725, startPoint y: 198, endPoint x: 984, endPoint y: 207, distance: 259.9
click at [984, 207] on img at bounding box center [566, 215] width 1848 height 859
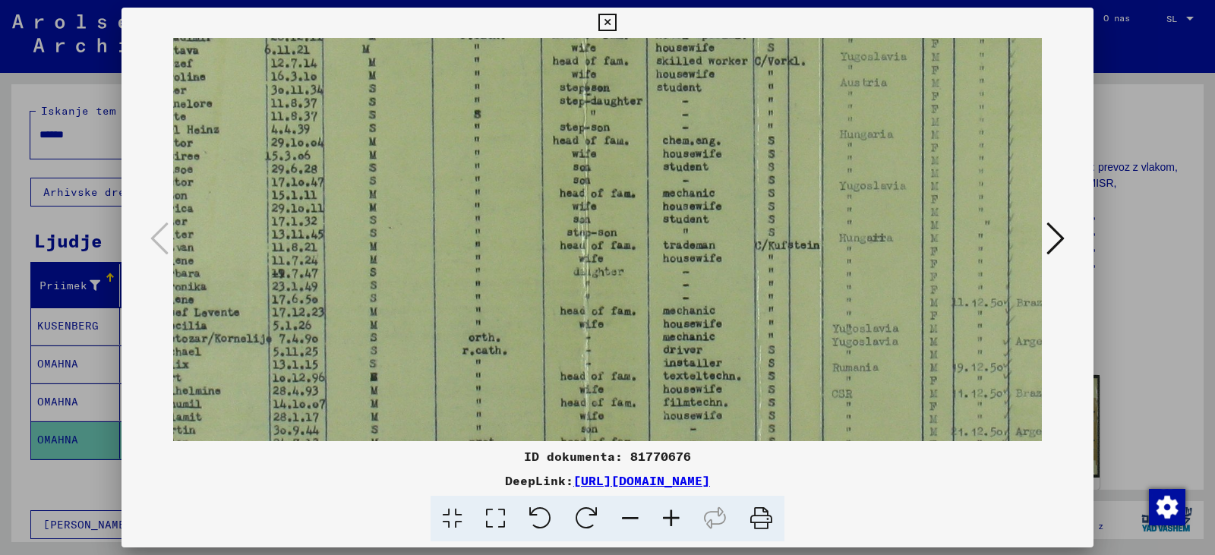
scroll to position [387, 0]
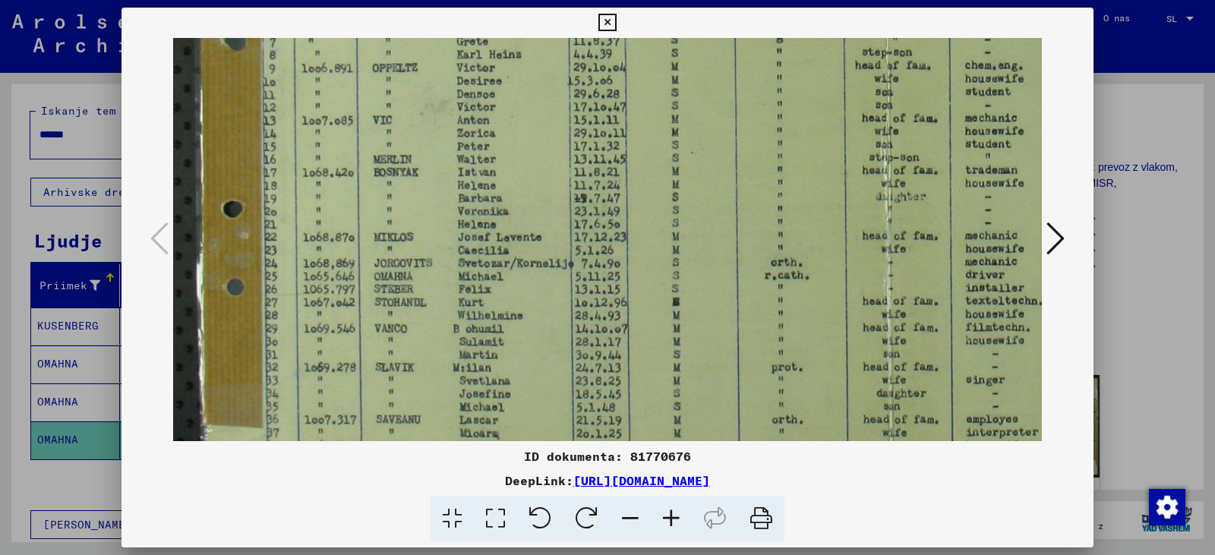
drag, startPoint x: 444, startPoint y: 329, endPoint x: 871, endPoint y: 264, distance: 432.5
click at [871, 264] on img at bounding box center [1097, 80] width 1848 height 859
click at [1048, 243] on icon at bounding box center [1056, 238] width 18 height 36
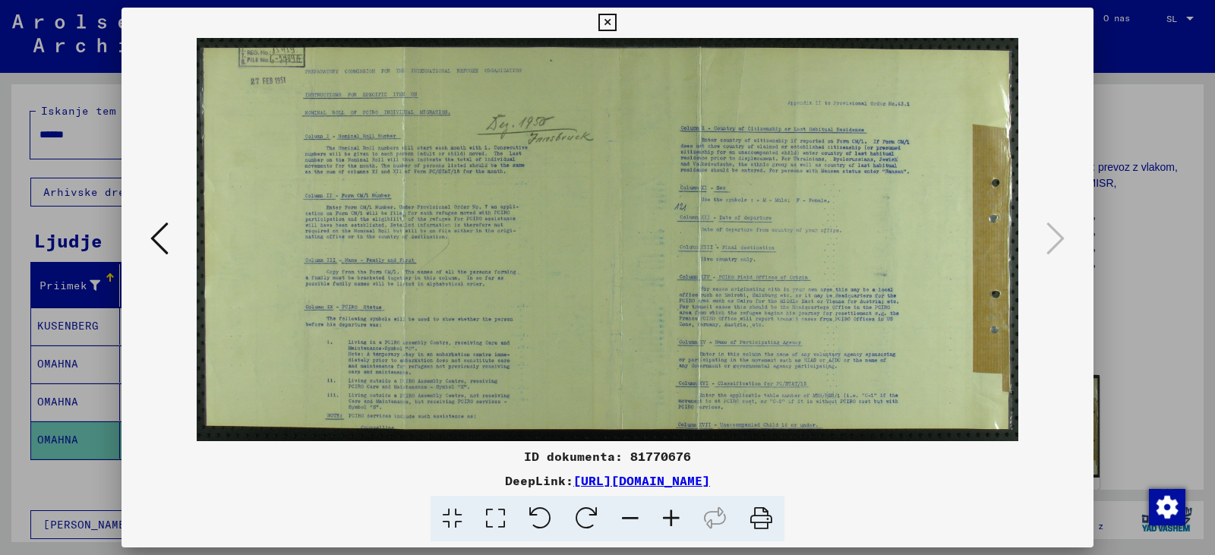
drag, startPoint x: 578, startPoint y: 320, endPoint x: 551, endPoint y: 303, distance: 31.8
click at [551, 303] on img at bounding box center [607, 239] width 821 height 403
click at [684, 529] on icon at bounding box center [671, 519] width 41 height 46
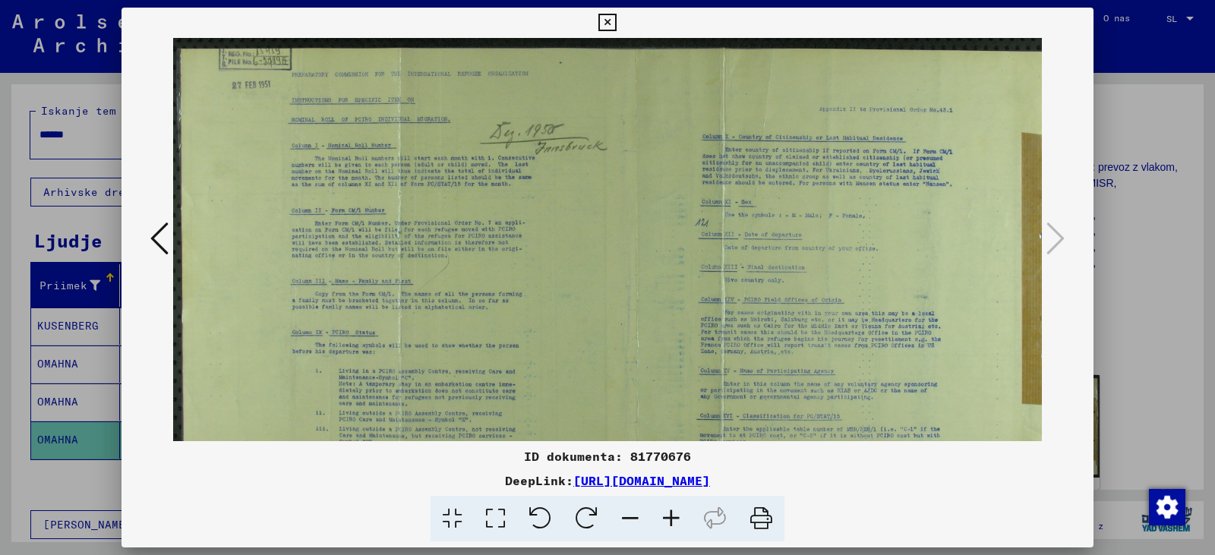
click at [684, 530] on icon at bounding box center [671, 519] width 41 height 46
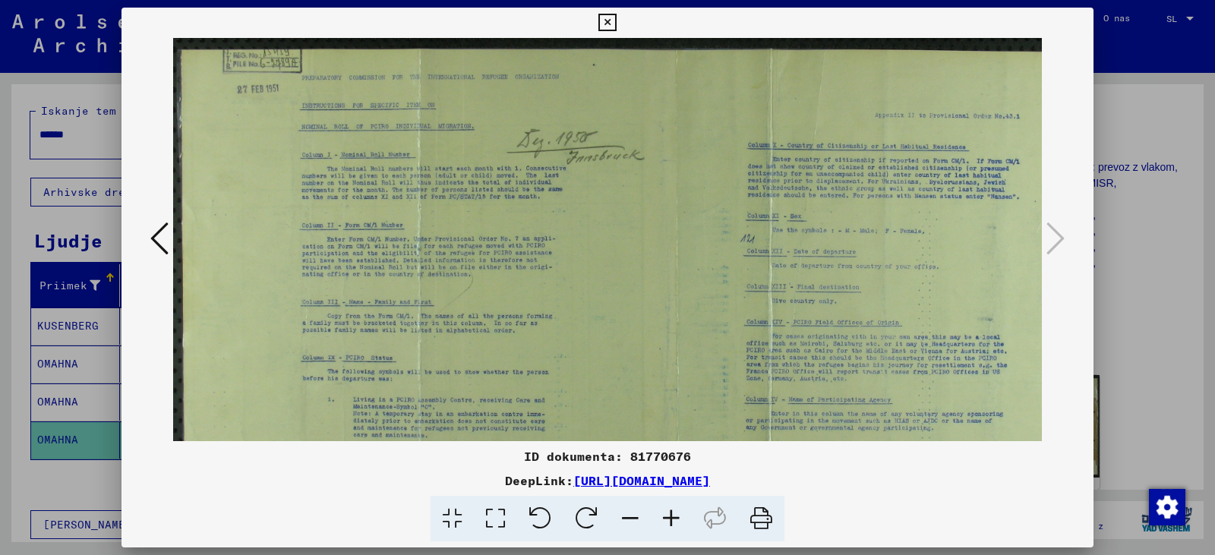
click at [684, 530] on icon at bounding box center [671, 519] width 41 height 46
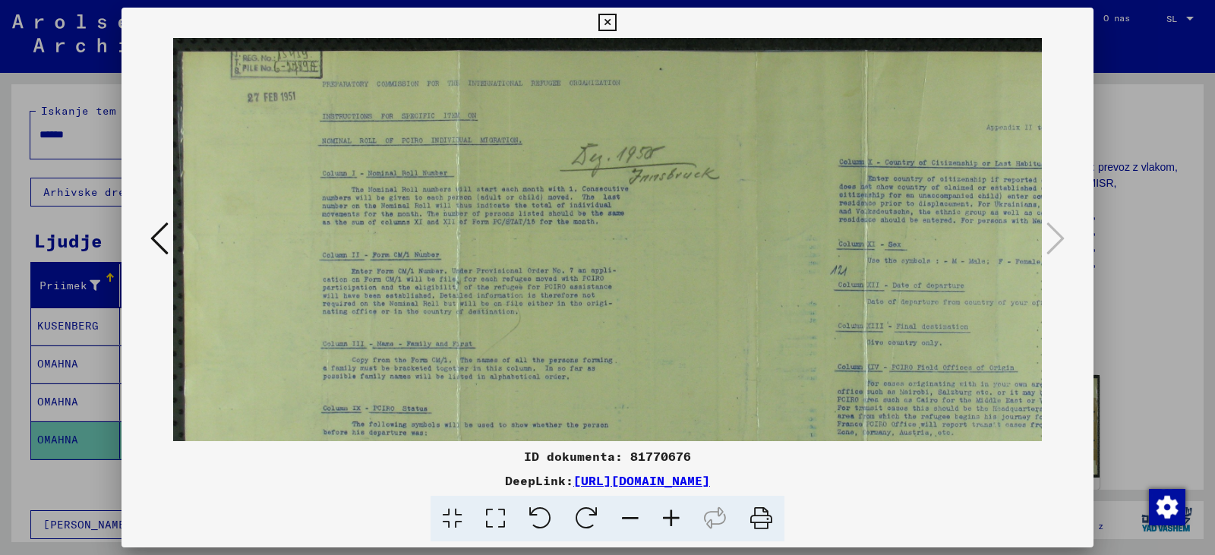
click at [684, 530] on icon at bounding box center [671, 519] width 41 height 46
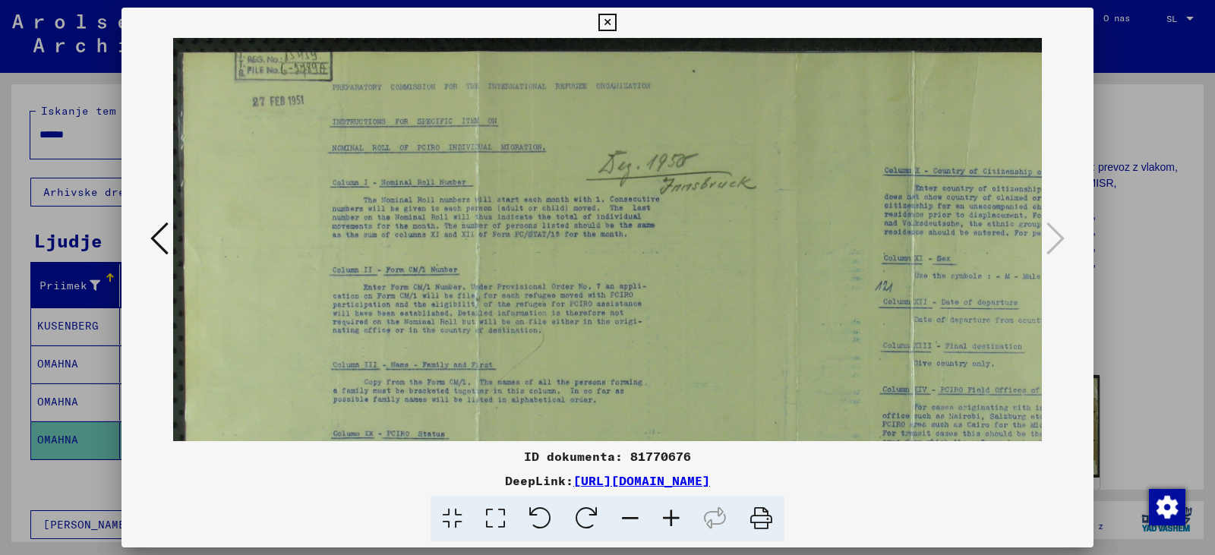
click at [684, 530] on icon at bounding box center [671, 519] width 41 height 46
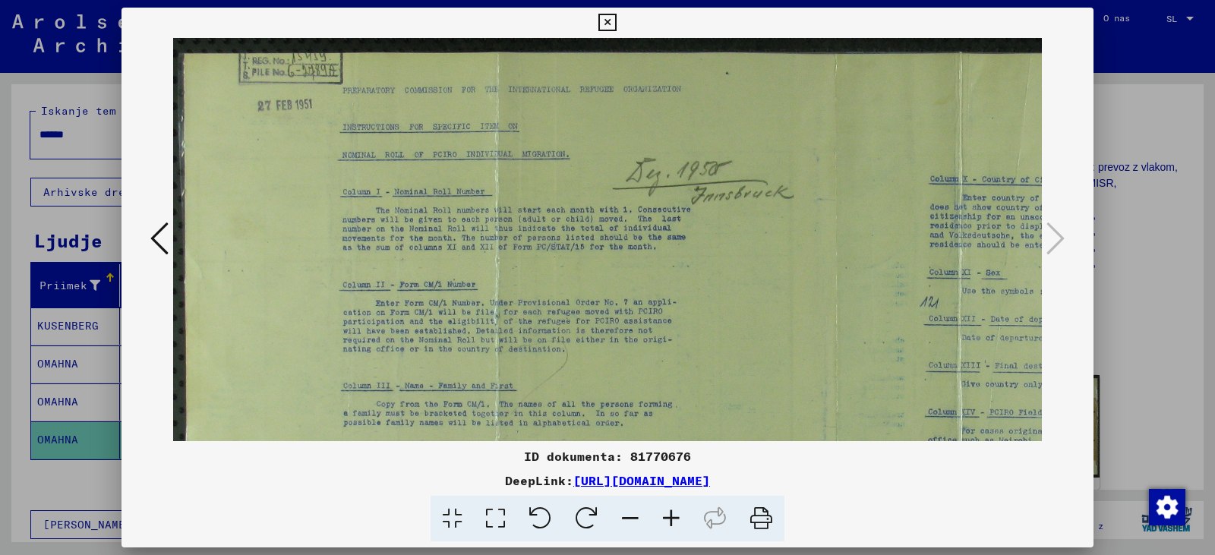
click at [684, 530] on icon at bounding box center [671, 519] width 41 height 46
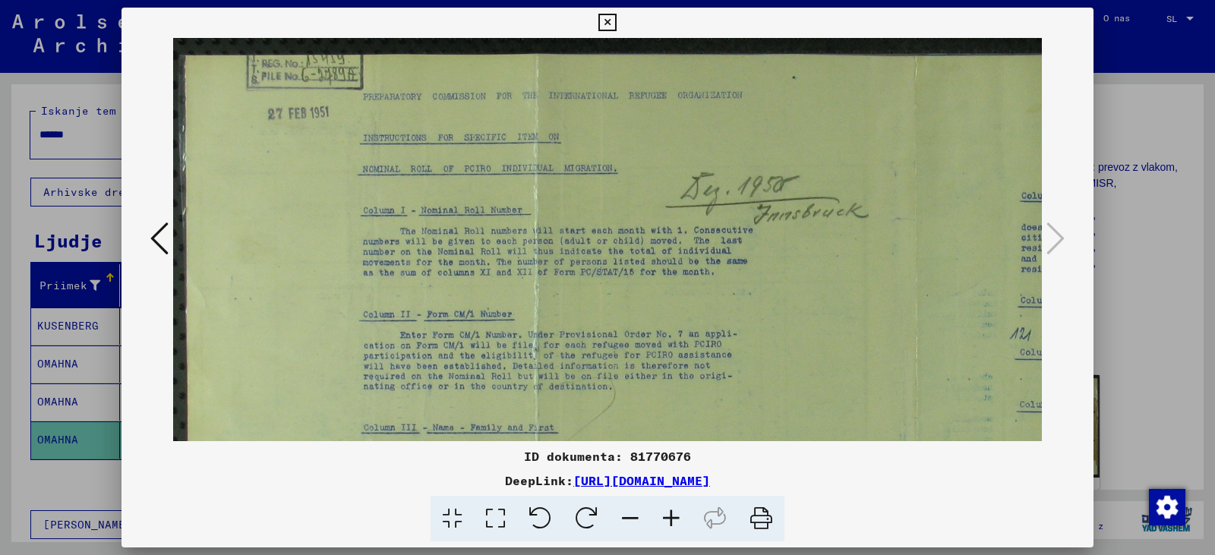
click at [684, 530] on icon at bounding box center [671, 519] width 41 height 46
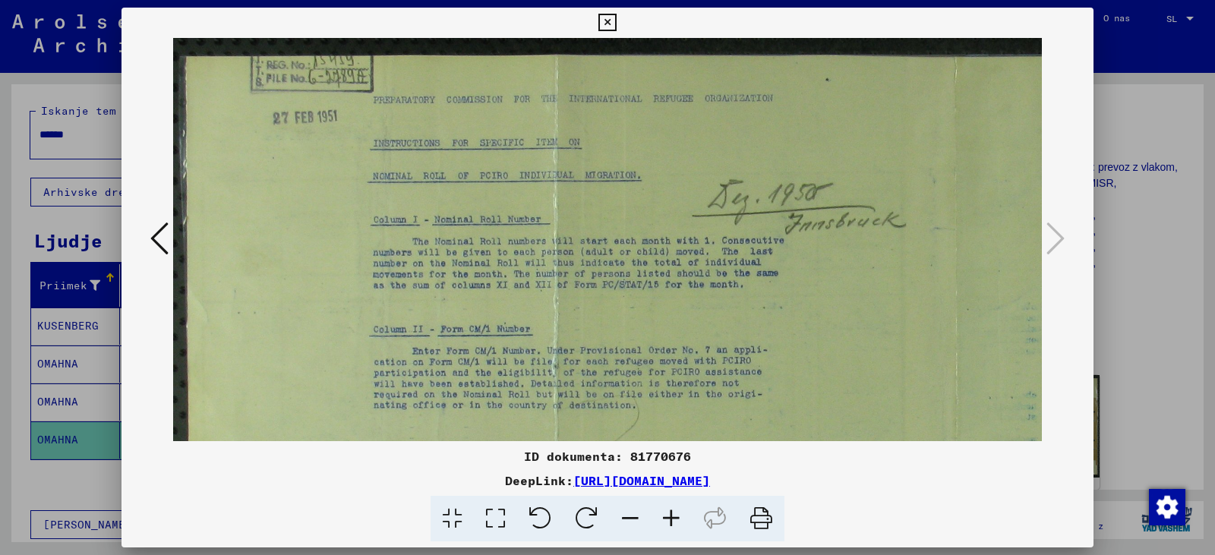
click at [684, 530] on icon at bounding box center [671, 519] width 41 height 46
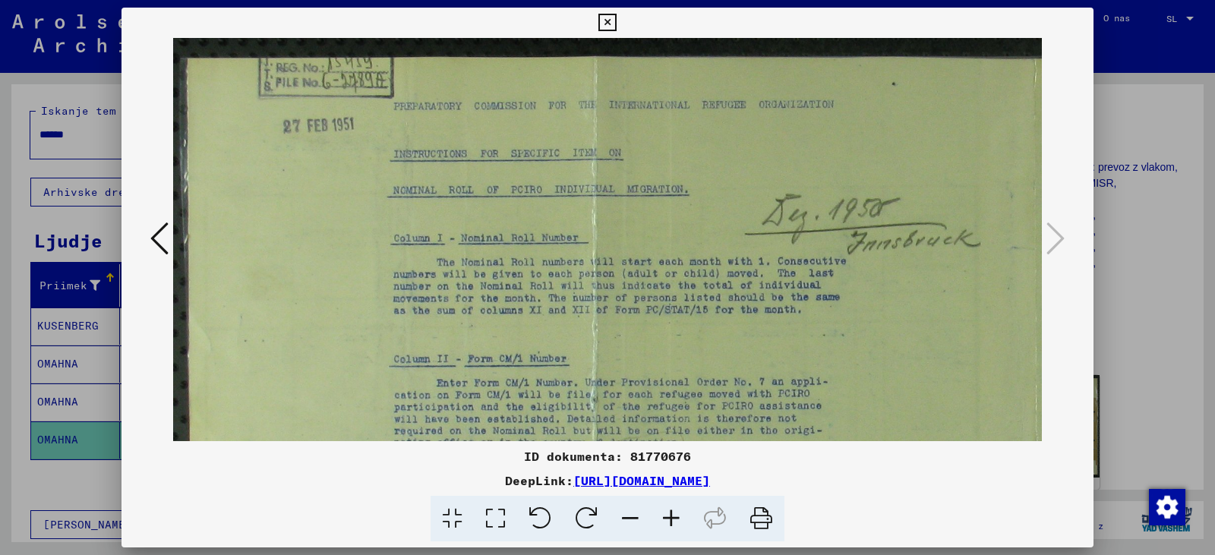
click at [684, 530] on icon at bounding box center [671, 519] width 41 height 46
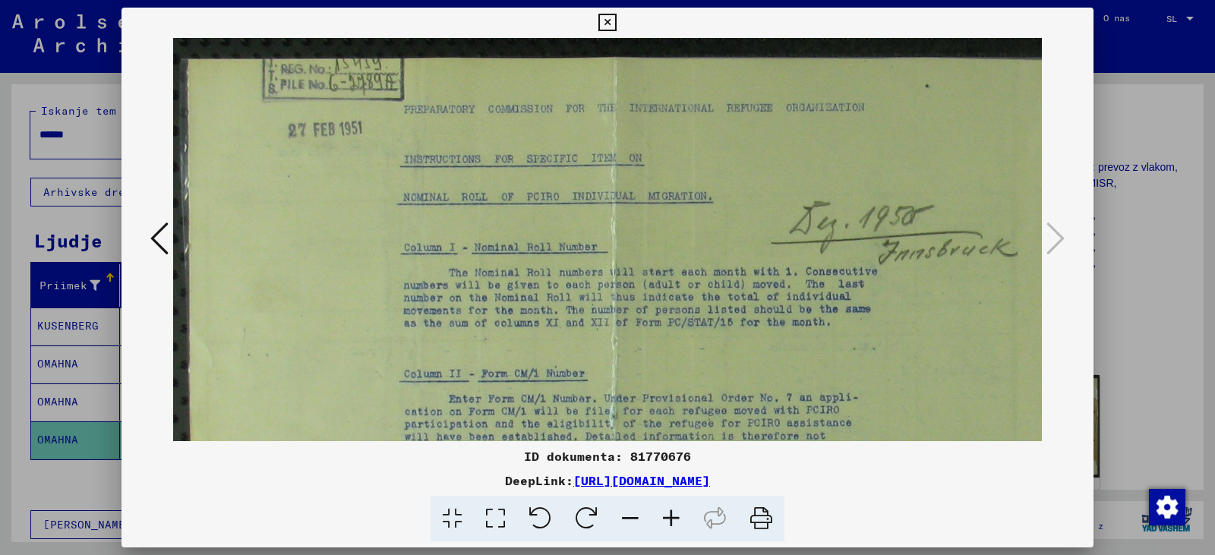
click at [684, 530] on icon at bounding box center [671, 519] width 41 height 46
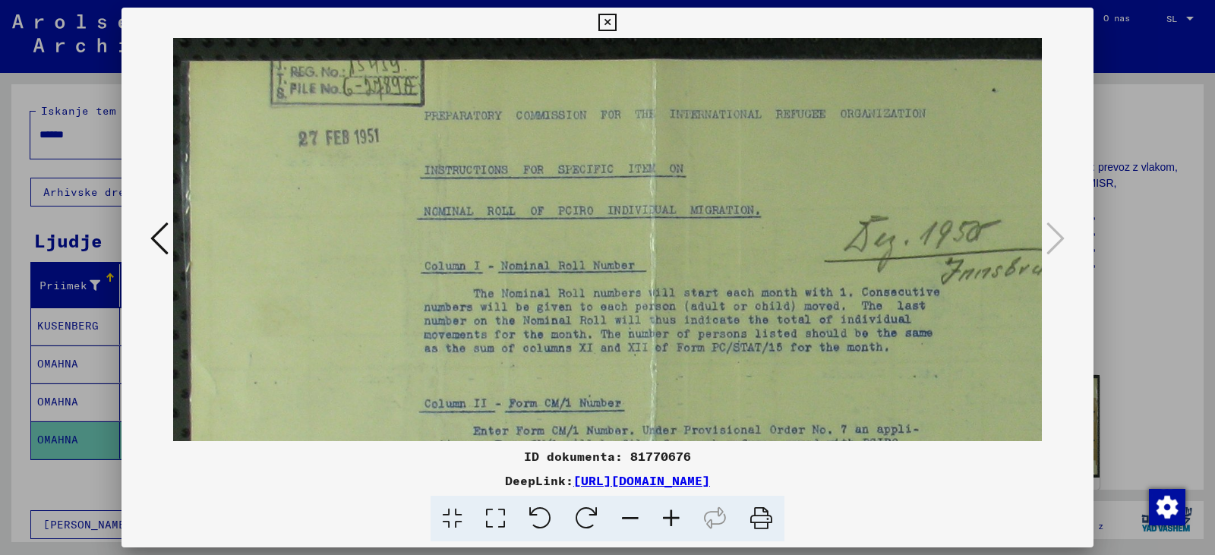
click at [684, 530] on icon at bounding box center [671, 519] width 41 height 46
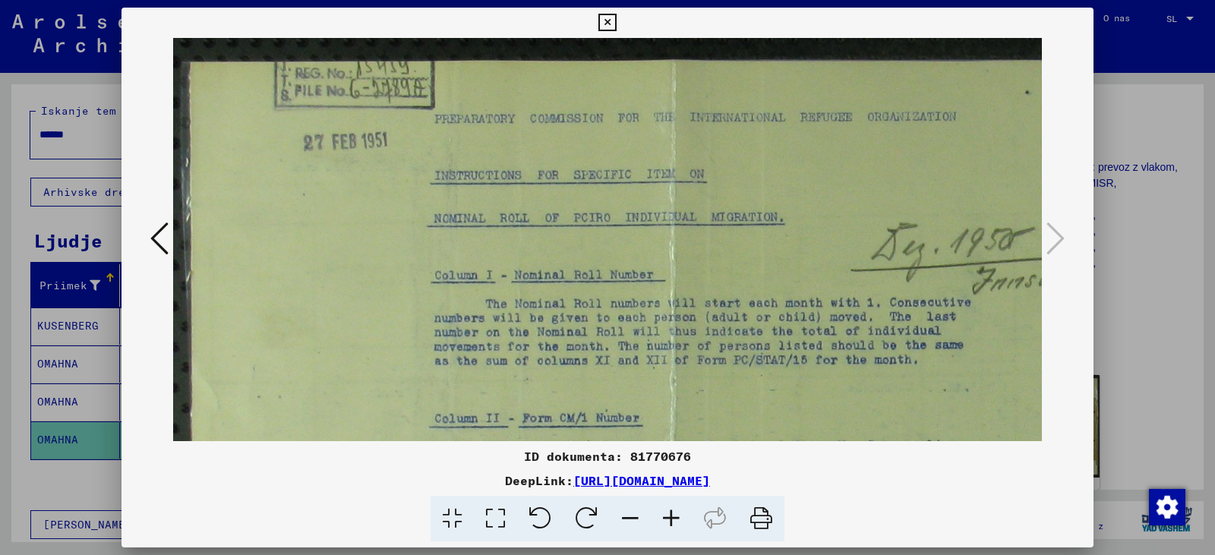
click at [684, 530] on icon at bounding box center [671, 519] width 41 height 46
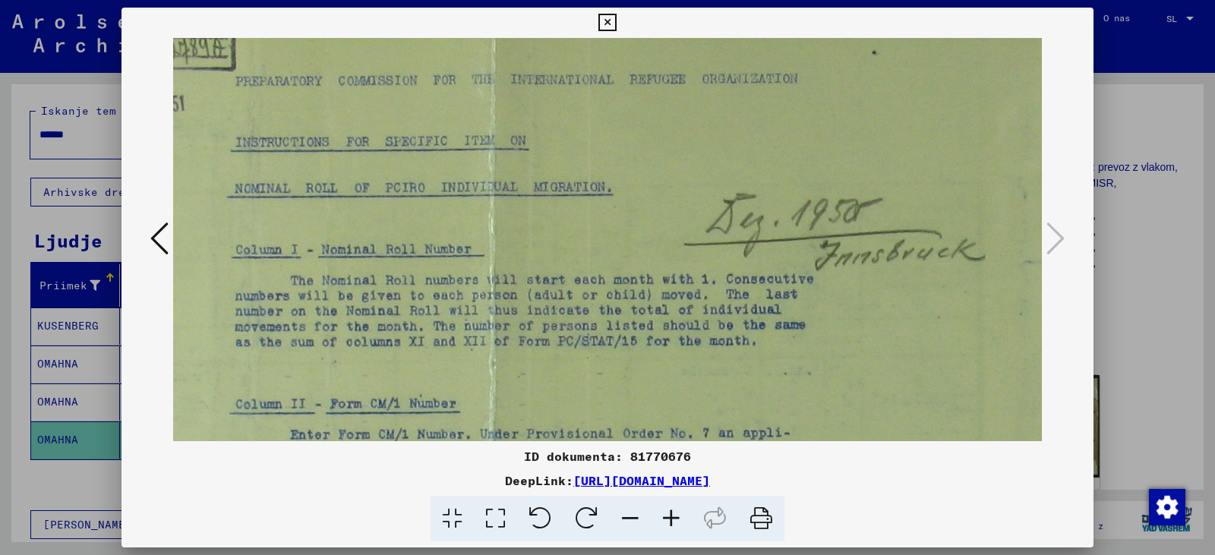
scroll to position [44, 221]
drag, startPoint x: 736, startPoint y: 360, endPoint x: 527, endPoint y: 326, distance: 211.6
click at [527, 326] on img at bounding box center [1020, 518] width 2136 height 1049
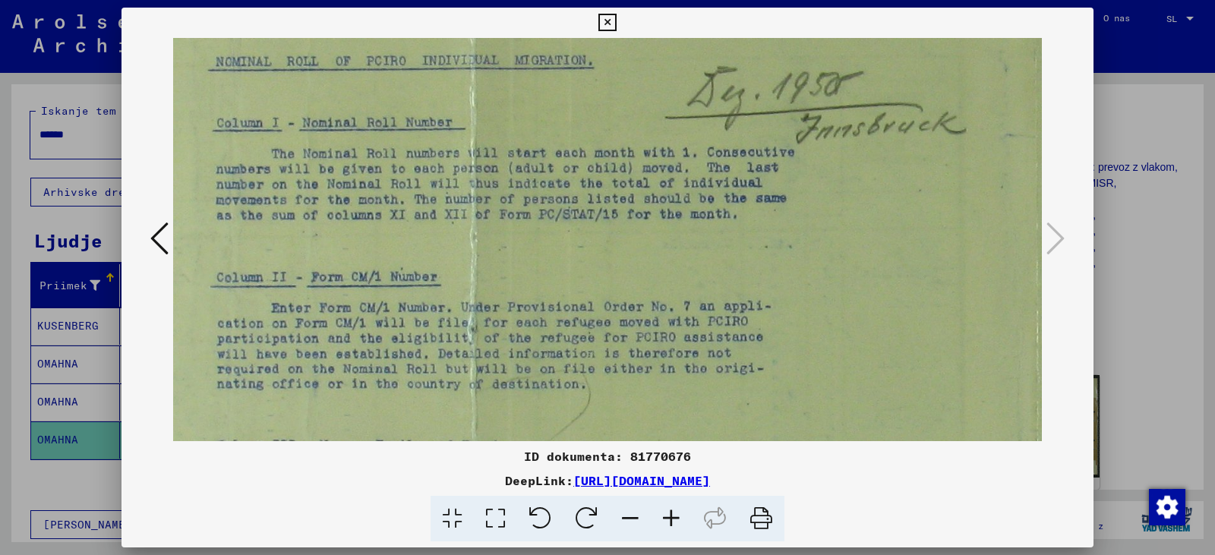
drag, startPoint x: 621, startPoint y: 395, endPoint x: 602, endPoint y: 229, distance: 167.4
click at [602, 230] on img at bounding box center [1003, 391] width 2136 height 1049
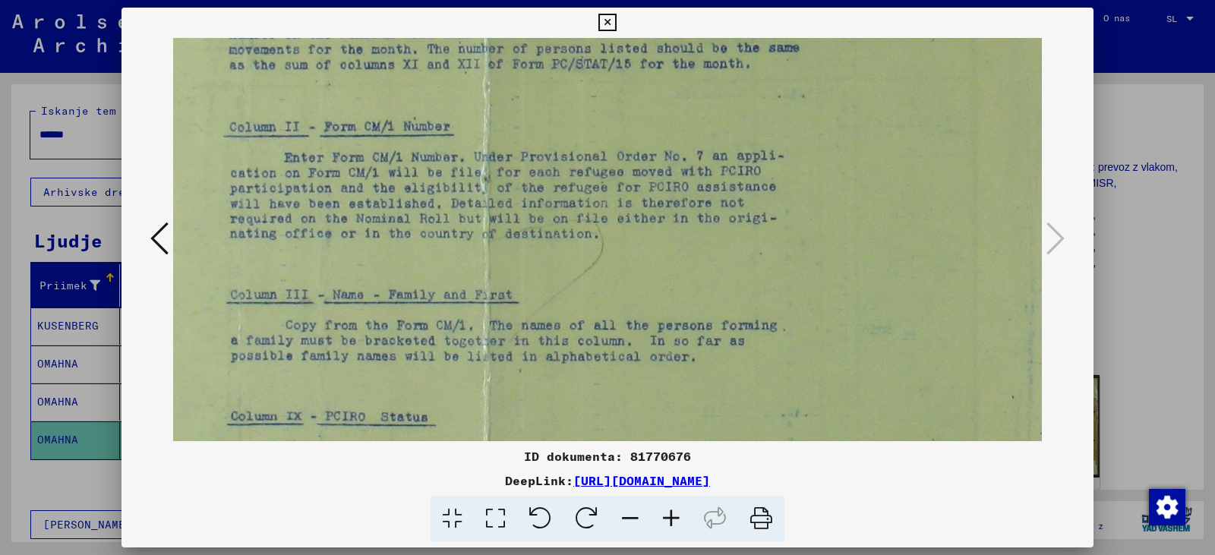
drag, startPoint x: 626, startPoint y: 380, endPoint x: 646, endPoint y: 194, distance: 187.1
click at [644, 198] on img at bounding box center [1016, 241] width 2136 height 1049
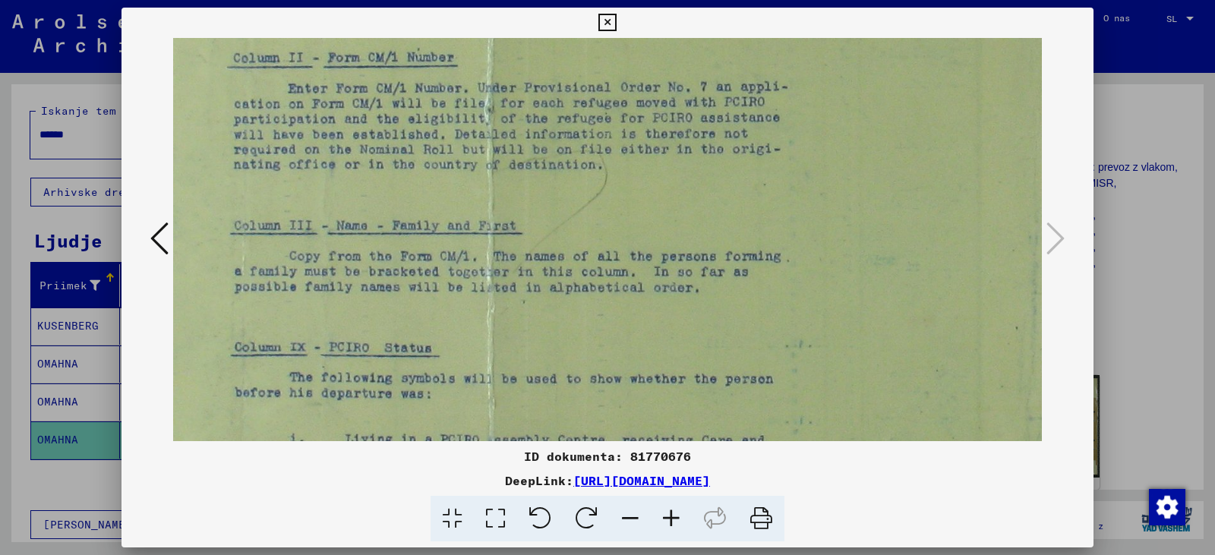
drag, startPoint x: 674, startPoint y: 361, endPoint x: 666, endPoint y: 226, distance: 135.4
click at [666, 238] on img at bounding box center [1019, 172] width 2136 height 1049
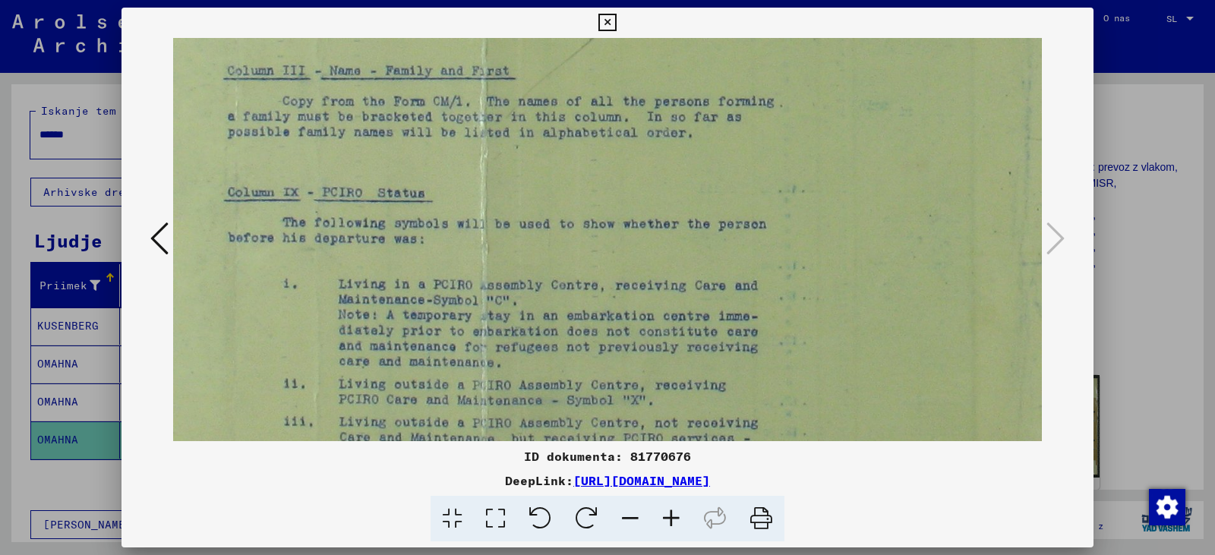
drag, startPoint x: 678, startPoint y: 340, endPoint x: 677, endPoint y: 226, distance: 113.9
click at [677, 231] on img at bounding box center [1013, 17] width 2136 height 1049
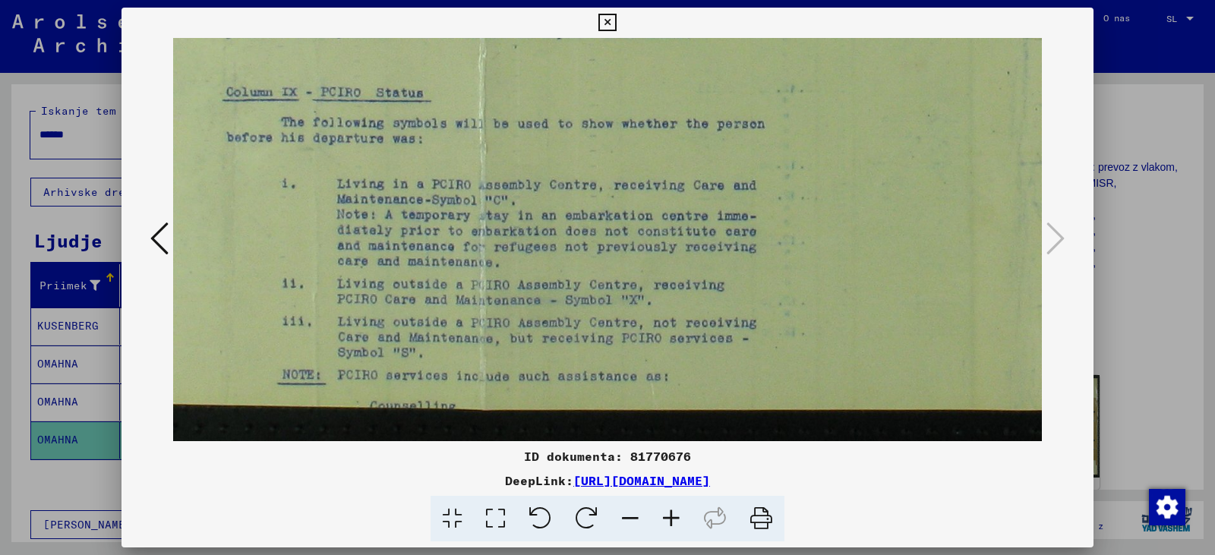
scroll to position [646, 232]
drag, startPoint x: 696, startPoint y: 319, endPoint x: 693, endPoint y: 264, distance: 55.5
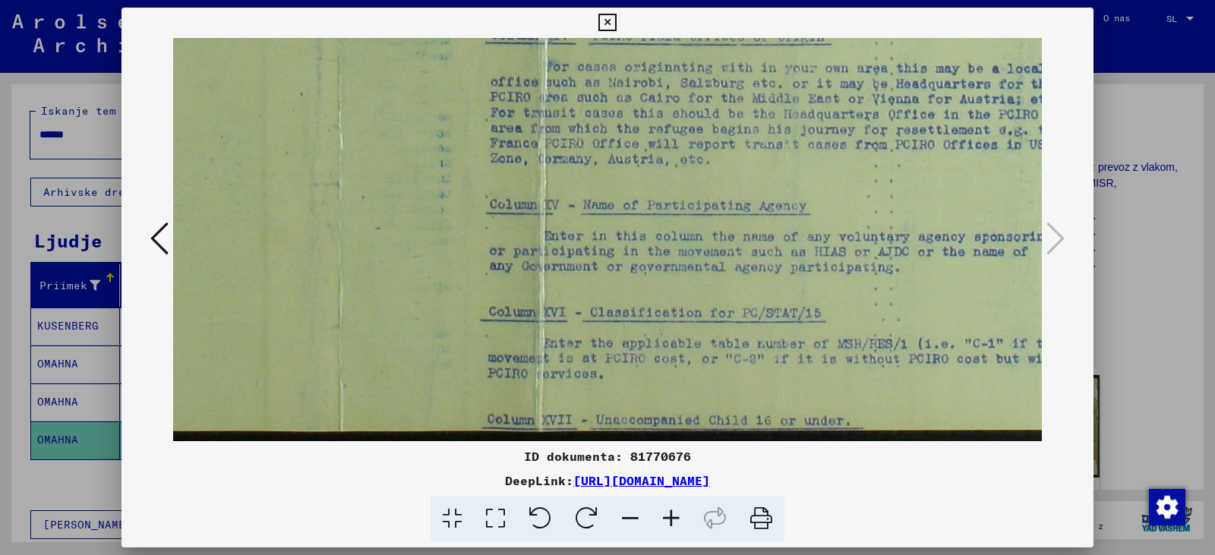
drag, startPoint x: 813, startPoint y: 219, endPoint x: 108, endPoint y: 240, distance: 705.1
click at [108, 240] on div "ID dokumenta: 81770676 DeepLink: [URL][DOMAIN_NAME]" at bounding box center [607, 277] width 1215 height 555
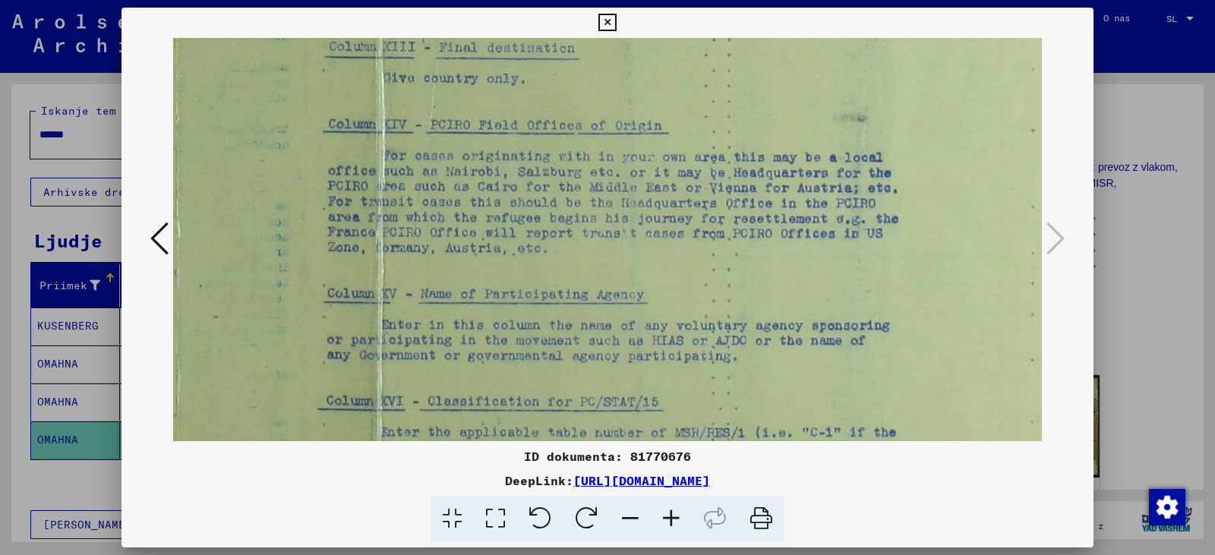
drag, startPoint x: 706, startPoint y: 245, endPoint x: 507, endPoint y: 359, distance: 229.7
click at [507, 358] on img at bounding box center [141, 27] width 2136 height 1049
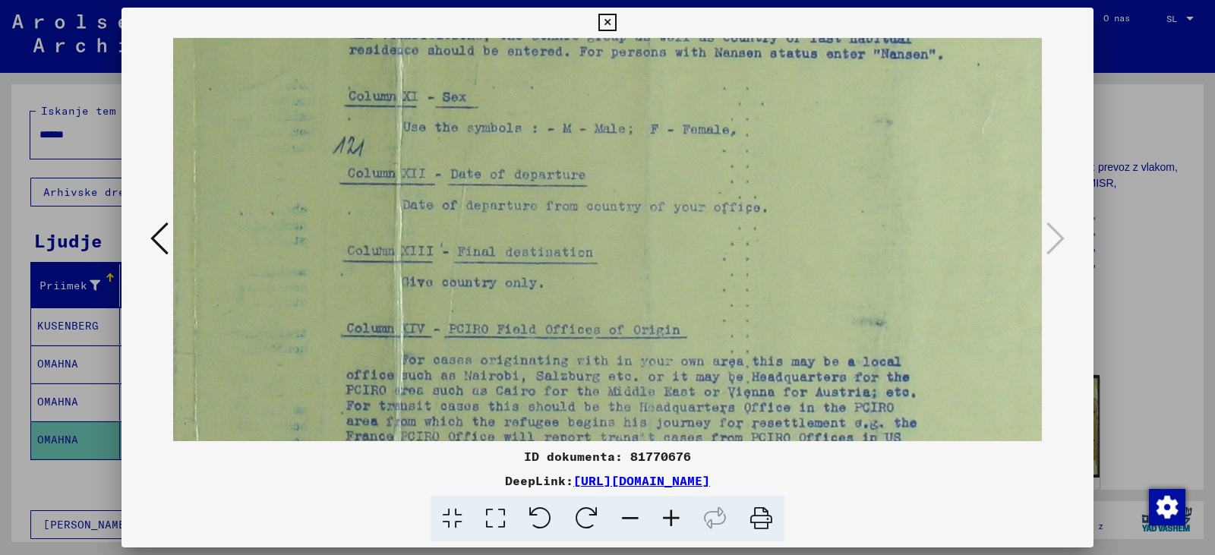
scroll to position [303, 1082]
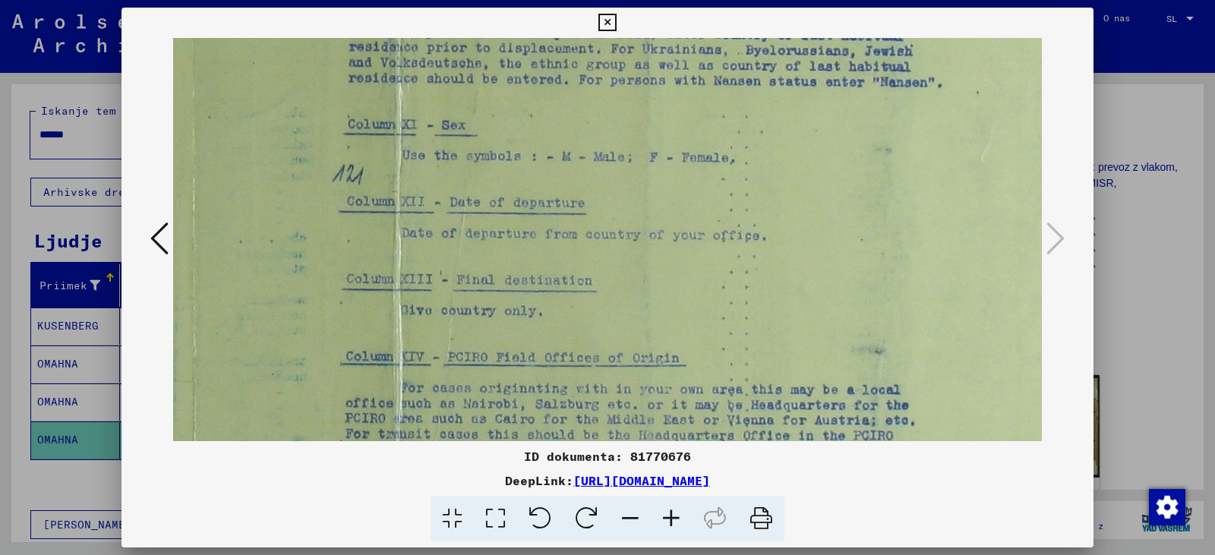
drag, startPoint x: 526, startPoint y: 174, endPoint x: 544, endPoint y: 384, distance: 210.3
click at [544, 384] on img at bounding box center [159, 259] width 2136 height 1049
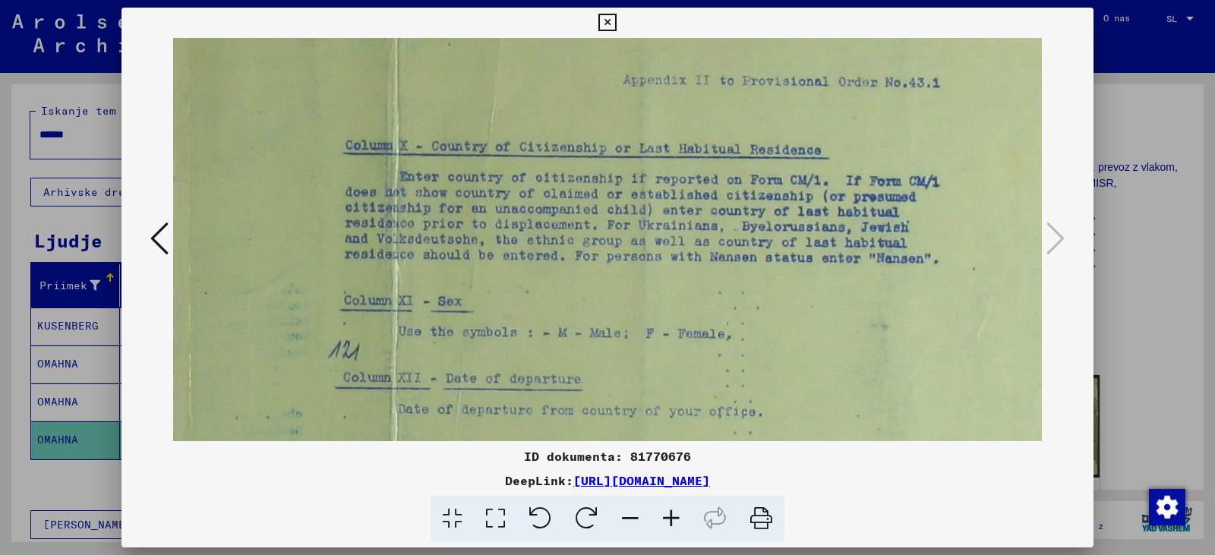
scroll to position [102, 1087]
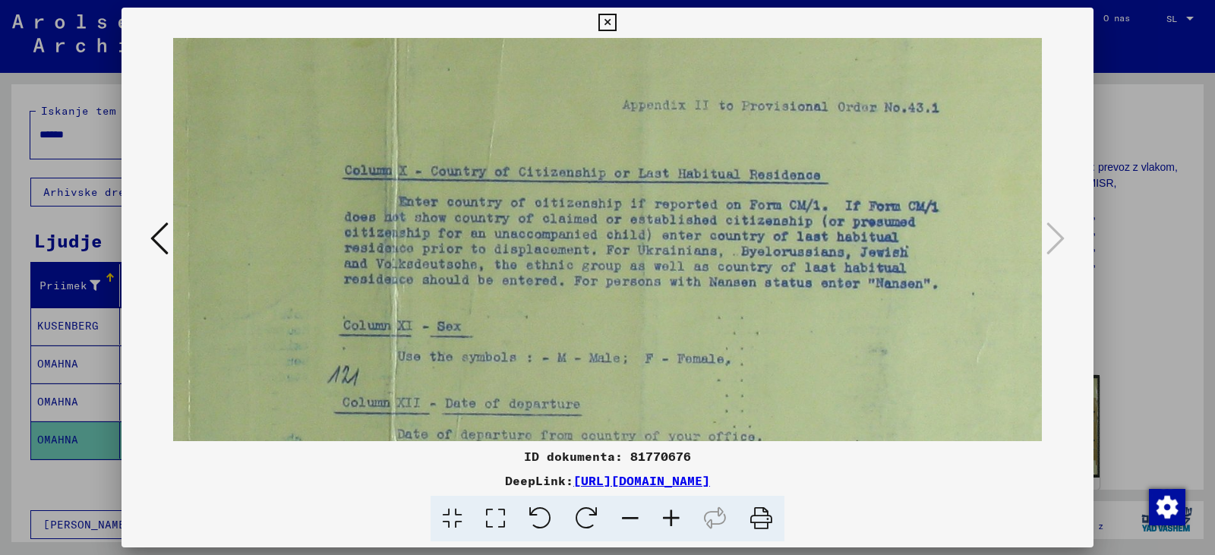
drag, startPoint x: 548, startPoint y: 147, endPoint x: 543, endPoint y: 348, distance: 201.3
click at [543, 348] on img at bounding box center [154, 460] width 2136 height 1049
click at [611, 18] on icon at bounding box center [606, 23] width 17 height 18
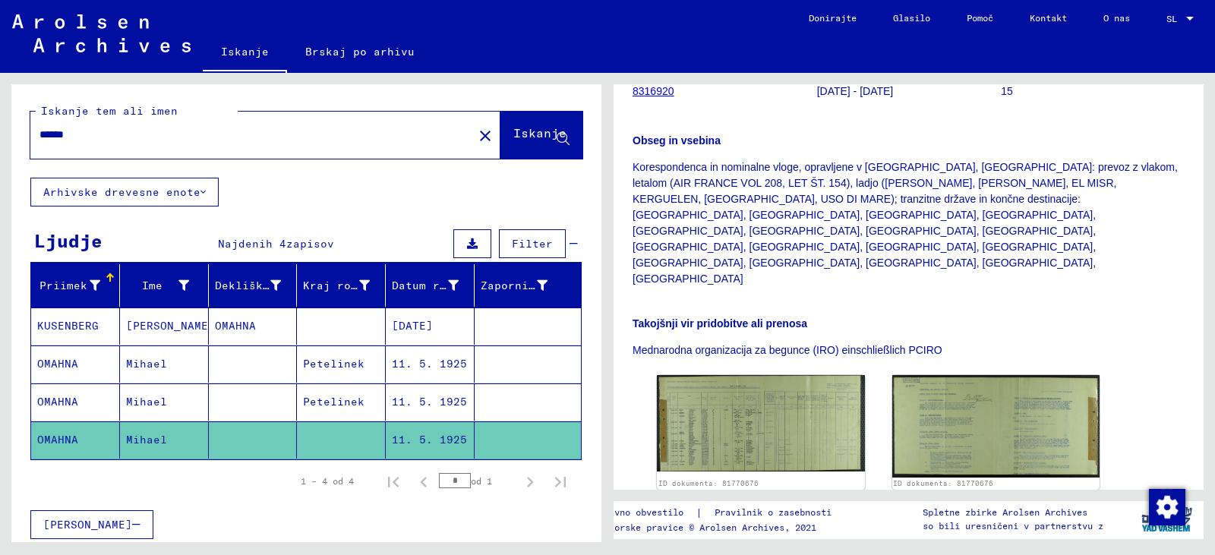
click at [83, 333] on font "KUSENBERG" at bounding box center [68, 326] width 62 height 14
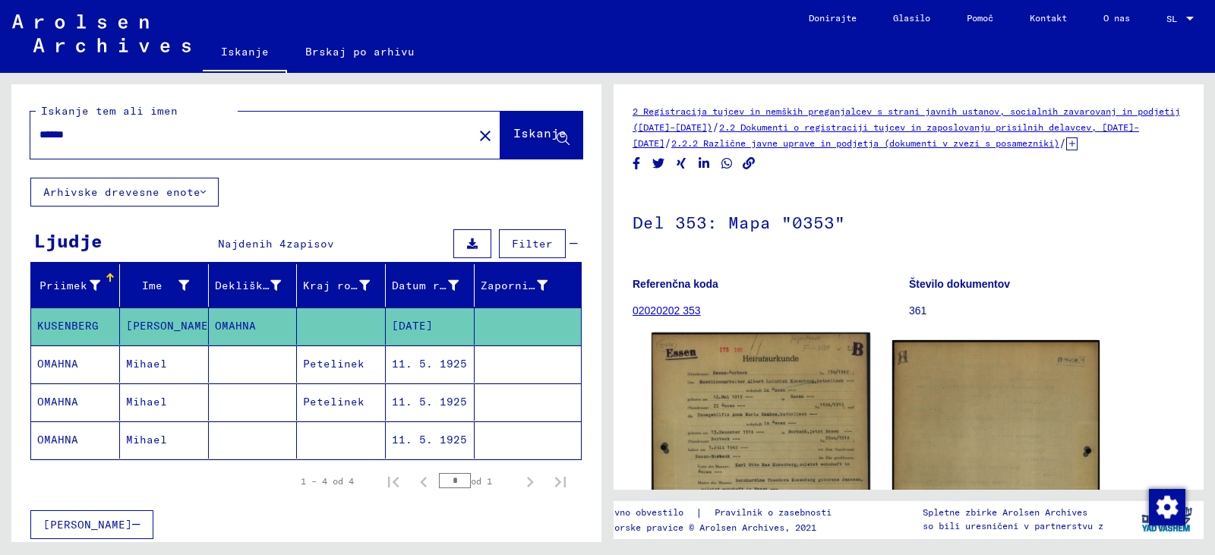
click at [741, 428] on img at bounding box center [761, 486] width 218 height 306
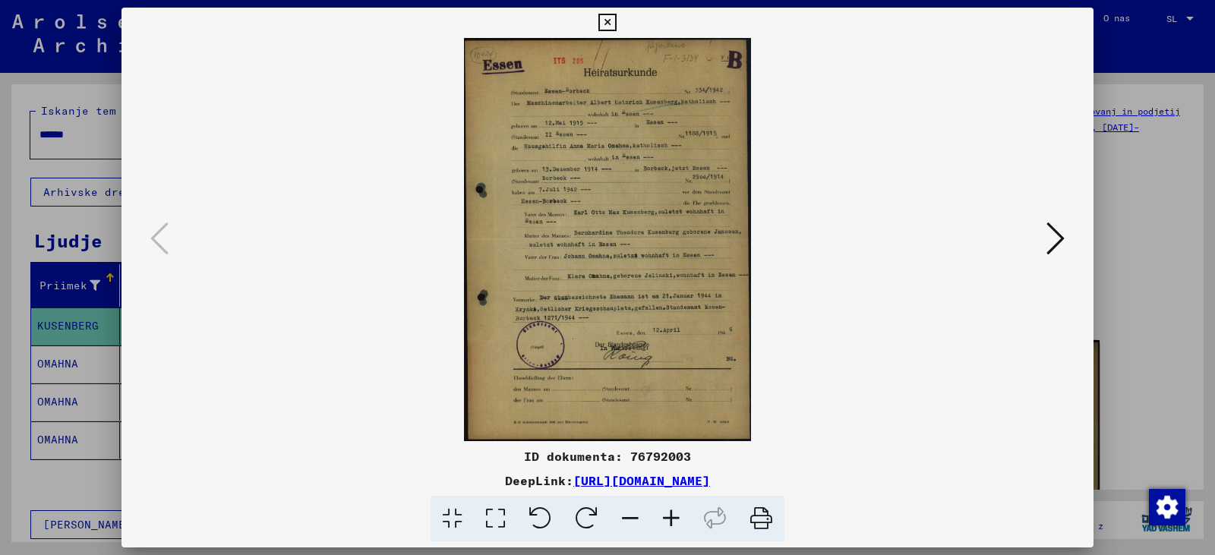
click at [683, 530] on icon at bounding box center [671, 519] width 41 height 46
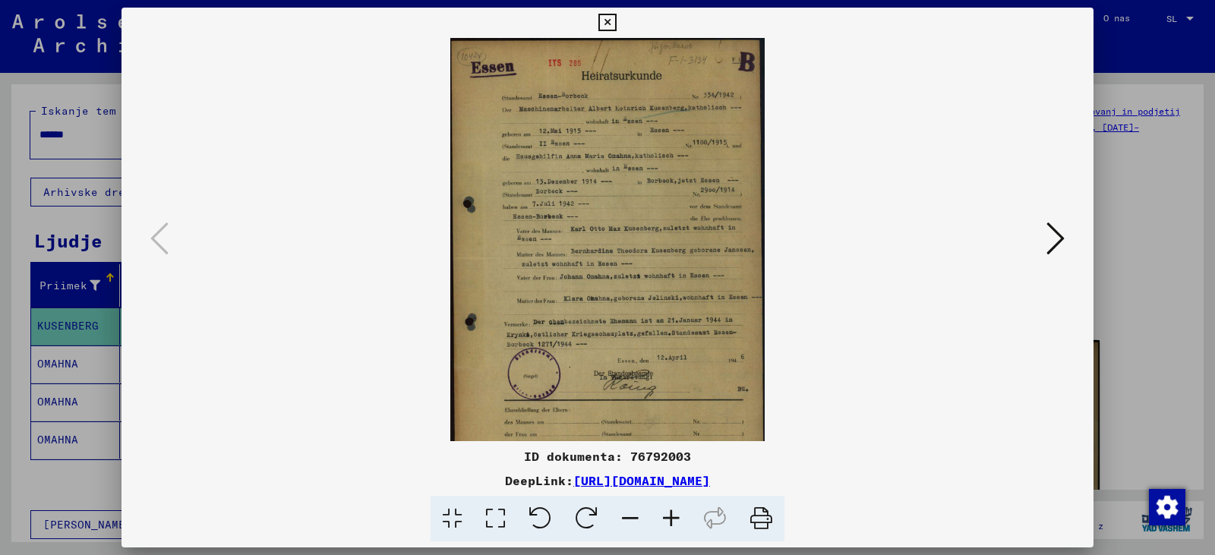
click at [683, 530] on icon at bounding box center [671, 519] width 41 height 46
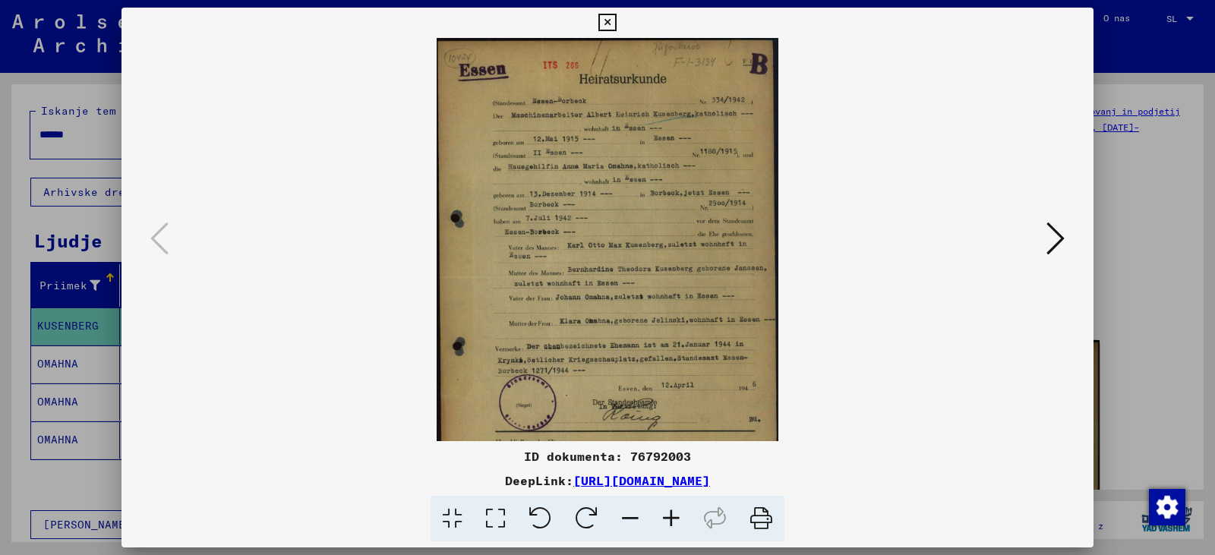
click at [683, 531] on icon at bounding box center [671, 519] width 41 height 46
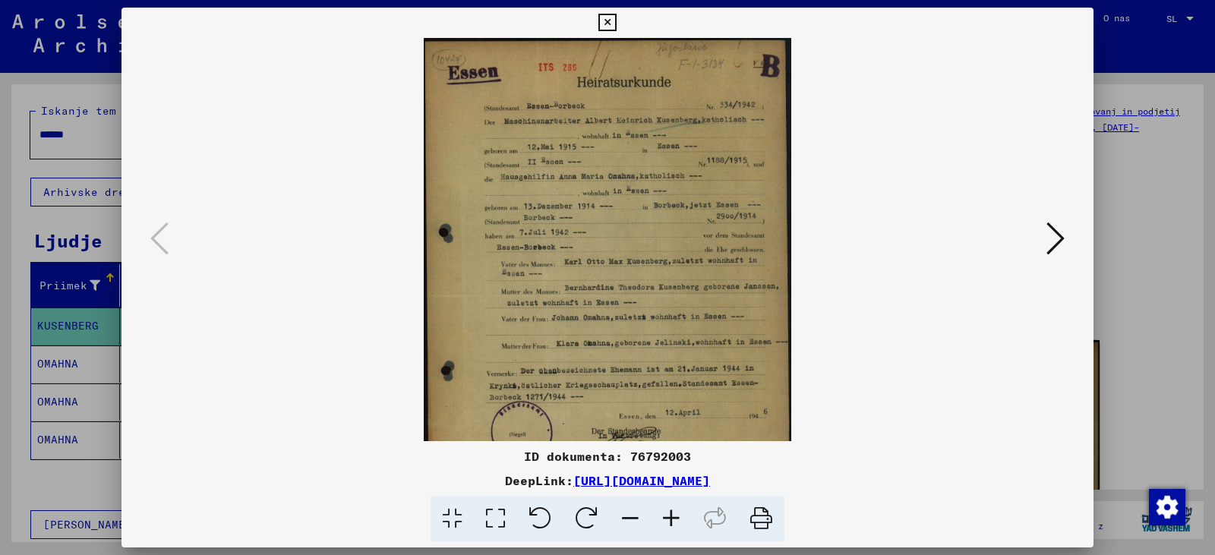
click at [683, 531] on icon at bounding box center [671, 519] width 41 height 46
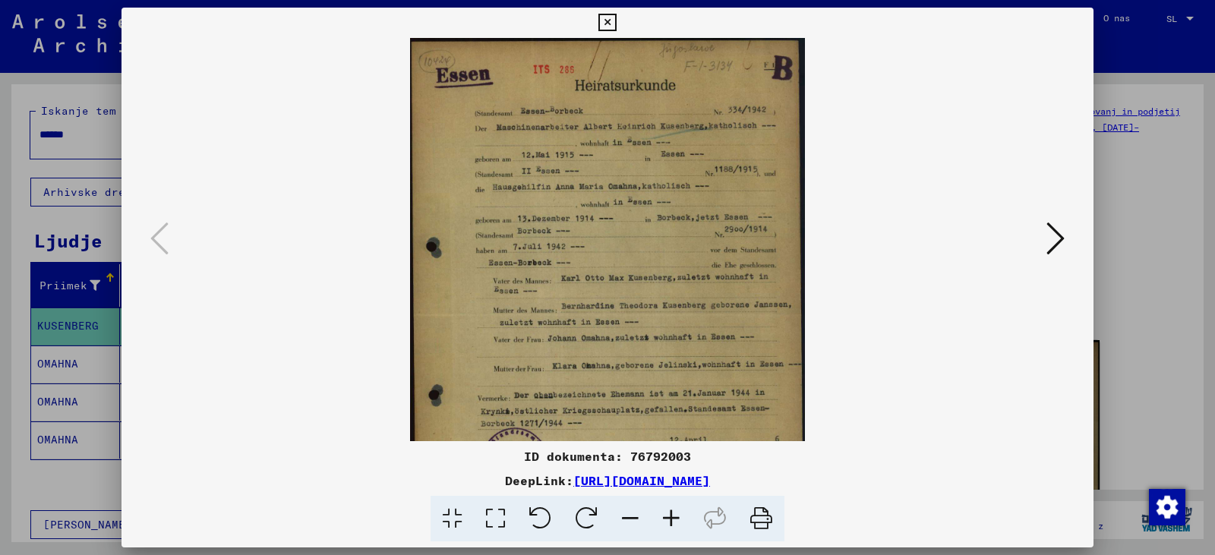
click at [683, 531] on icon at bounding box center [671, 519] width 41 height 46
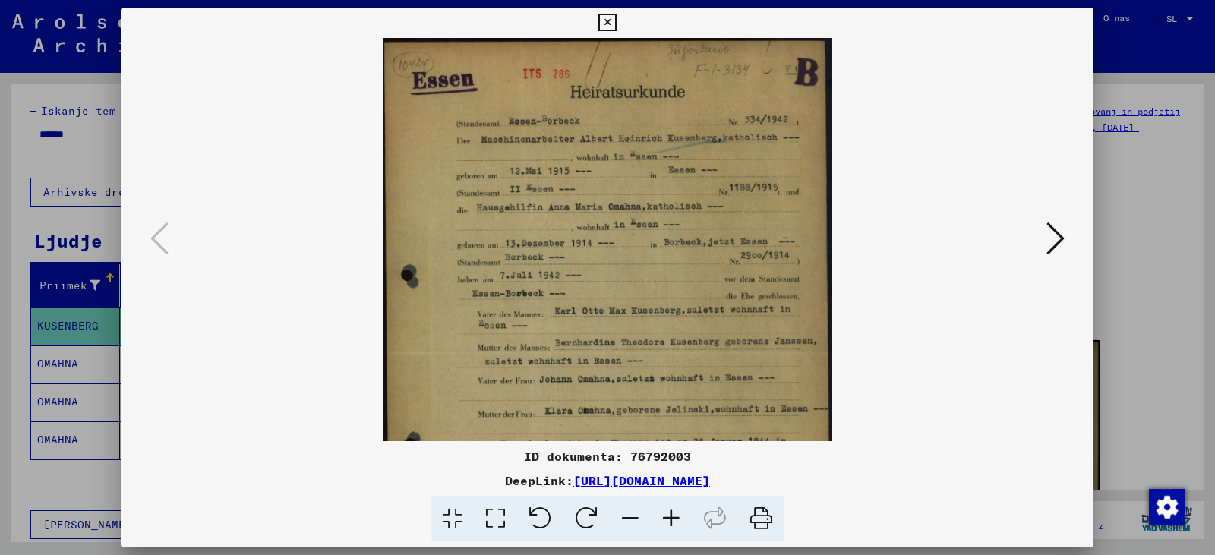
click at [683, 531] on icon at bounding box center [671, 519] width 41 height 46
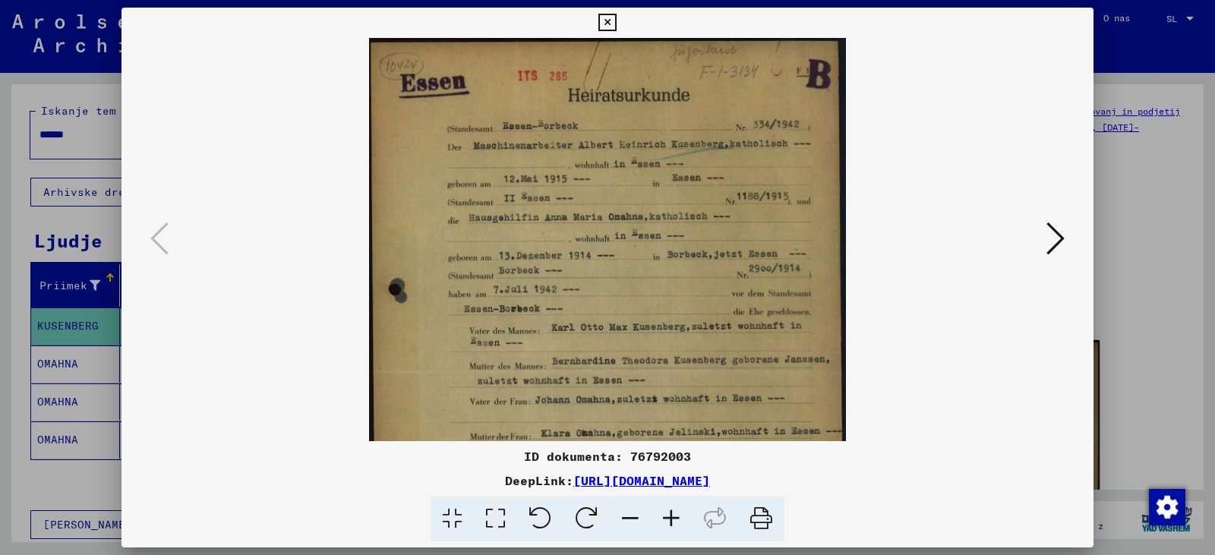
click at [683, 531] on icon at bounding box center [671, 519] width 41 height 46
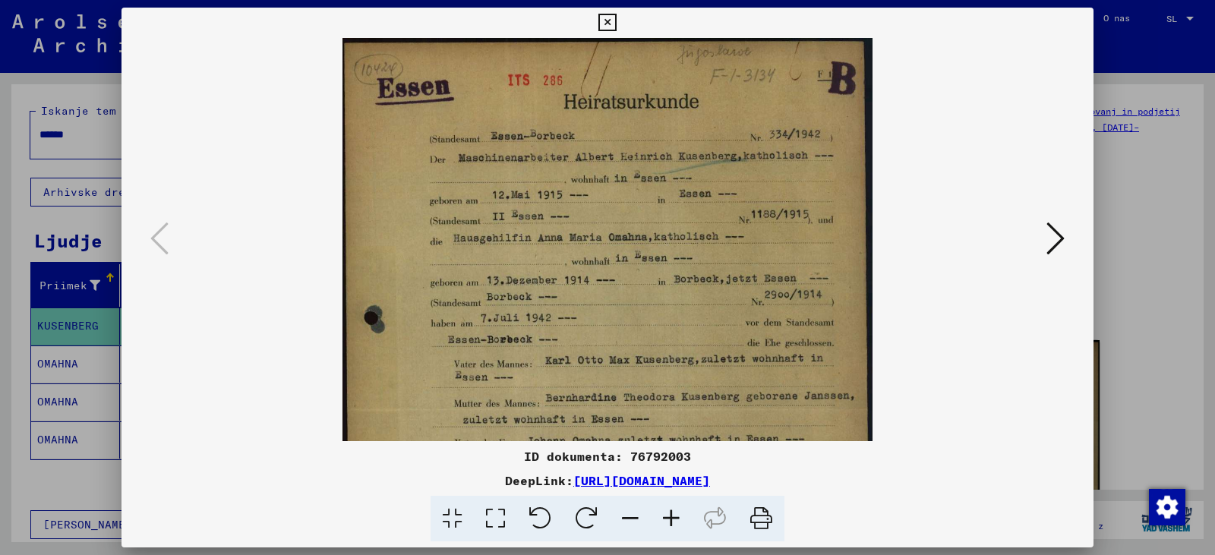
click at [683, 531] on icon at bounding box center [671, 519] width 41 height 46
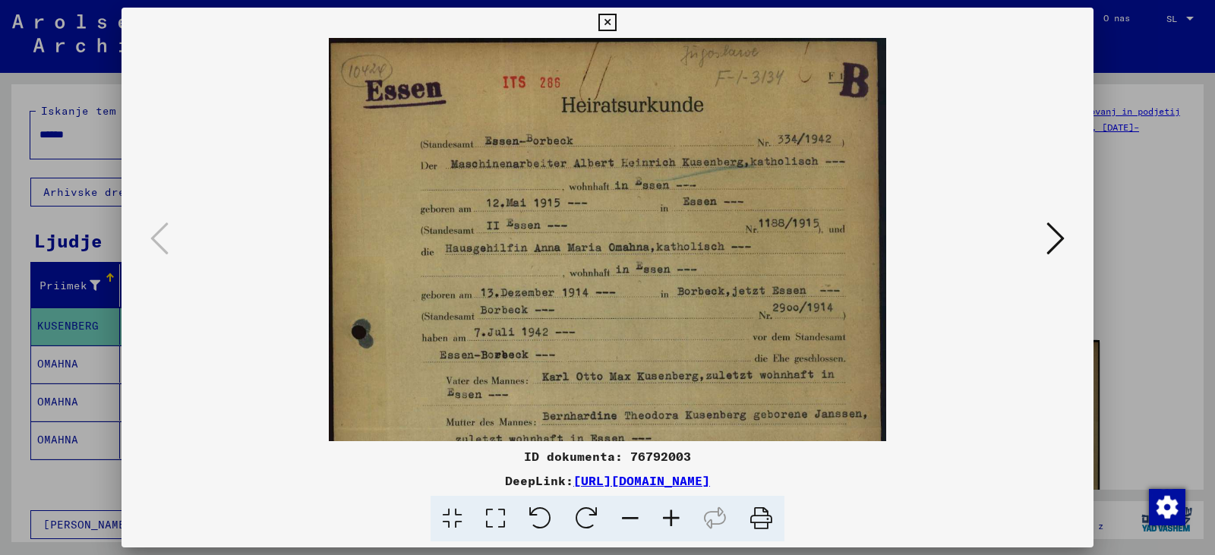
click at [683, 531] on icon at bounding box center [671, 519] width 41 height 46
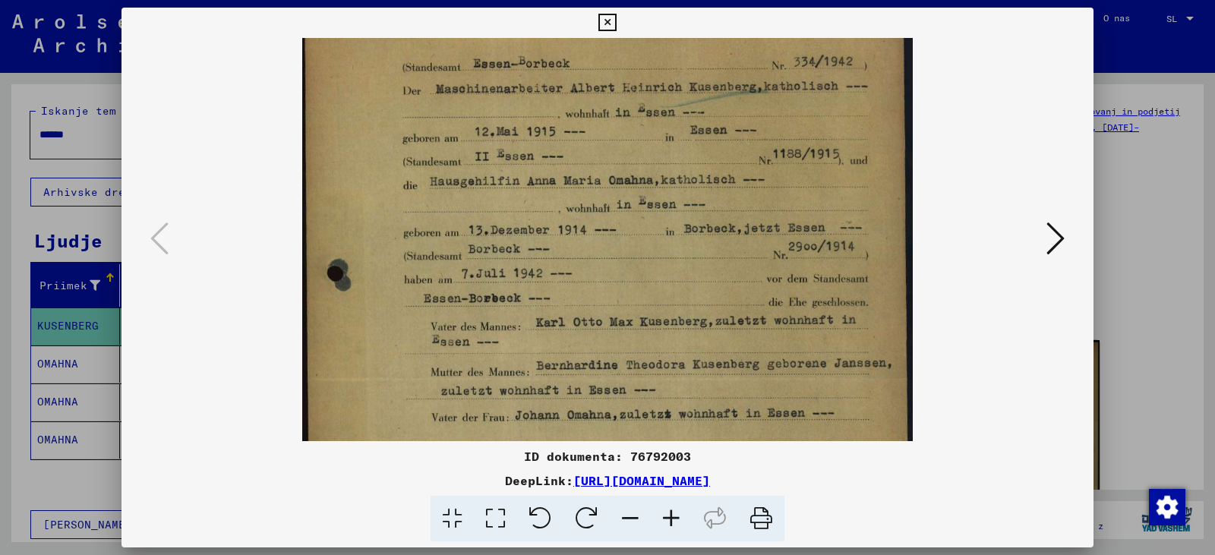
drag, startPoint x: 668, startPoint y: 366, endPoint x: 652, endPoint y: 278, distance: 89.7
click at [652, 278] on img at bounding box center [607, 380] width 611 height 859
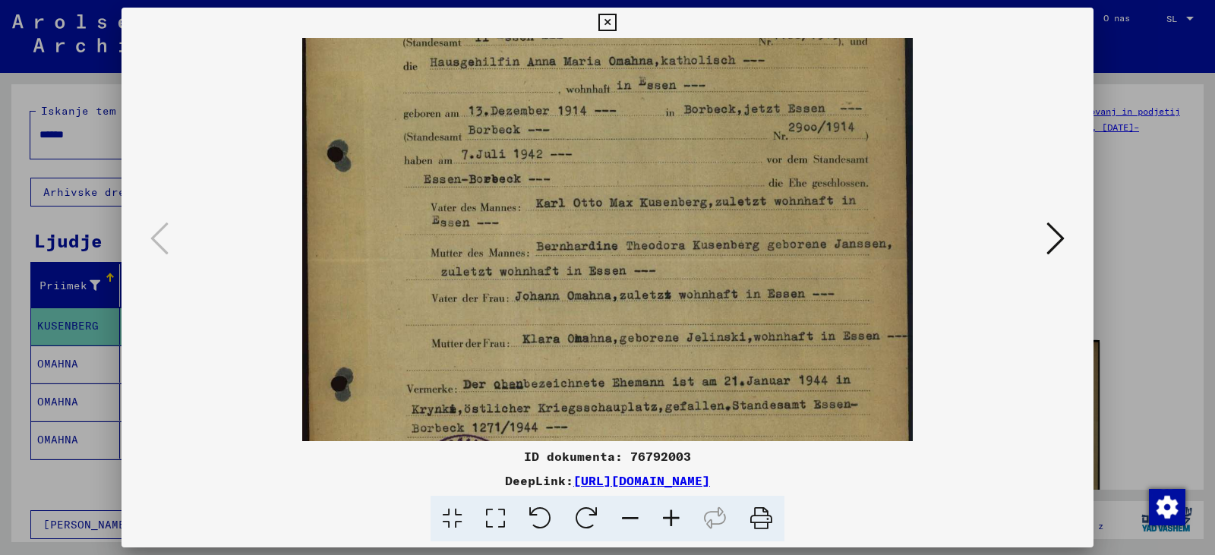
scroll to position [257, 0]
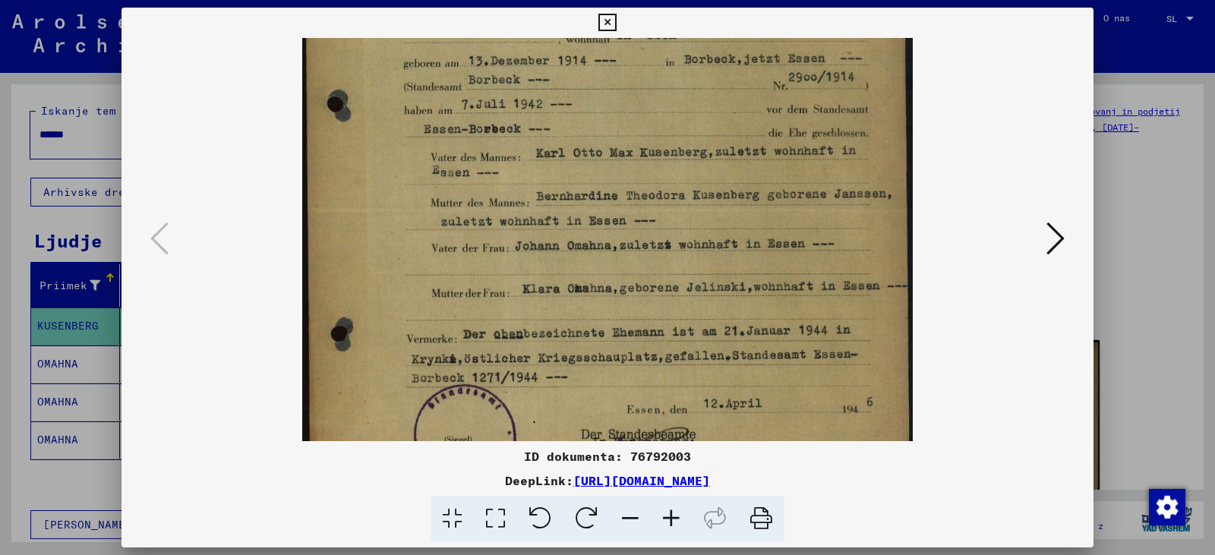
drag, startPoint x: 668, startPoint y: 378, endPoint x: 639, endPoint y: 210, distance: 171.1
click at [639, 210] on img at bounding box center [607, 210] width 611 height 859
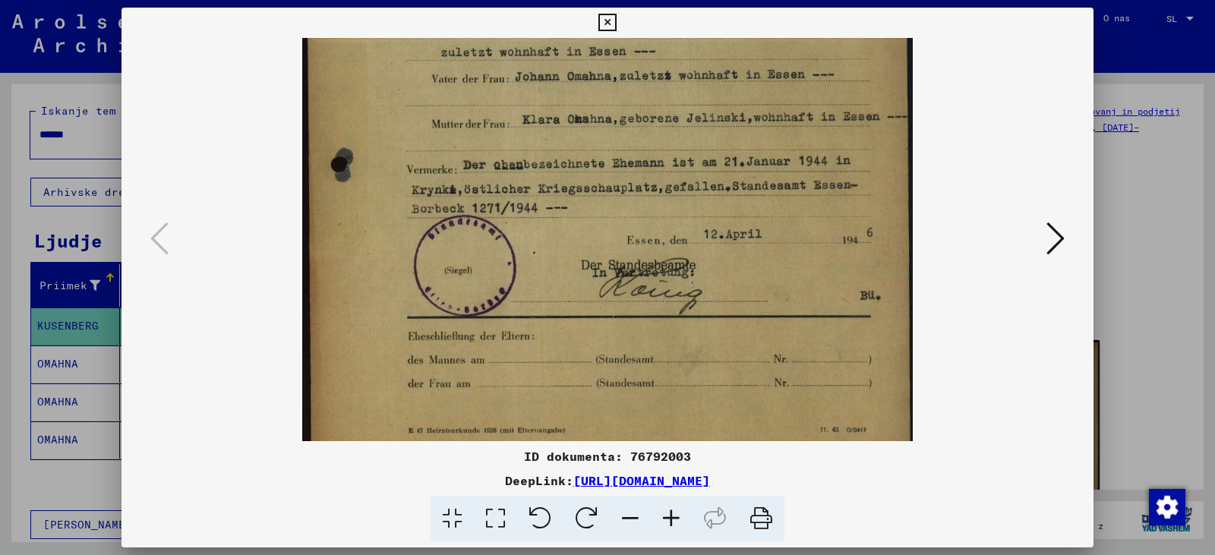
scroll to position [456, 0]
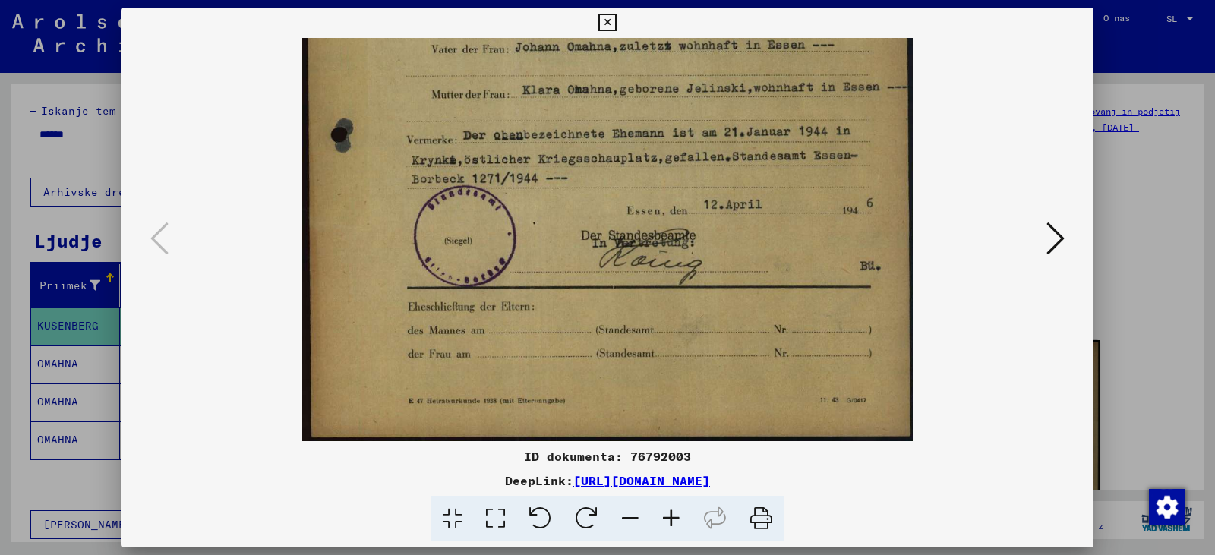
drag, startPoint x: 755, startPoint y: 381, endPoint x: 700, endPoint y: 105, distance: 281.8
click at [699, 106] on img at bounding box center [607, 11] width 611 height 859
click at [610, 14] on icon at bounding box center [606, 23] width 17 height 18
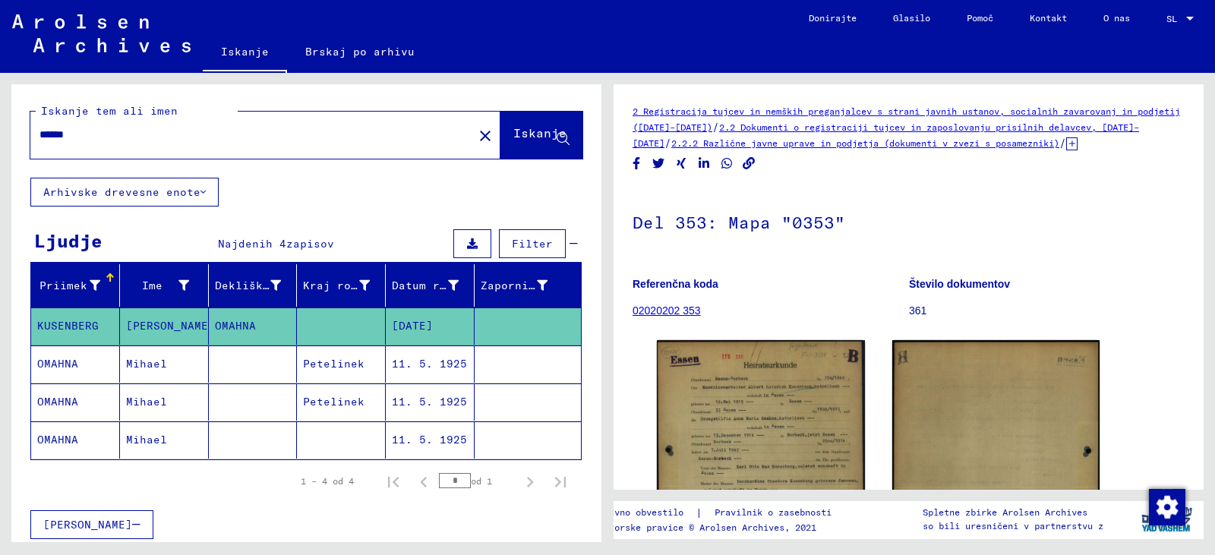
scroll to position [5, 0]
